Goal: Transaction & Acquisition: Book appointment/travel/reservation

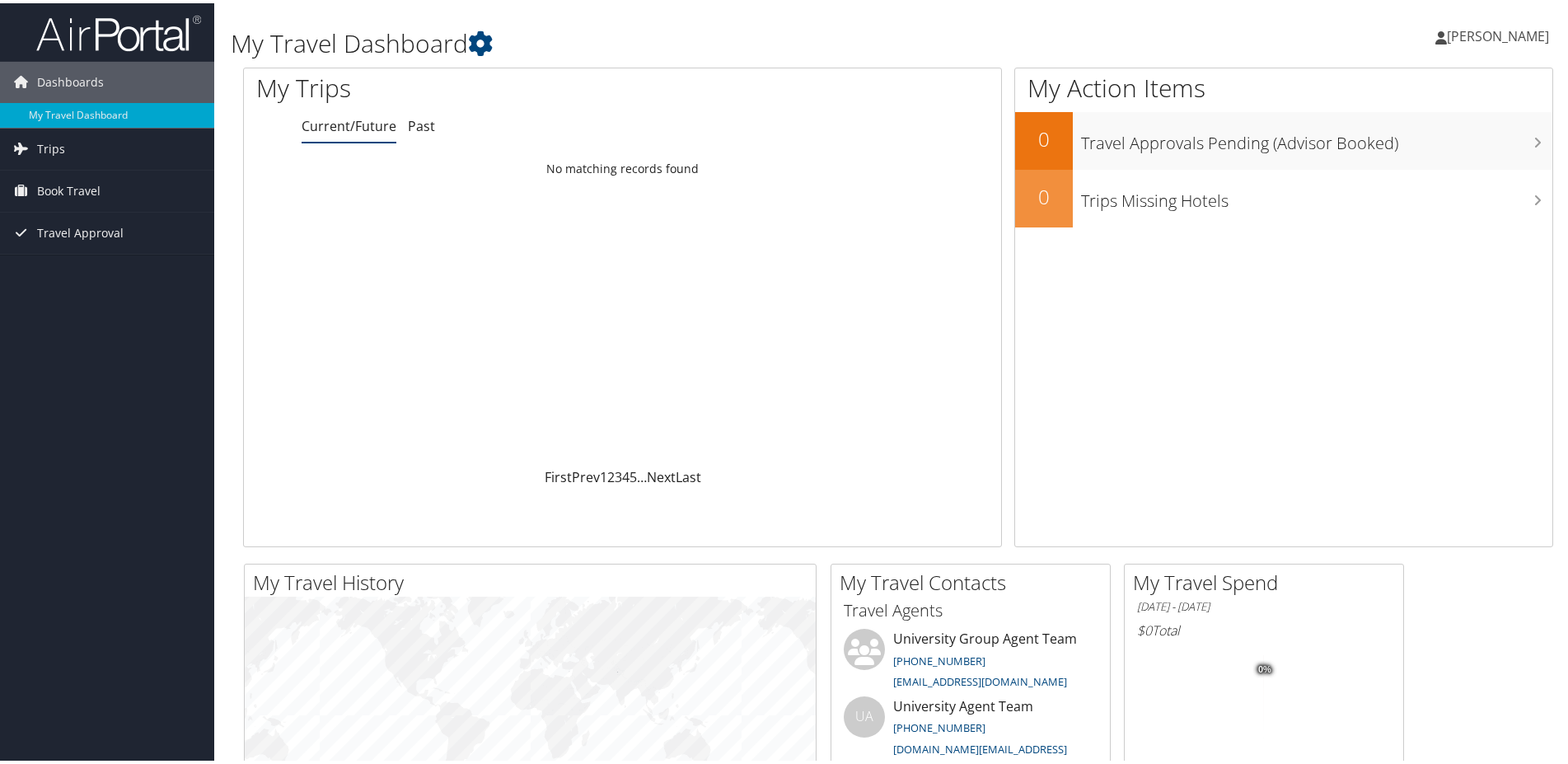
click at [756, 43] on h1 "My Travel Dashboard" at bounding box center [675, 41] width 890 height 35
click at [1454, 26] on span "[PERSON_NAME]" at bounding box center [1499, 33] width 102 height 18
click at [1367, 268] on link "Sign Out" at bounding box center [1453, 268] width 184 height 28
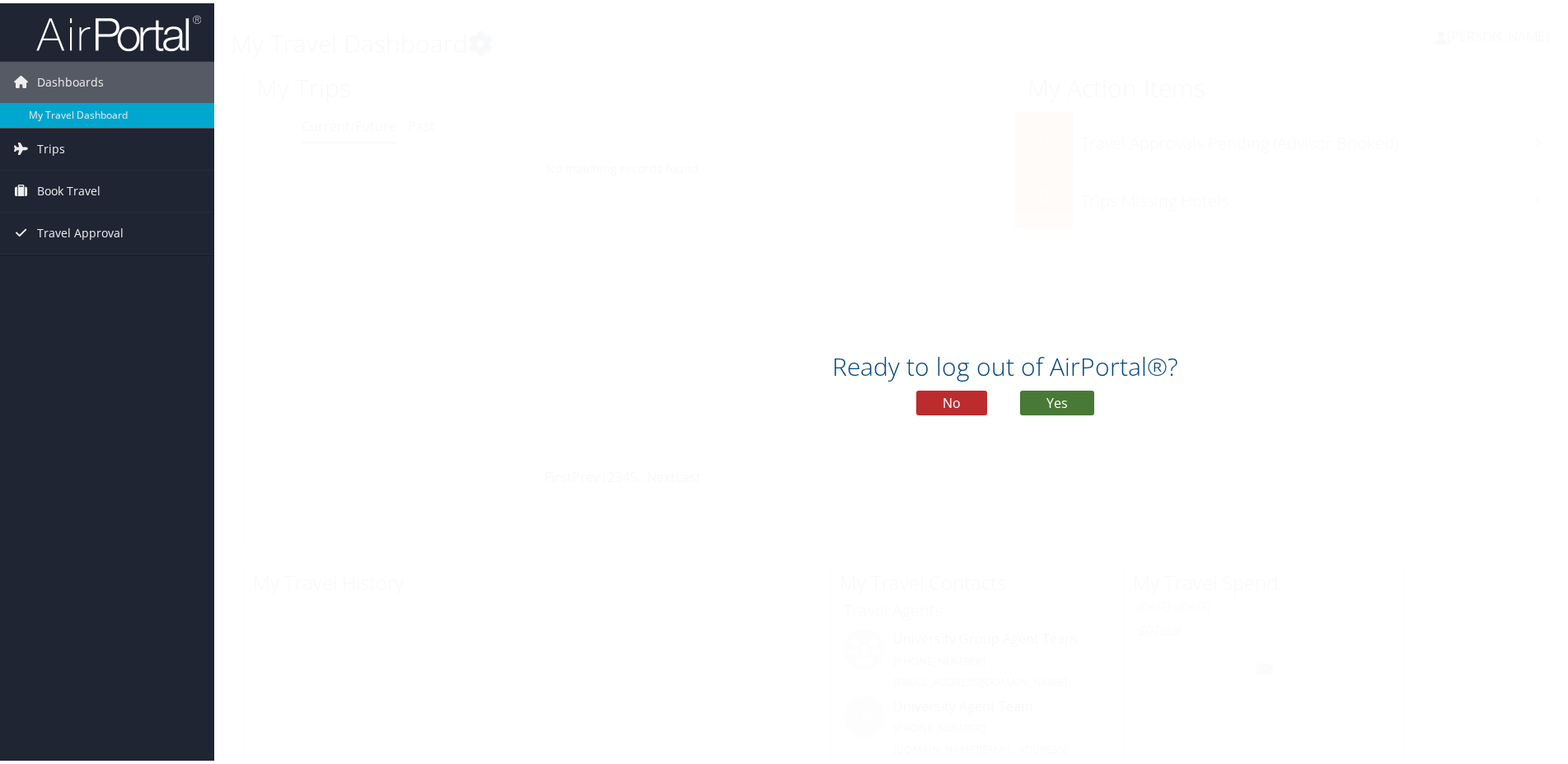
click at [1037, 403] on button "Yes" at bounding box center [1057, 399] width 74 height 24
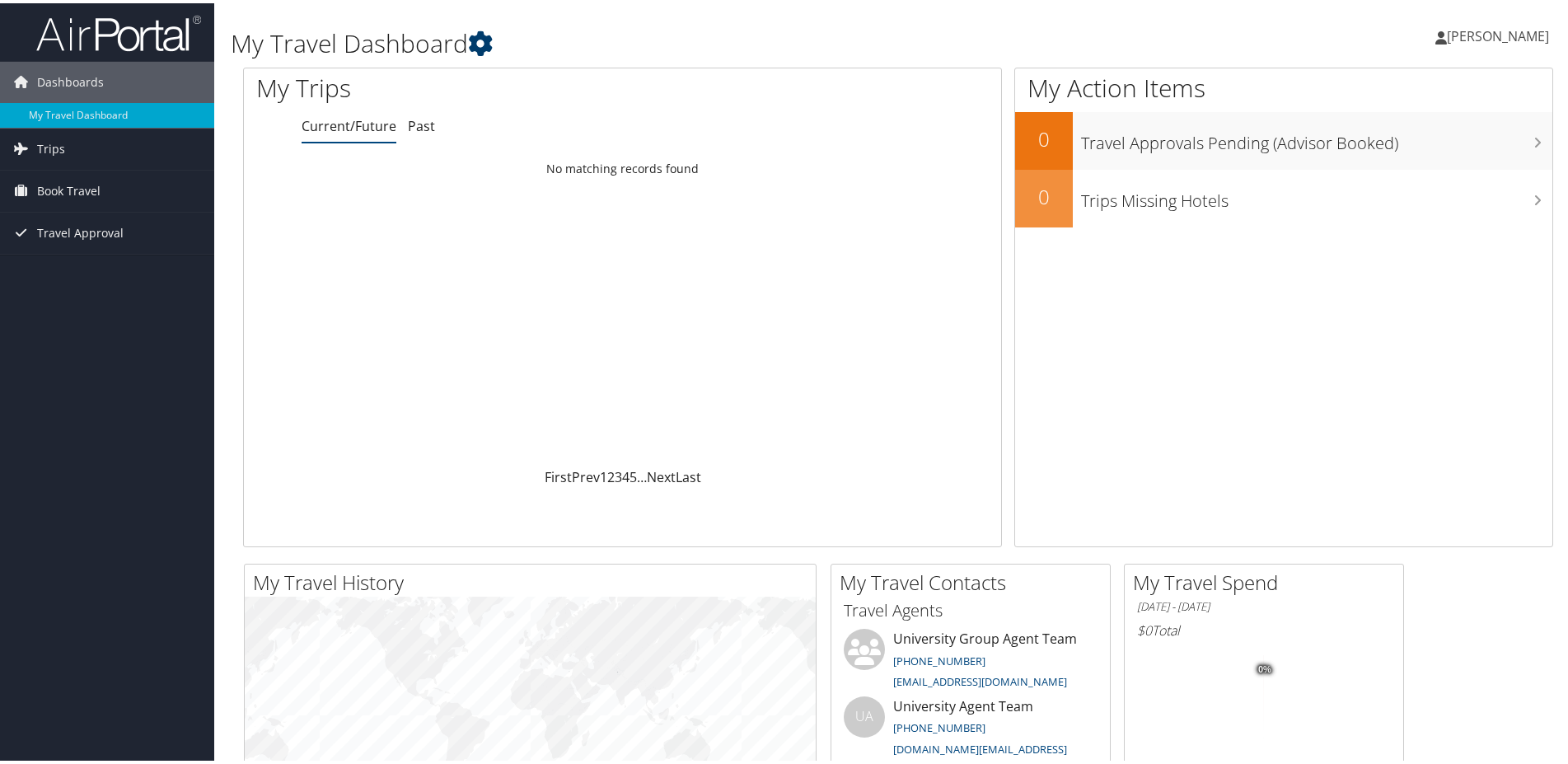
click at [478, 42] on icon at bounding box center [480, 40] width 24 height 24
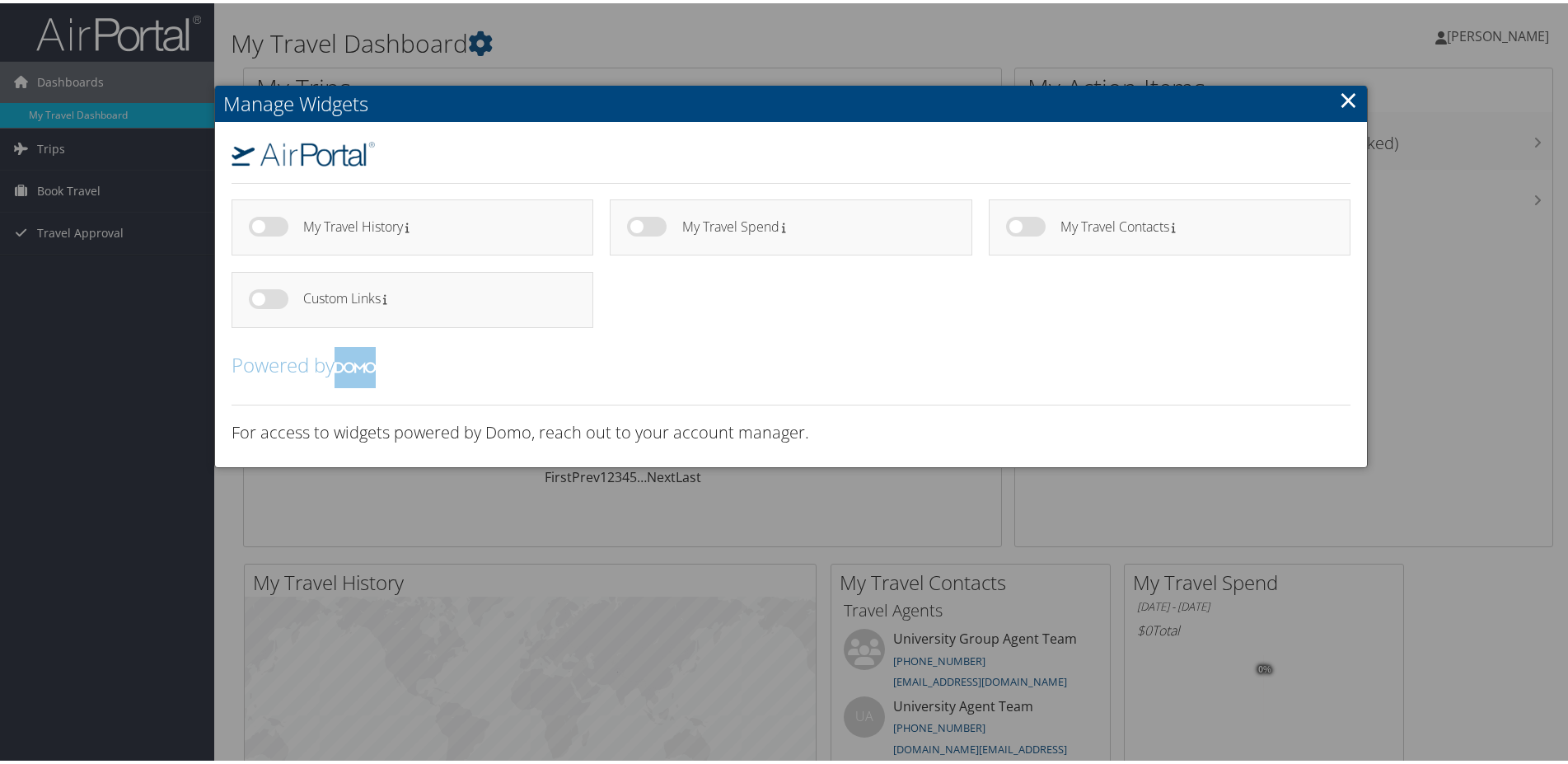
click at [1339, 99] on link "×" at bounding box center [1348, 96] width 19 height 33
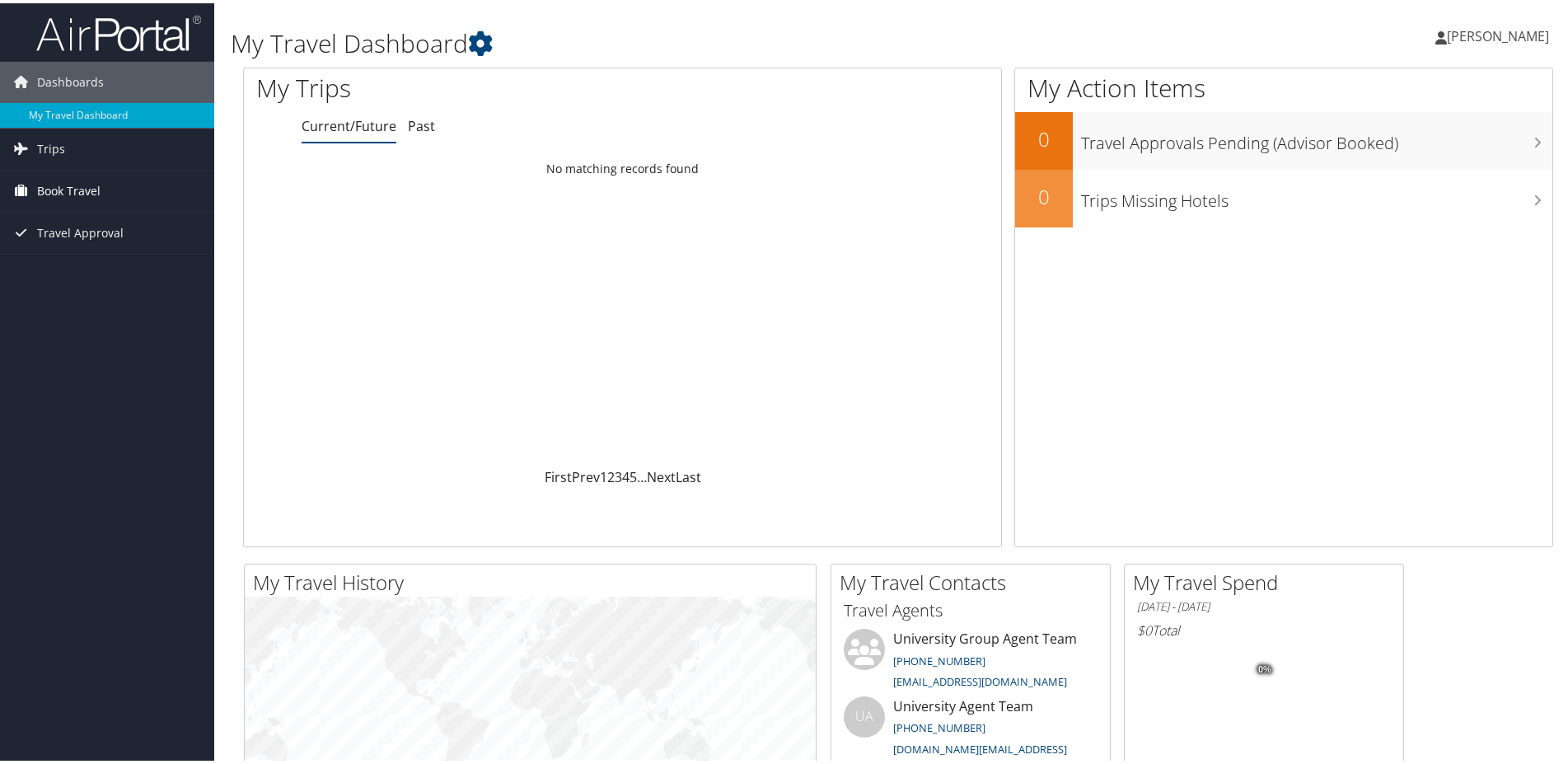
click at [63, 187] on span "Book Travel" at bounding box center [69, 188] width 63 height 41
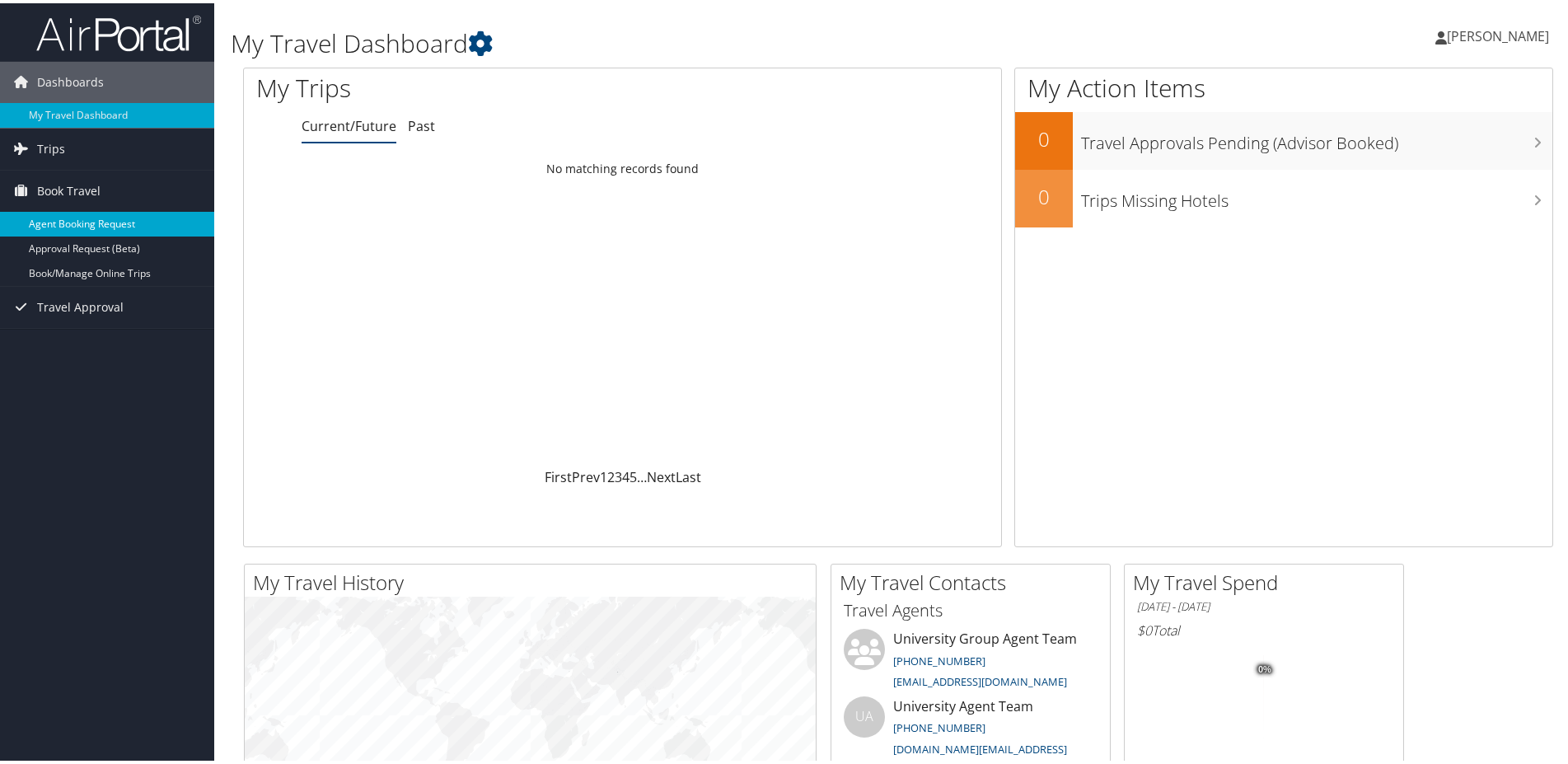
click at [122, 224] on link "Agent Booking Request" at bounding box center [107, 221] width 214 height 24
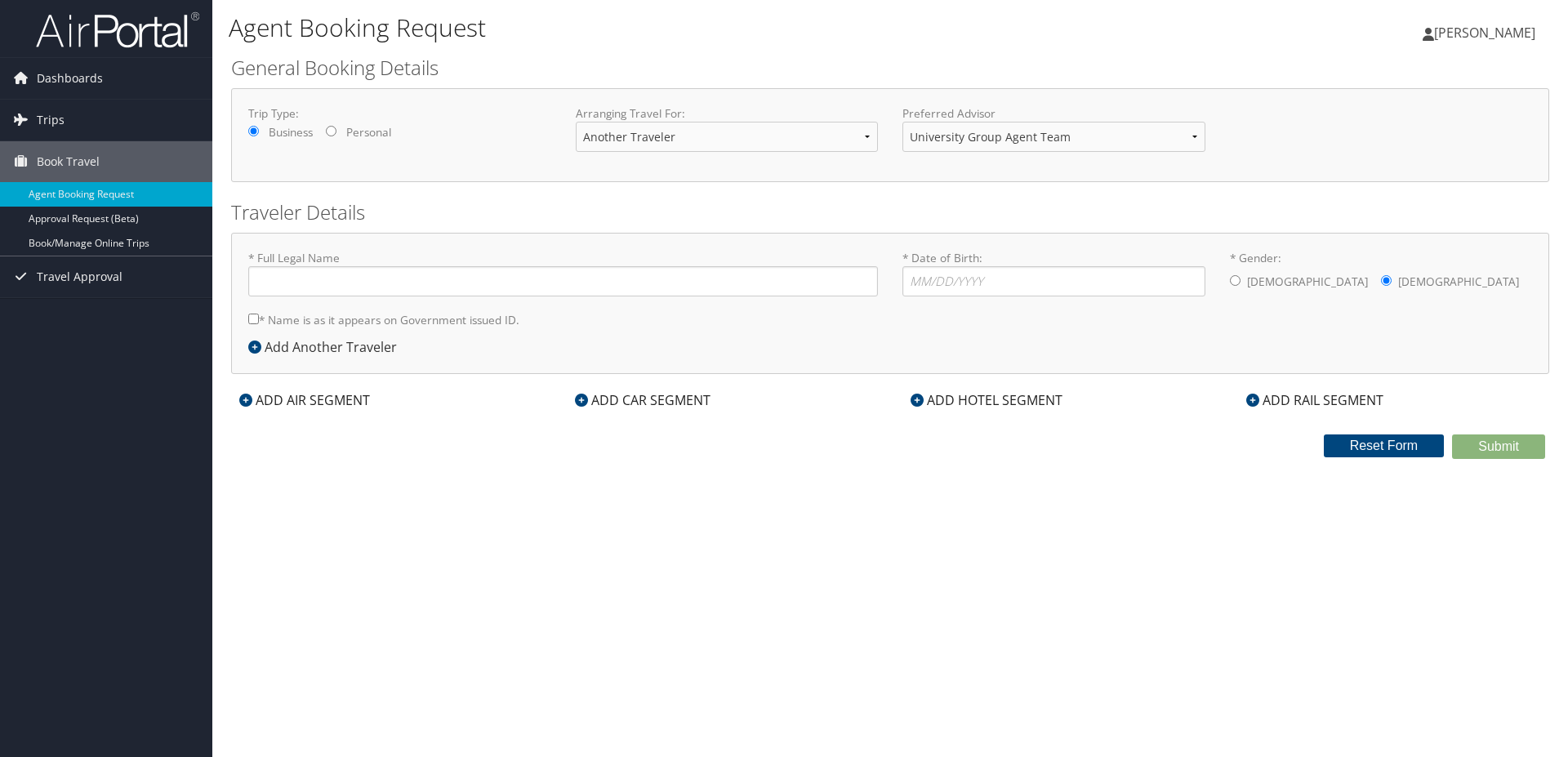
select select "another"
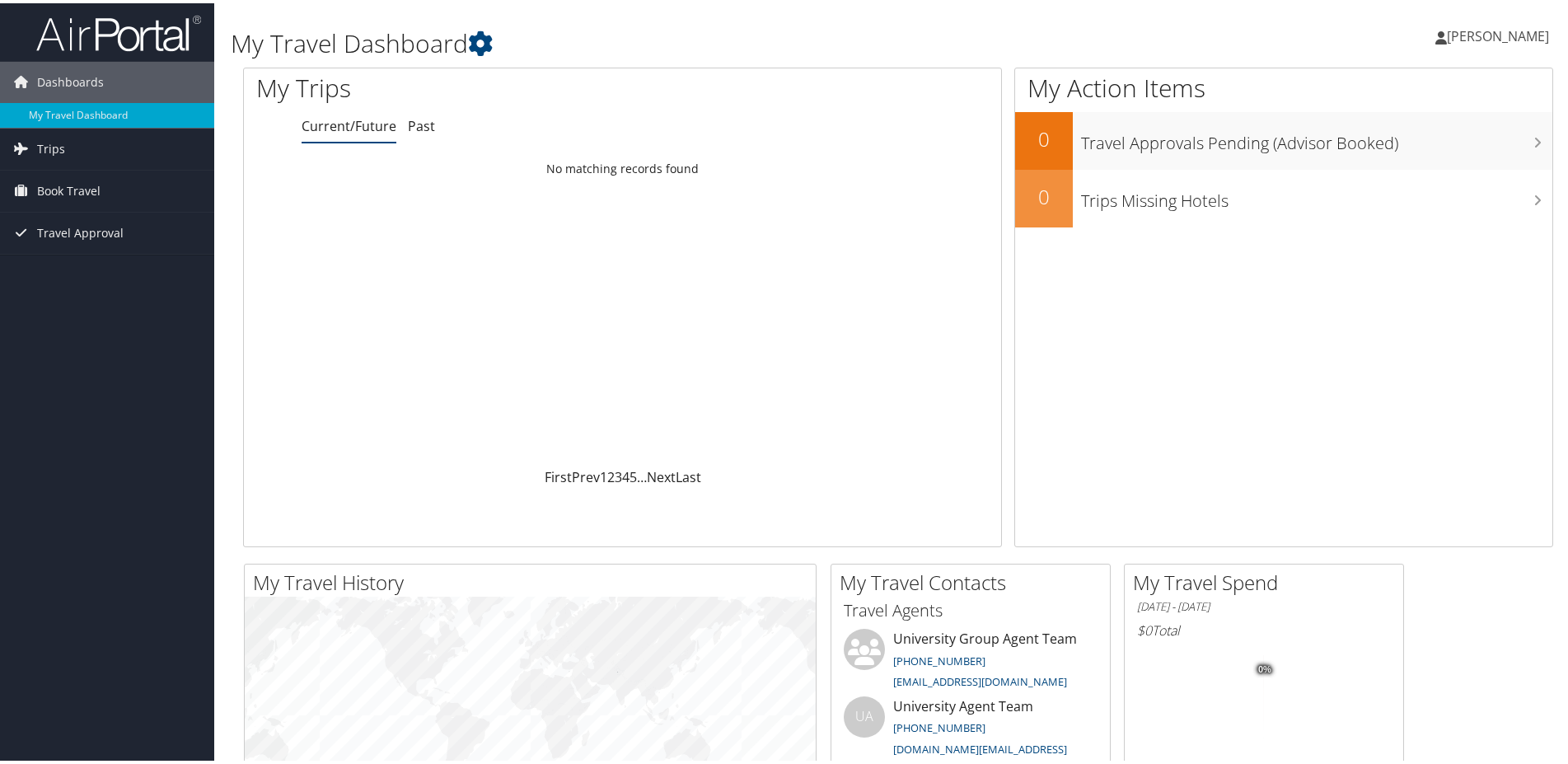
click at [530, 270] on div "Loading... No matching records found" at bounding box center [623, 307] width 757 height 313
click at [122, 186] on link "Book Travel" at bounding box center [107, 188] width 214 height 41
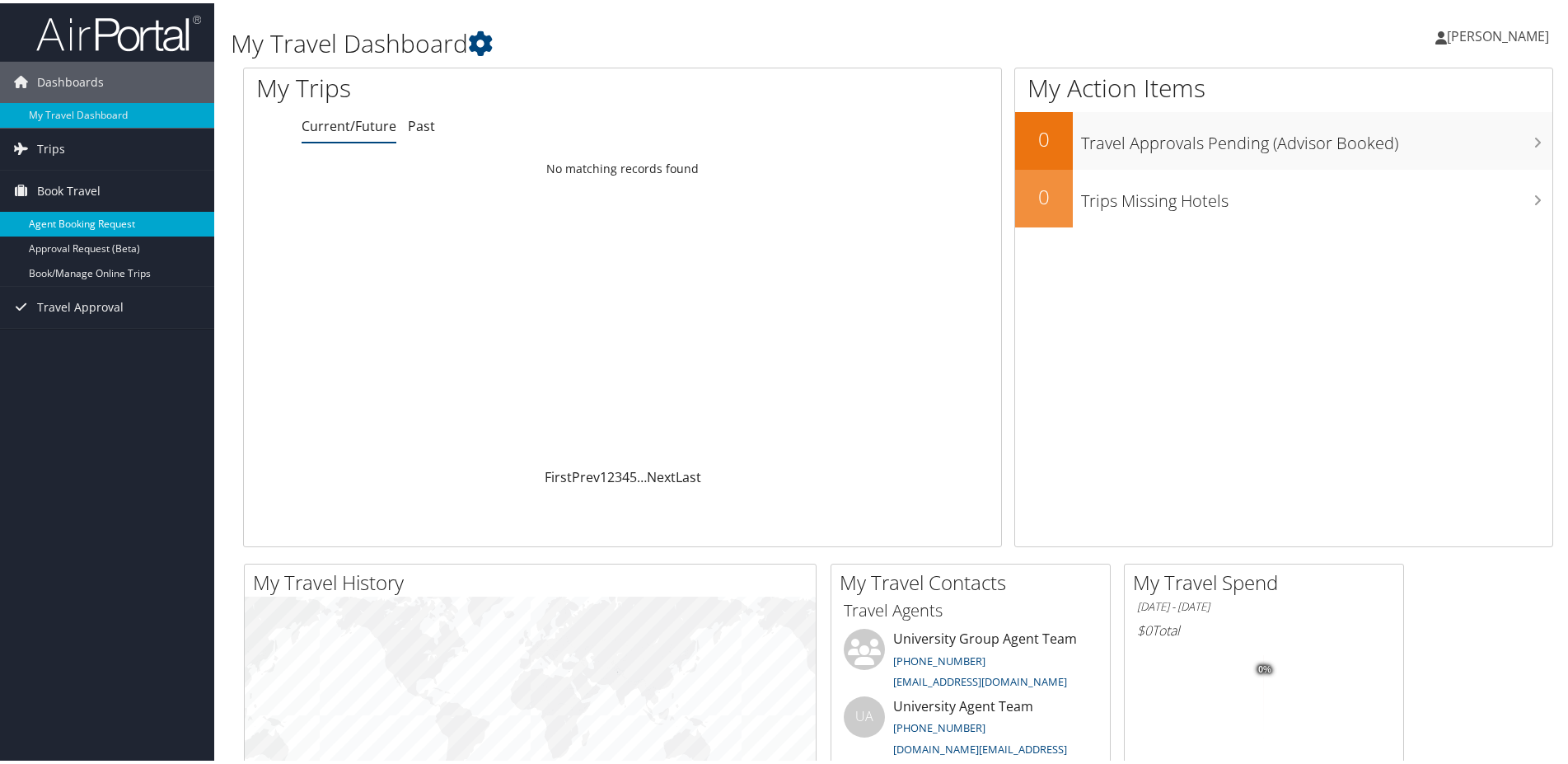
click at [108, 226] on link "Agent Booking Request" at bounding box center [107, 221] width 214 height 24
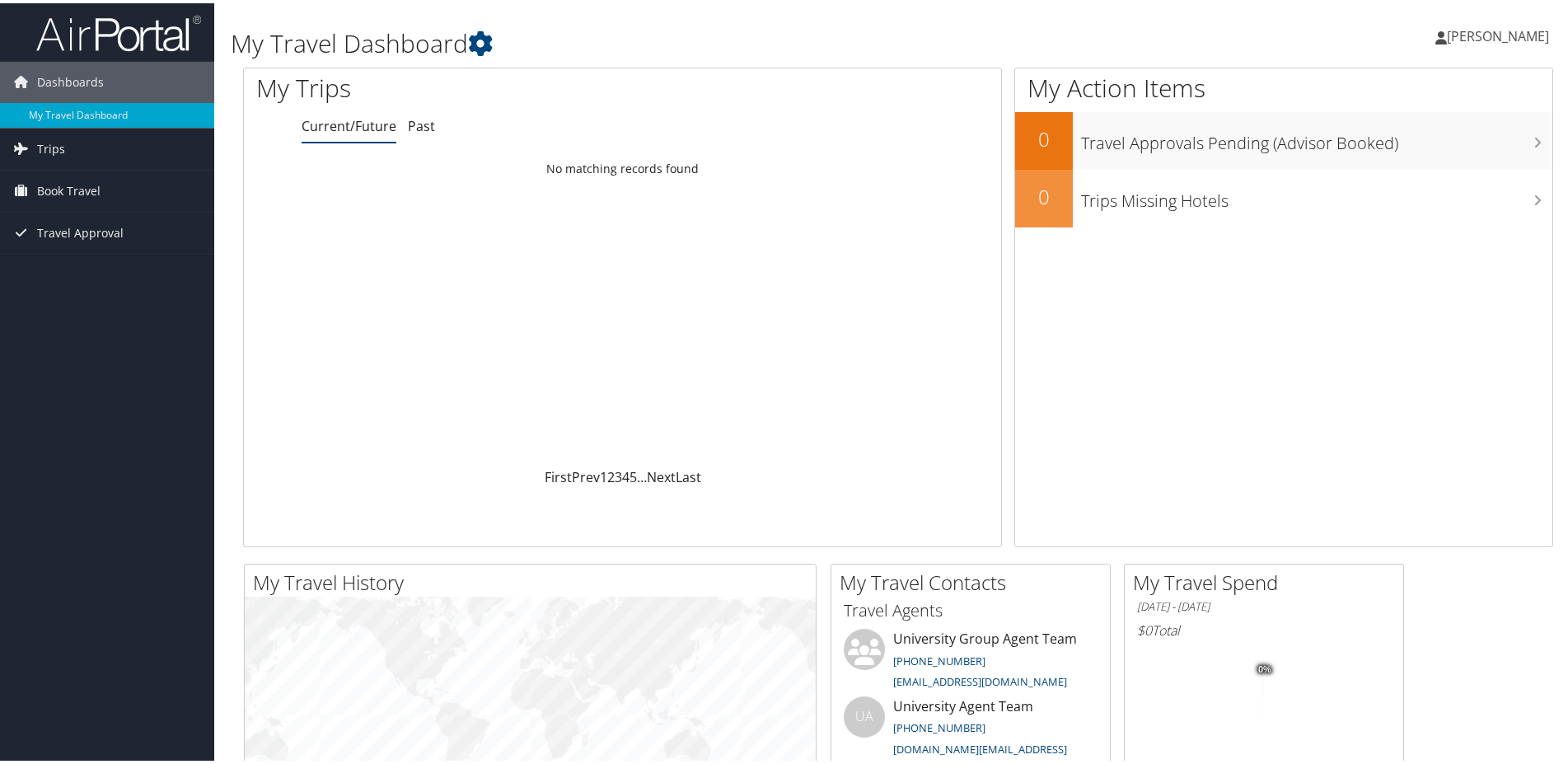
click at [598, 357] on div "Loading... No matching records found" at bounding box center [623, 307] width 757 height 313
click at [89, 195] on span "Book Travel" at bounding box center [69, 188] width 63 height 41
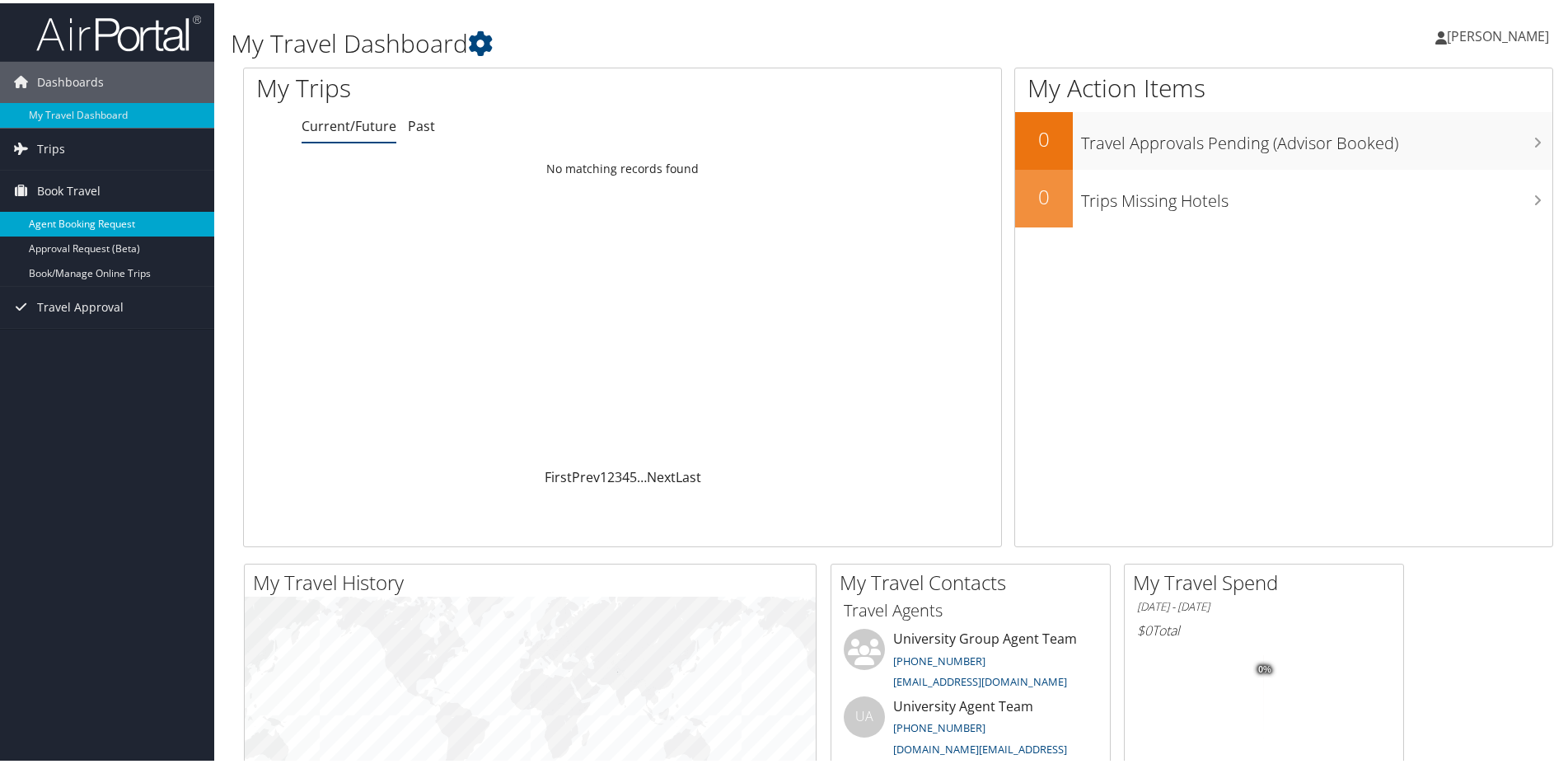
click at [98, 218] on link "Agent Booking Request" at bounding box center [107, 221] width 214 height 24
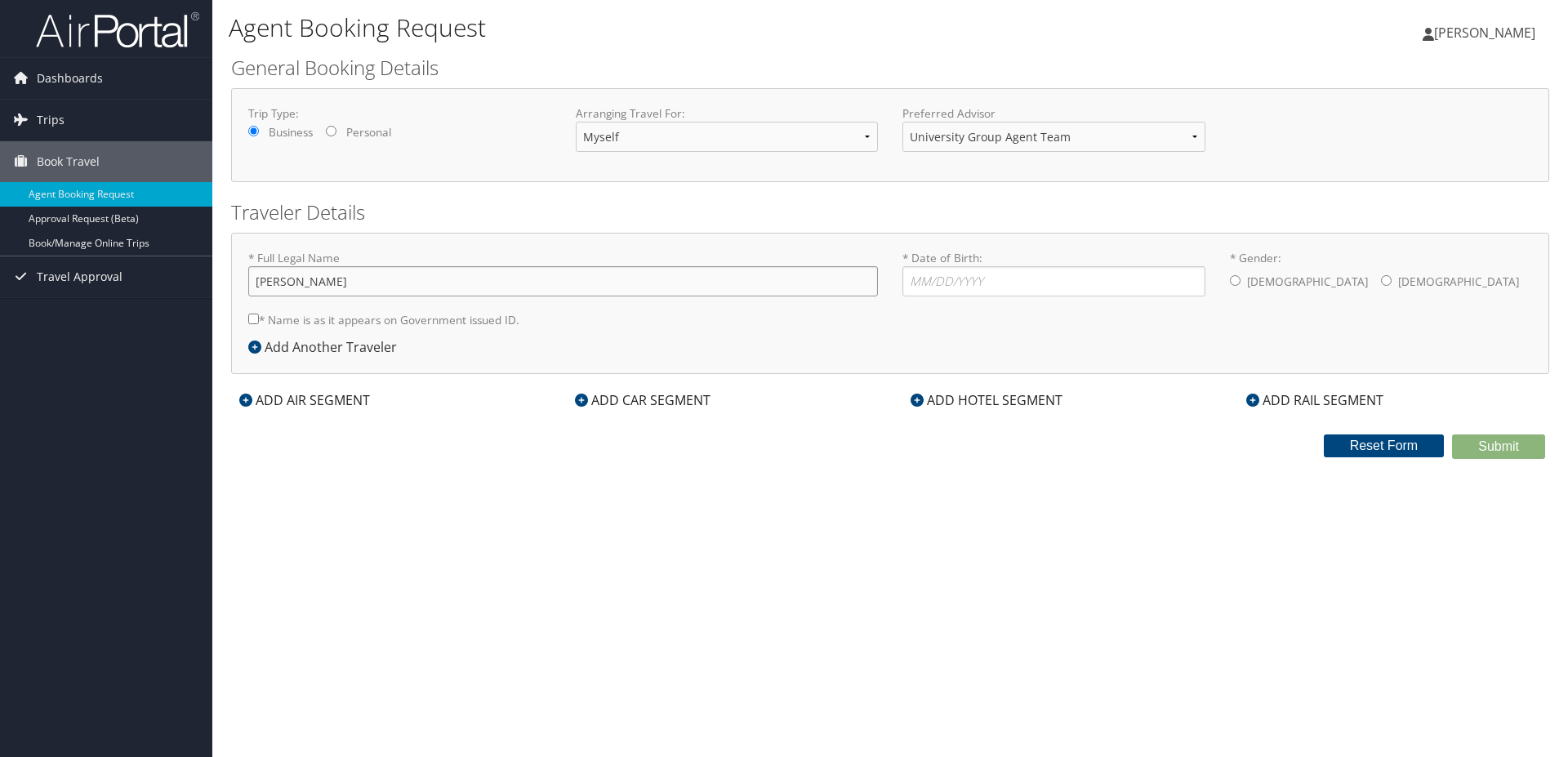
drag, startPoint x: 361, startPoint y: 286, endPoint x: 173, endPoint y: 292, distance: 188.1
click at [249, 292] on input "[PERSON_NAME]" at bounding box center [564, 280] width 630 height 30
click at [576, 121] on select "Myself Another Traveler Guest Traveler" at bounding box center [727, 136] width 303 height 30
select select "another"
click option "Another Traveler" at bounding box center [0, 0] width 0 height 0
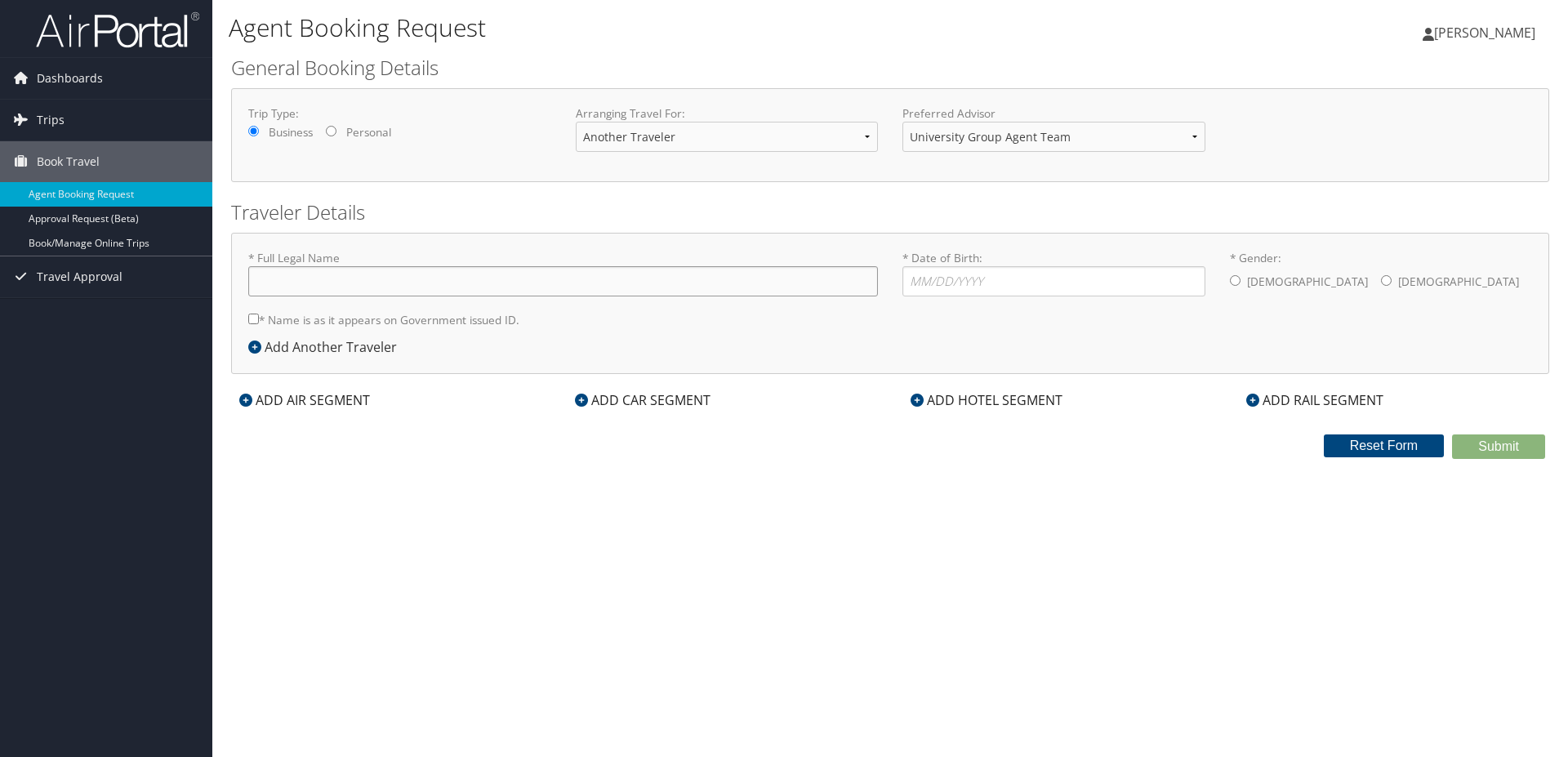
click at [368, 288] on input "* Full Legal Name" at bounding box center [564, 280] width 630 height 30
type input "Joanna Gregson"
click at [1381, 279] on input "* Gender: Male Female" at bounding box center [1386, 280] width 10 height 10
radio input "true"
click at [1113, 280] on input "* Date of Birth: Invalid Date" at bounding box center [1054, 280] width 303 height 30
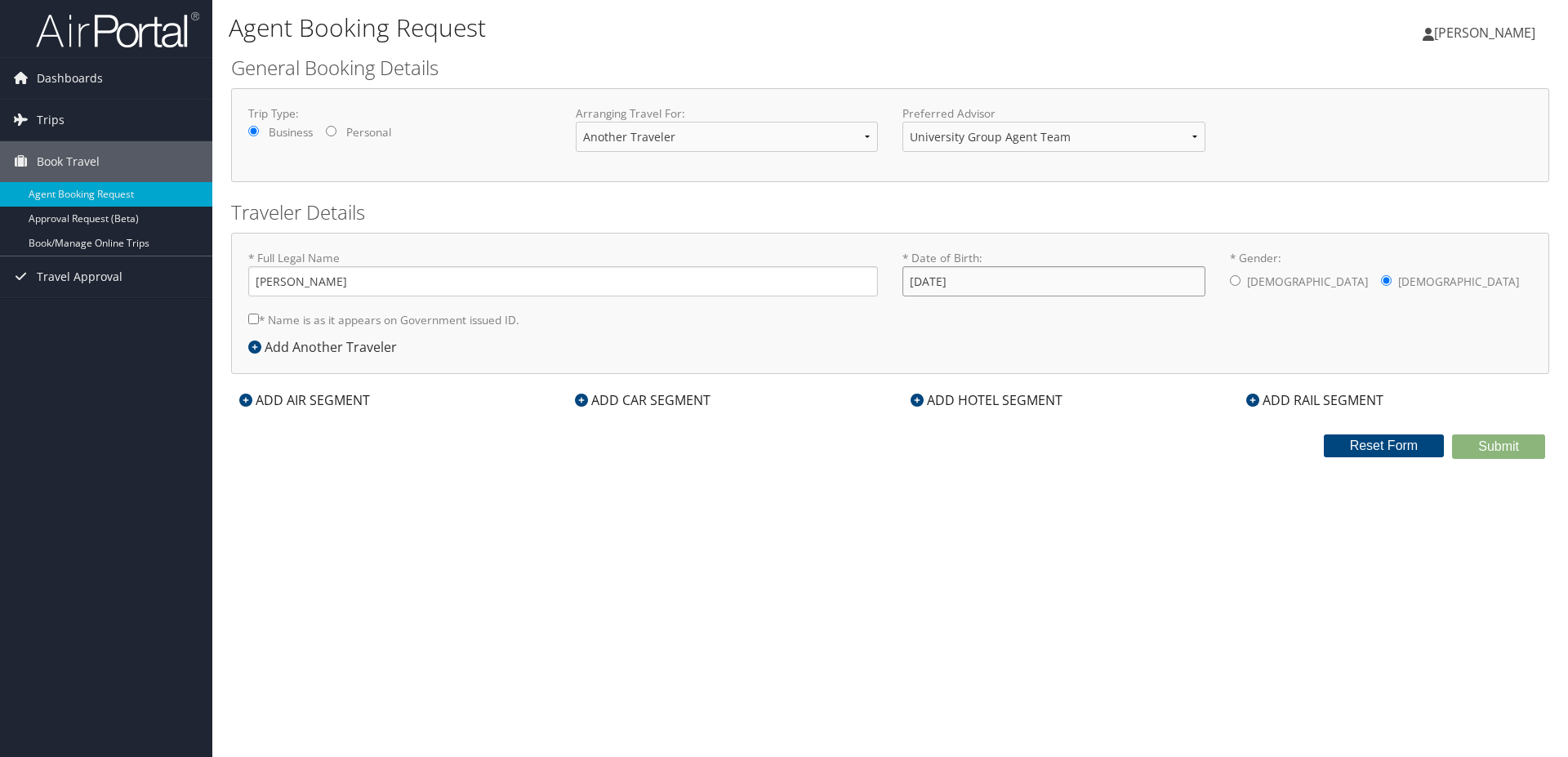
type input "06/08/1971"
click at [1149, 556] on div "Agent Booking Request Alison Bryant Alison Bryant My Settings Travel Agency Con…" at bounding box center [890, 378] width 1355 height 757
click at [253, 318] on input "* Name is as it appears on Government issued ID." at bounding box center [254, 318] width 10 height 10
checkbox input "true"
click at [244, 405] on icon at bounding box center [245, 399] width 13 height 13
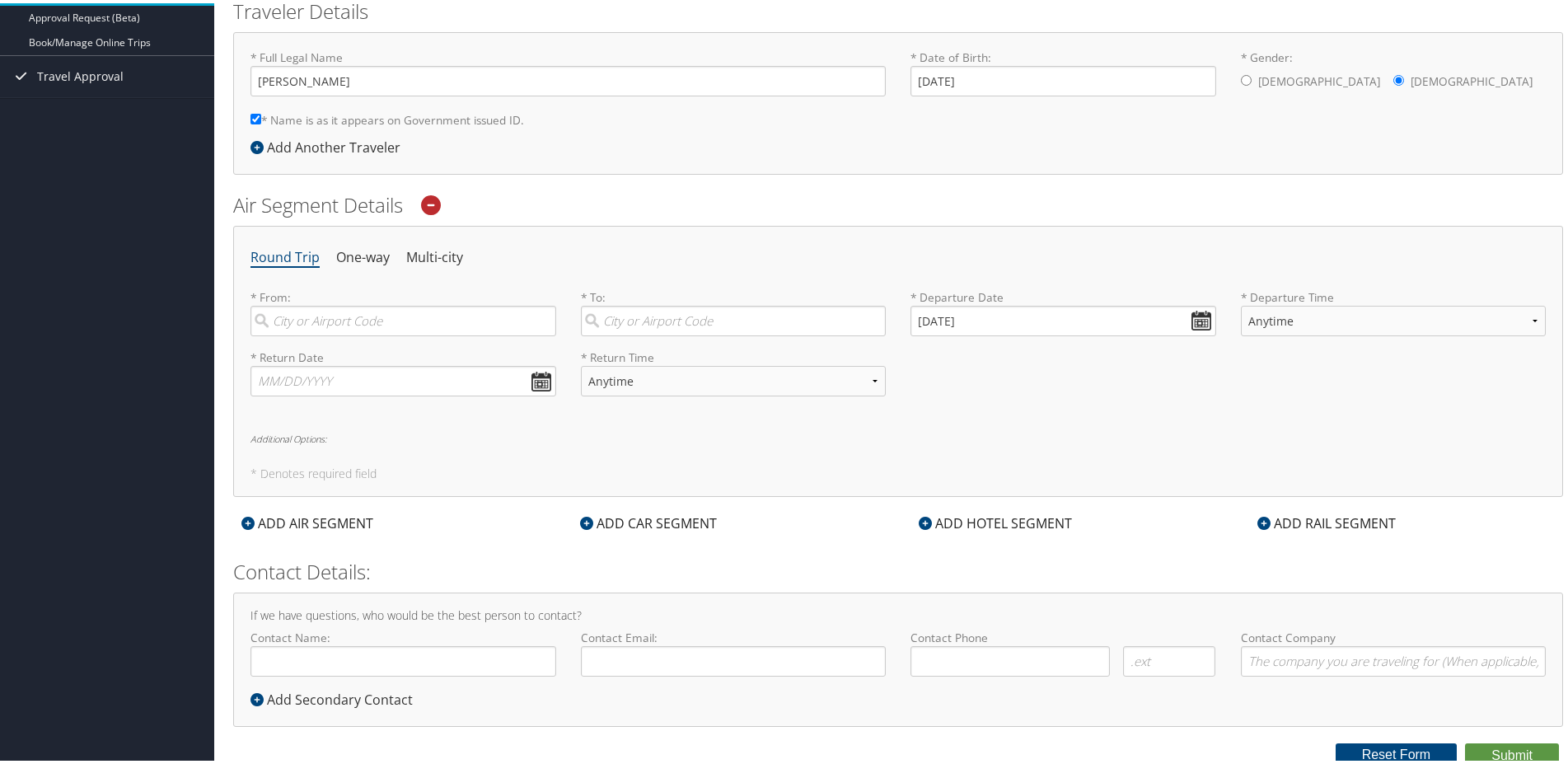
scroll to position [207, 0]
click at [380, 664] on input "Contact Name:" at bounding box center [404, 656] width 306 height 30
type input "[PERSON_NAME]"
type input "abryant@plu.edu"
type input "(253) 535-7126"
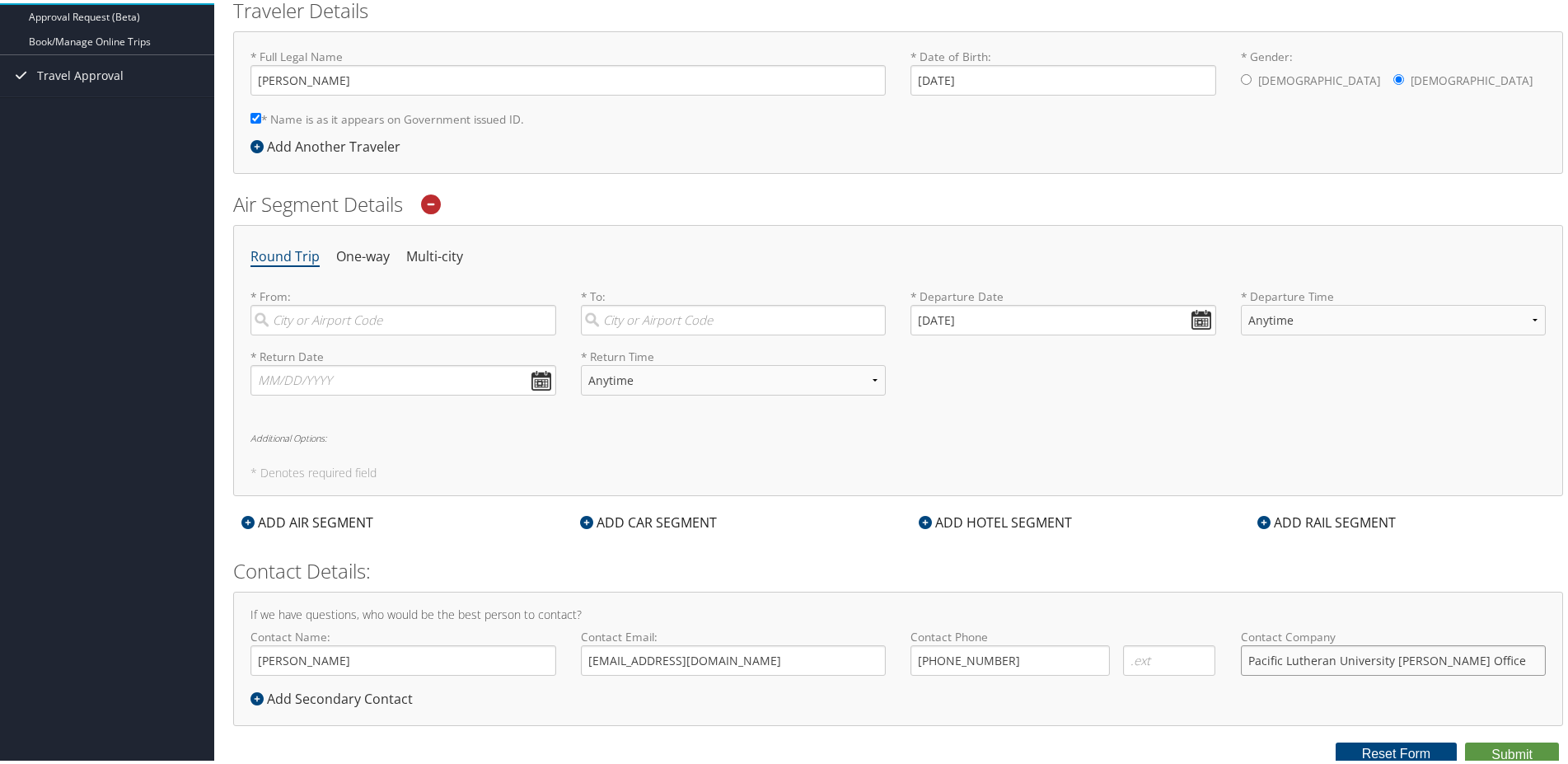
type input "Pacific Lutheran University Provost Office"
click at [412, 312] on input "search" at bounding box center [404, 316] width 306 height 30
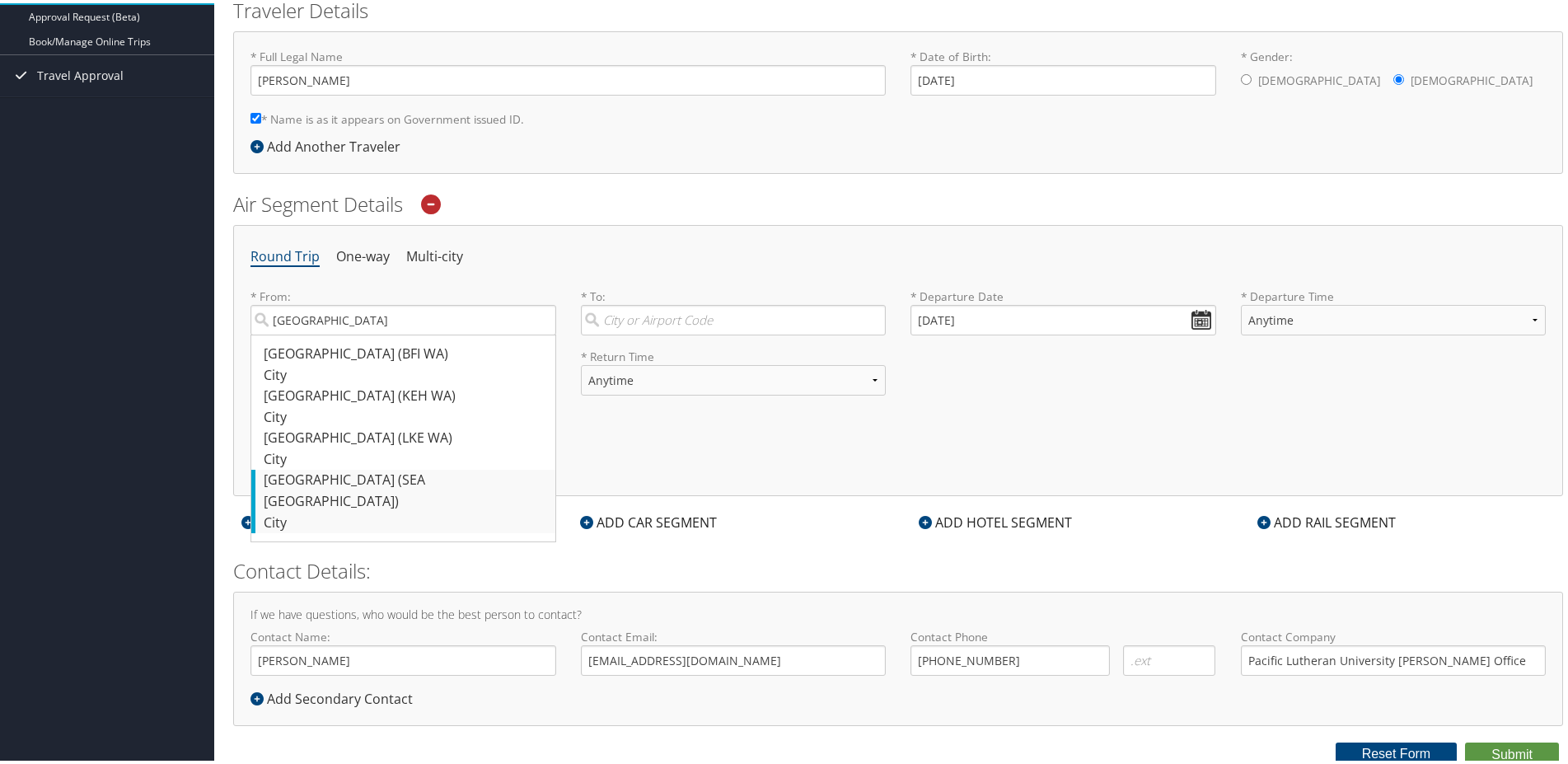
click at [383, 510] on div "City" at bounding box center [405, 520] width 283 height 22
click at [383, 332] on input "seattle" at bounding box center [404, 316] width 306 height 30
type input "Seattle (SEA WA)"
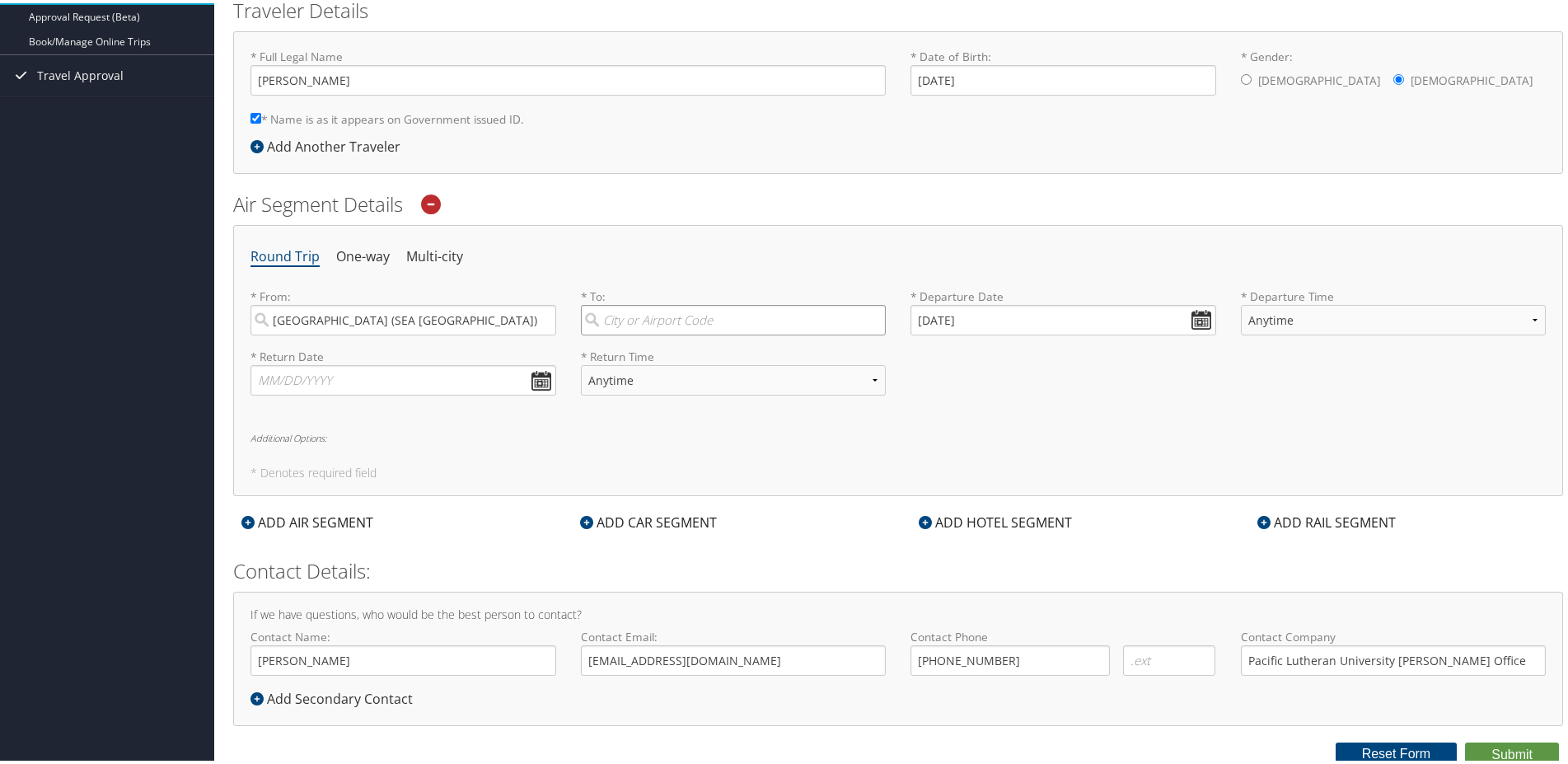
click at [655, 305] on input "search" at bounding box center [734, 316] width 306 height 30
click at [668, 366] on div "City" at bounding box center [735, 372] width 283 height 22
click at [668, 332] on input "indianapolis" at bounding box center [734, 316] width 306 height 30
type input "Indianapolis (IND IN)"
click at [1180, 318] on input "09/10/2025" at bounding box center [1064, 316] width 306 height 30
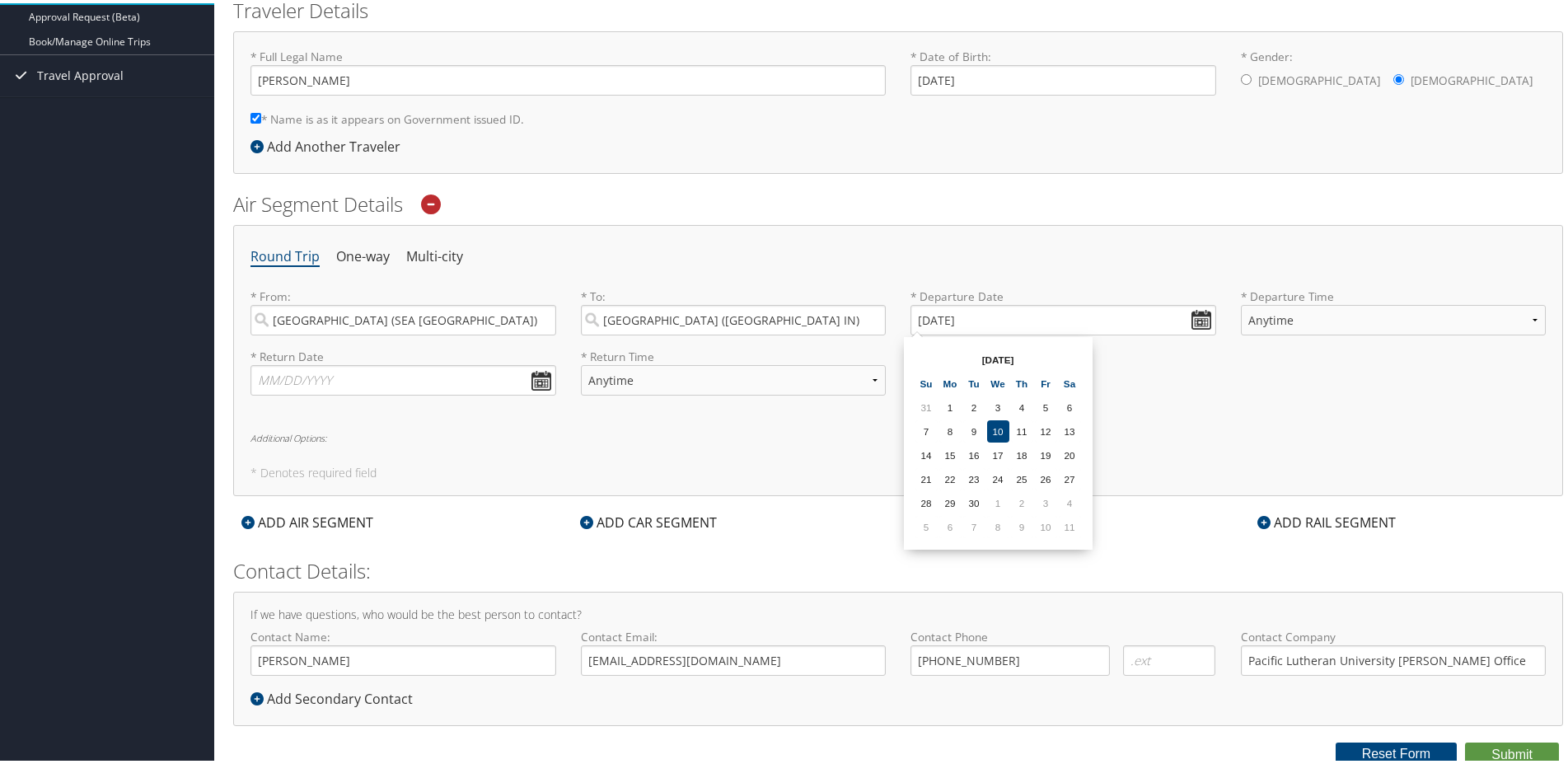
click at [1068, 382] on th "Sa" at bounding box center [1071, 380] width 23 height 23
click at [1001, 498] on td "1" at bounding box center [998, 500] width 23 height 23
click at [1196, 312] on input "10/01/2025" at bounding box center [1064, 316] width 306 height 30
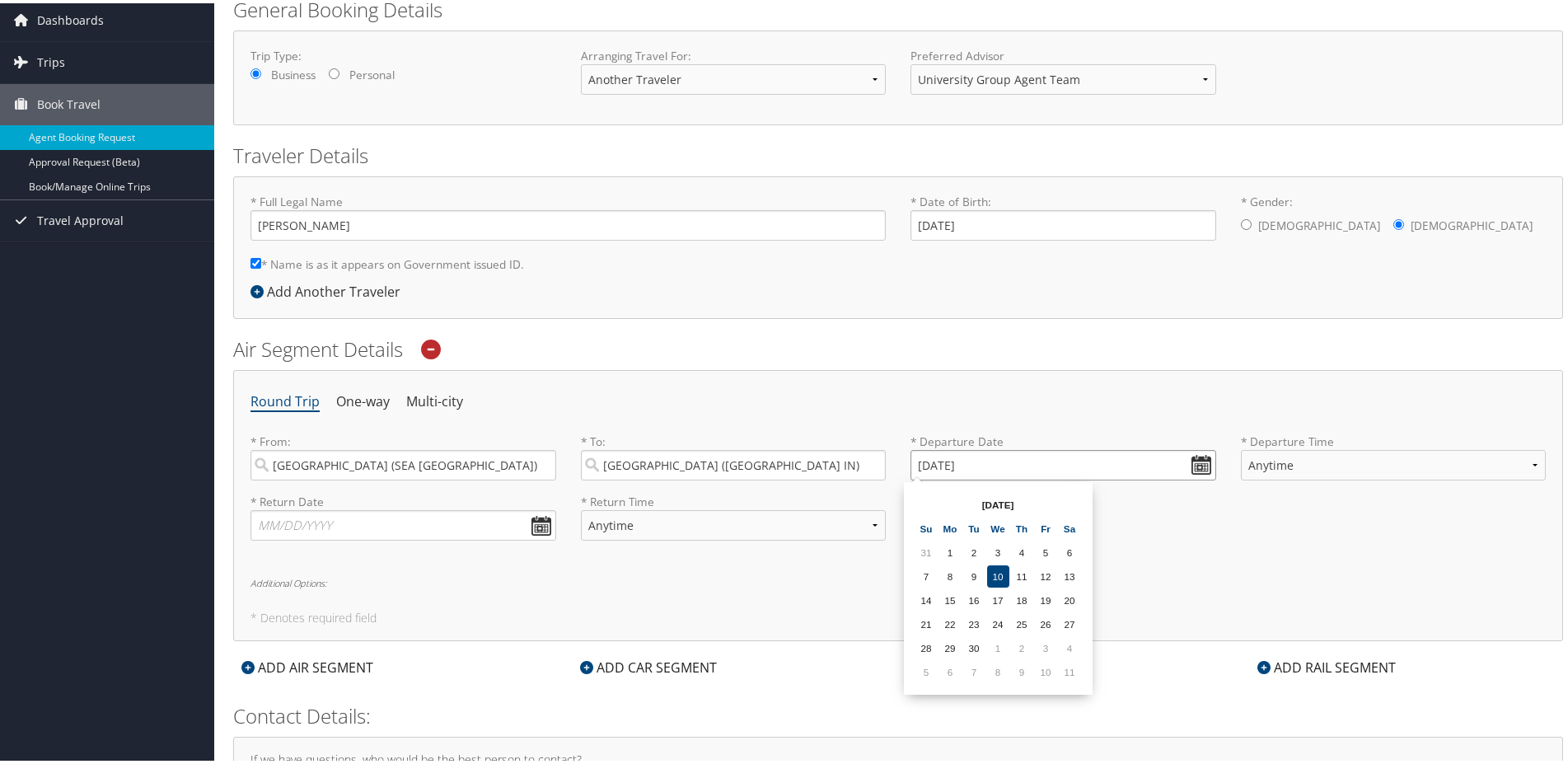
scroll to position [40, 0]
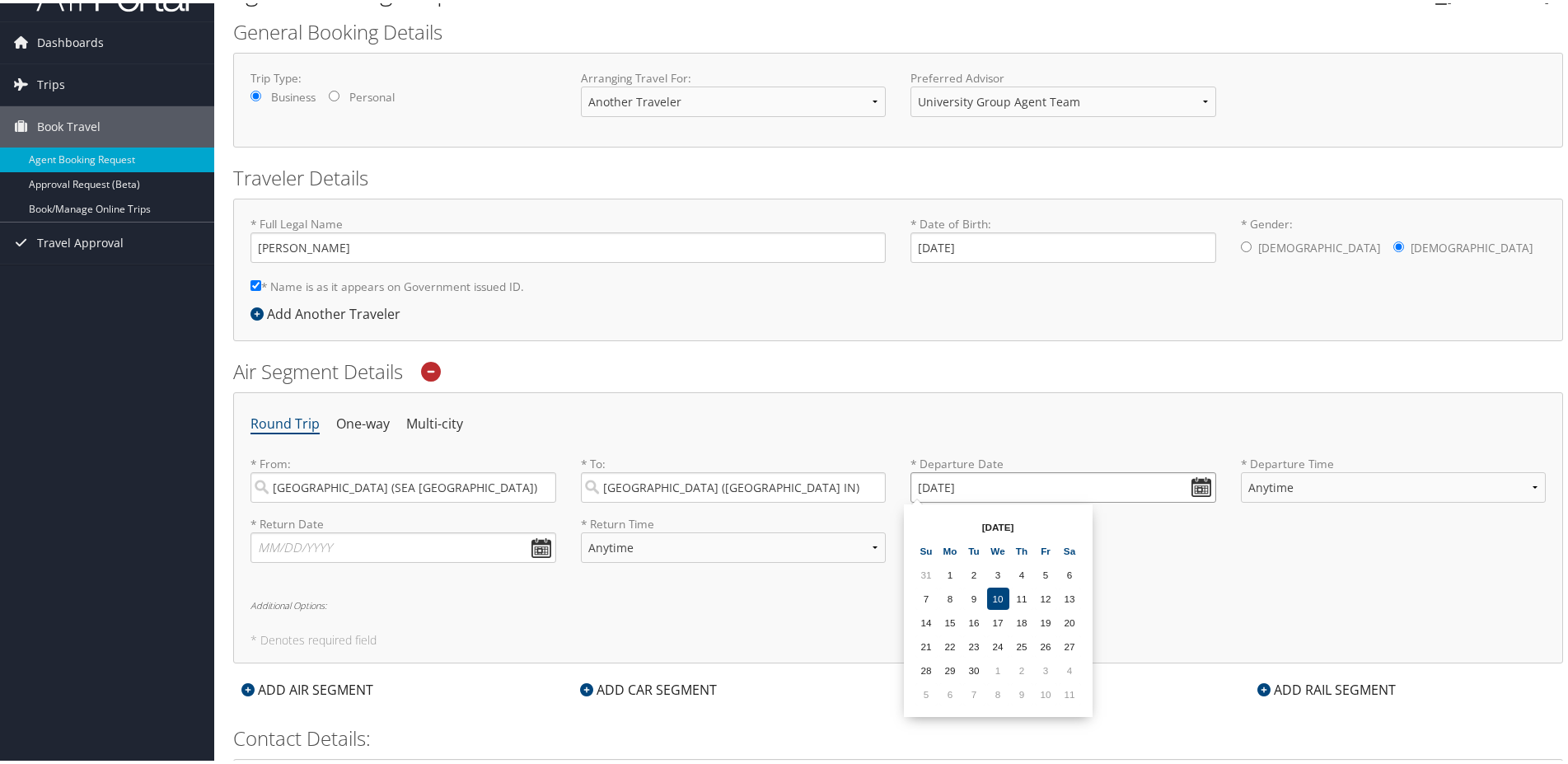
click at [982, 484] on input "10/01/2025" at bounding box center [1064, 484] width 306 height 30
click at [1022, 425] on ul "Round Trip One-way Multi-city" at bounding box center [899, 421] width 1295 height 30
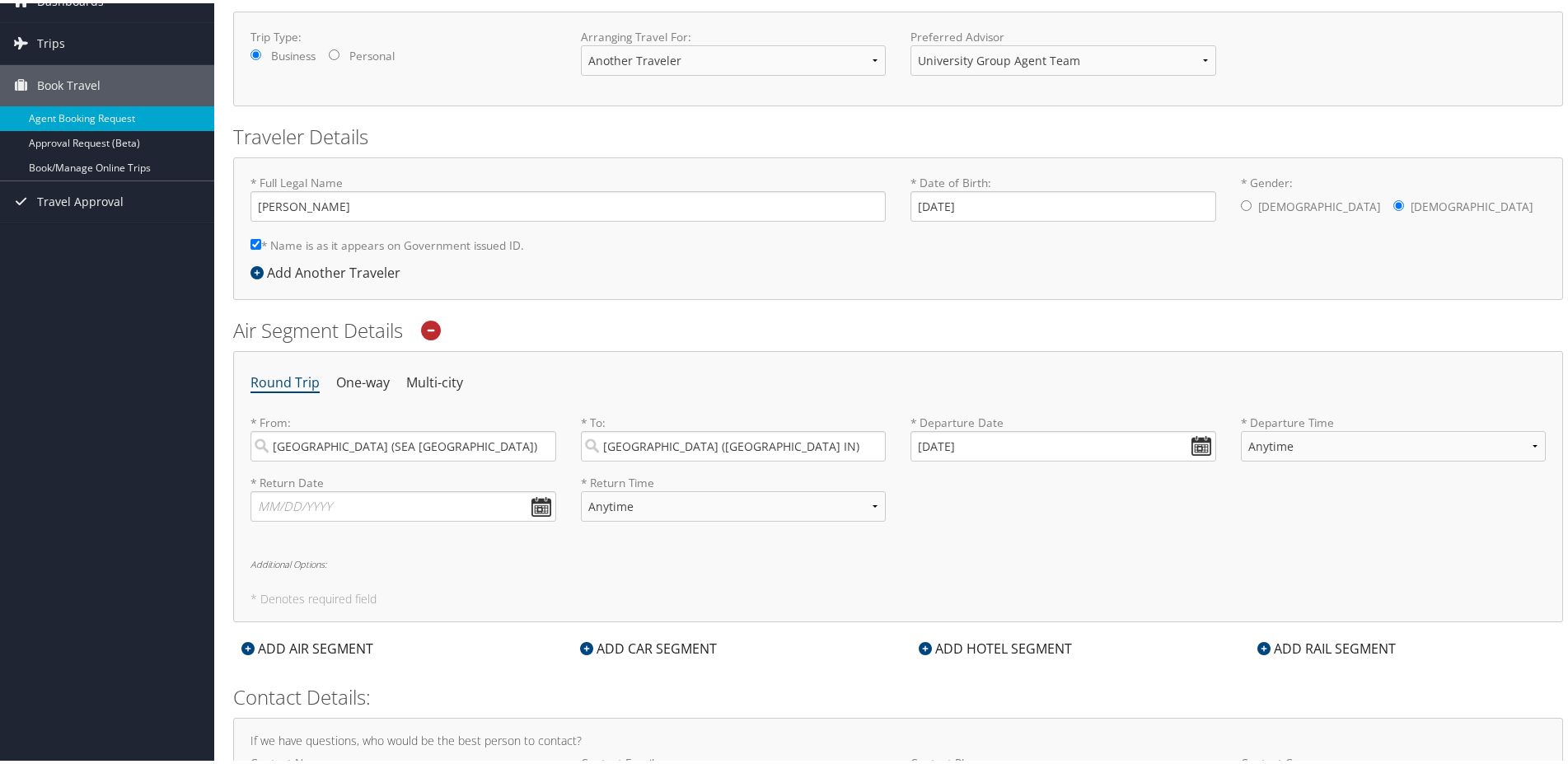
scroll to position [123, 0]
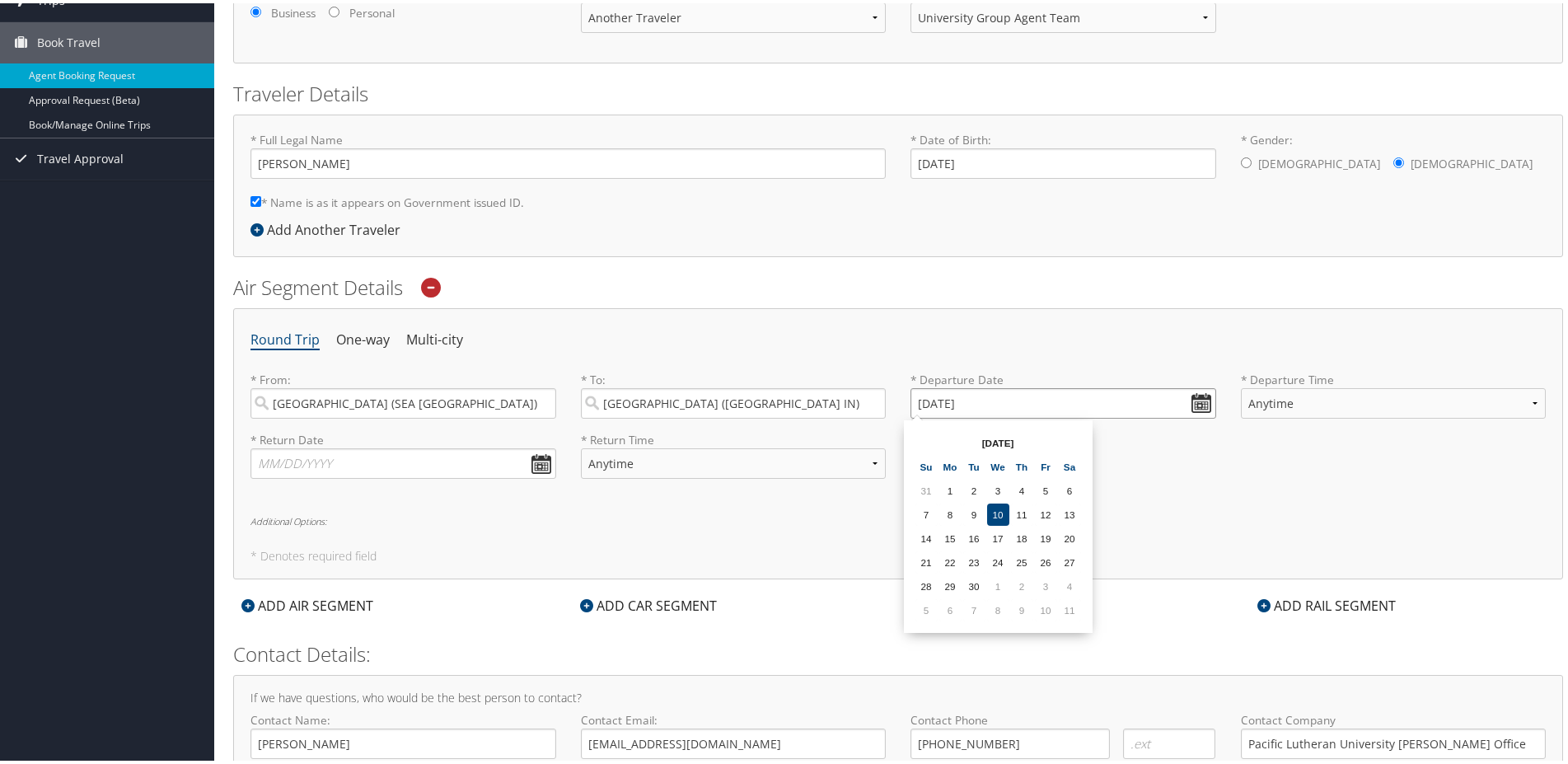
click at [937, 398] on input "10/01/2025" at bounding box center [1064, 399] width 306 height 30
drag, startPoint x: 992, startPoint y: 401, endPoint x: 821, endPoint y: 412, distance: 171.4
click at [911, 412] on input "Invalid date" at bounding box center [1064, 399] width 306 height 30
click at [1035, 446] on div "* Return Date Dates must be valid * Return Time Anytime Early Morning (5AM-7AM)…" at bounding box center [898, 458] width 1320 height 60
click at [1191, 405] on input "Invalid date" at bounding box center [1064, 399] width 306 height 30
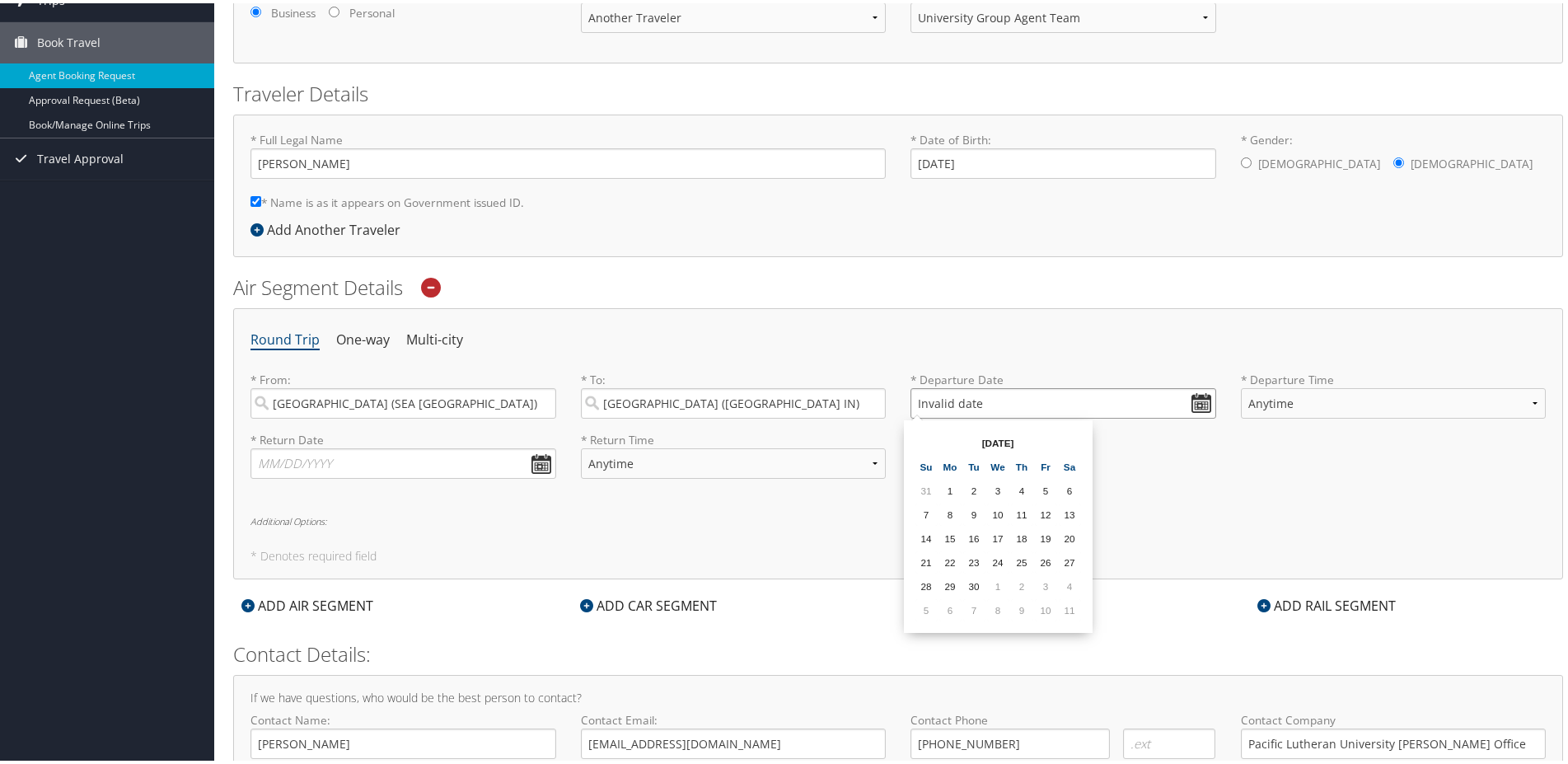
scroll to position [207, 0]
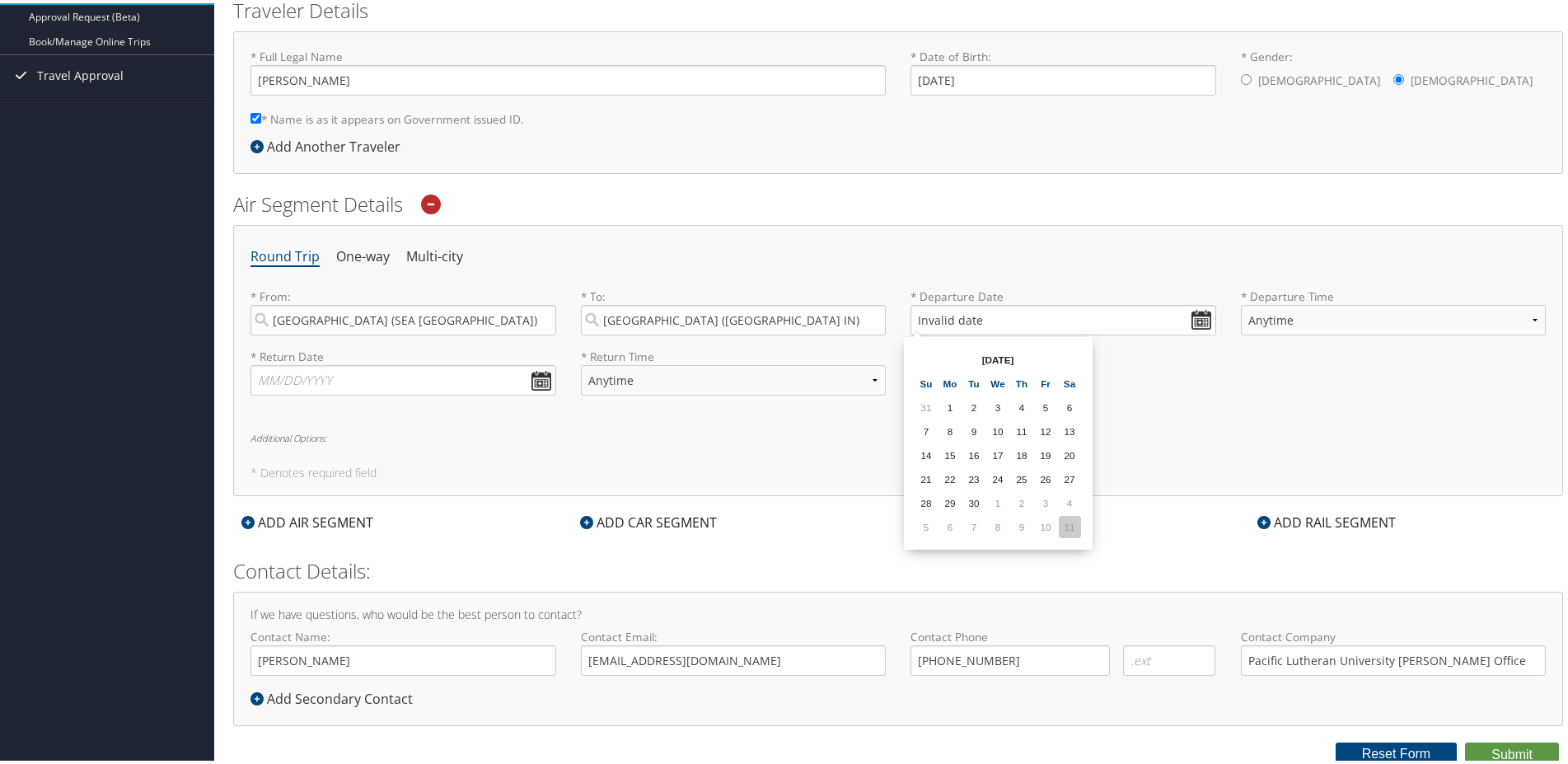
click at [1069, 523] on td "11" at bounding box center [1071, 524] width 23 height 23
click at [939, 316] on input "10/11/2025" at bounding box center [1064, 316] width 306 height 30
click at [942, 319] on input "10/11/2025" at bounding box center [1064, 316] width 306 height 30
click at [937, 313] on input "10/01/2025" at bounding box center [1064, 316] width 306 height 30
drag, startPoint x: 943, startPoint y: 318, endPoint x: 928, endPoint y: 321, distance: 15.3
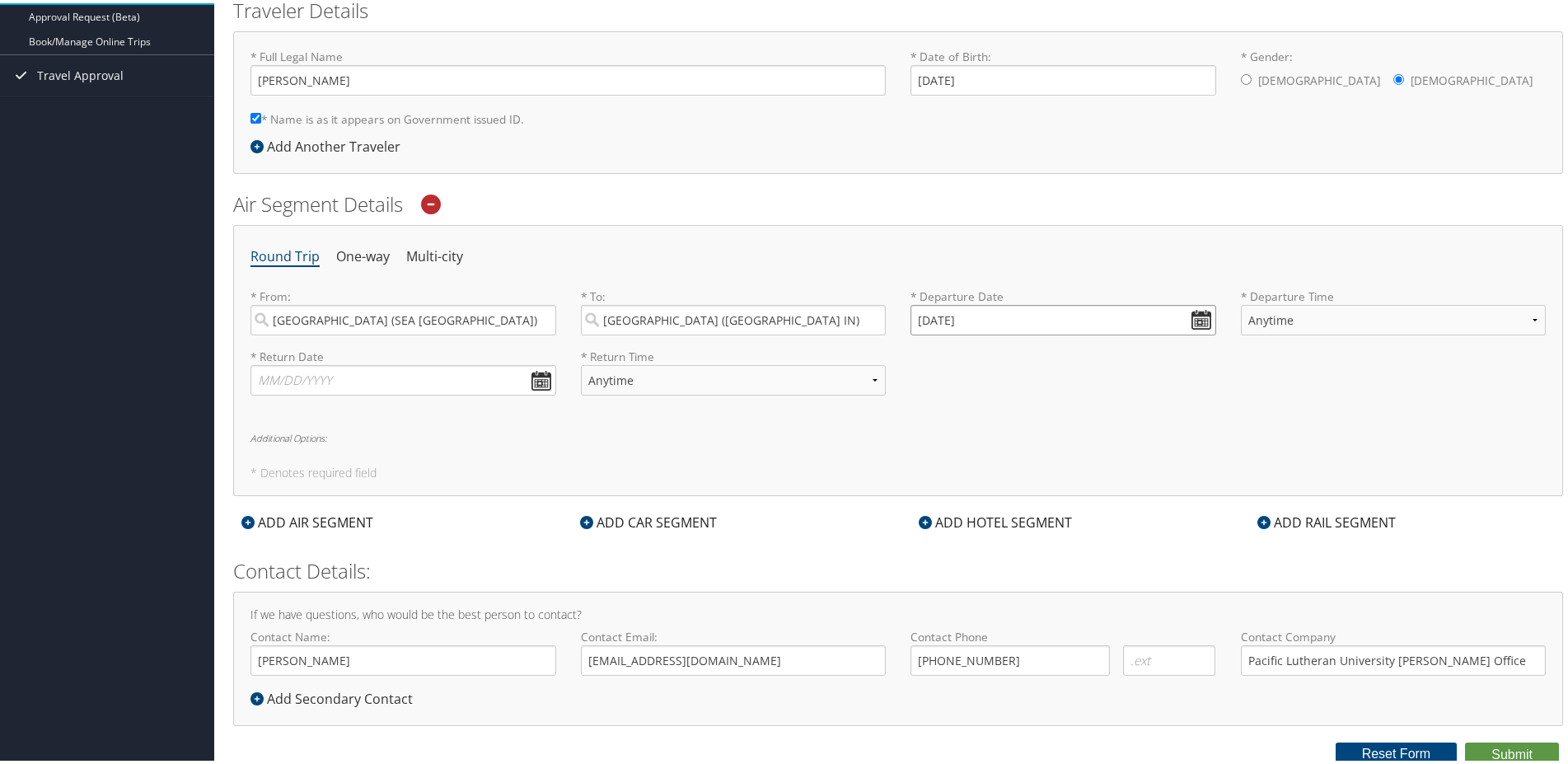
click at [928, 321] on input "10/01/2025" at bounding box center [1064, 316] width 306 height 30
click at [933, 313] on input "10/03/2025" at bounding box center [1064, 316] width 306 height 30
drag, startPoint x: 944, startPoint y: 315, endPoint x: 930, endPoint y: 319, distance: 14.6
click at [930, 319] on input "10/03/2025" at bounding box center [1064, 316] width 306 height 30
click at [1196, 316] on input "10/03/2025" at bounding box center [1064, 316] width 306 height 30
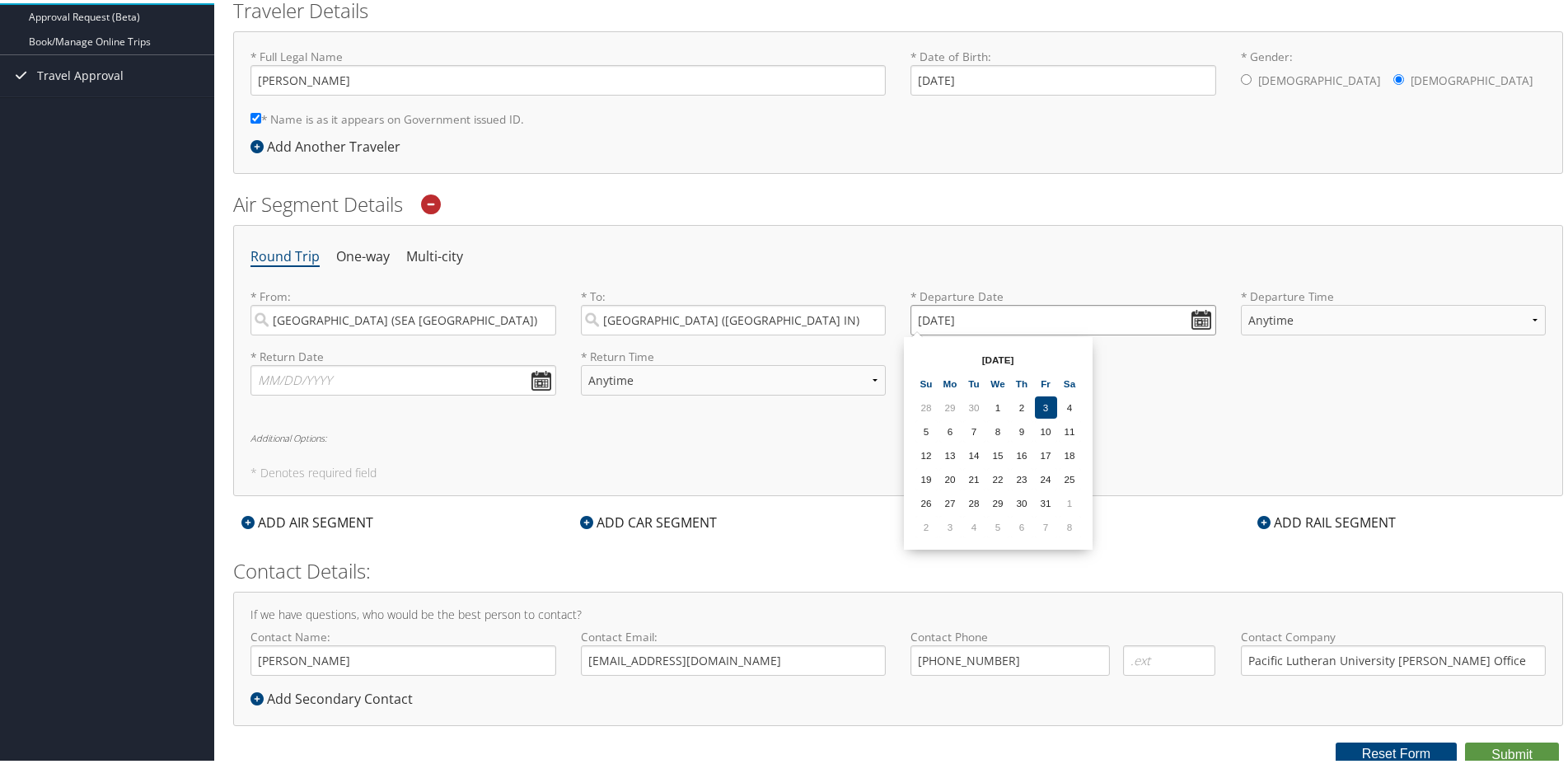
type input "10/03/2025"
click at [1204, 437] on h6 "Additional Options:" at bounding box center [899, 434] width 1295 height 9
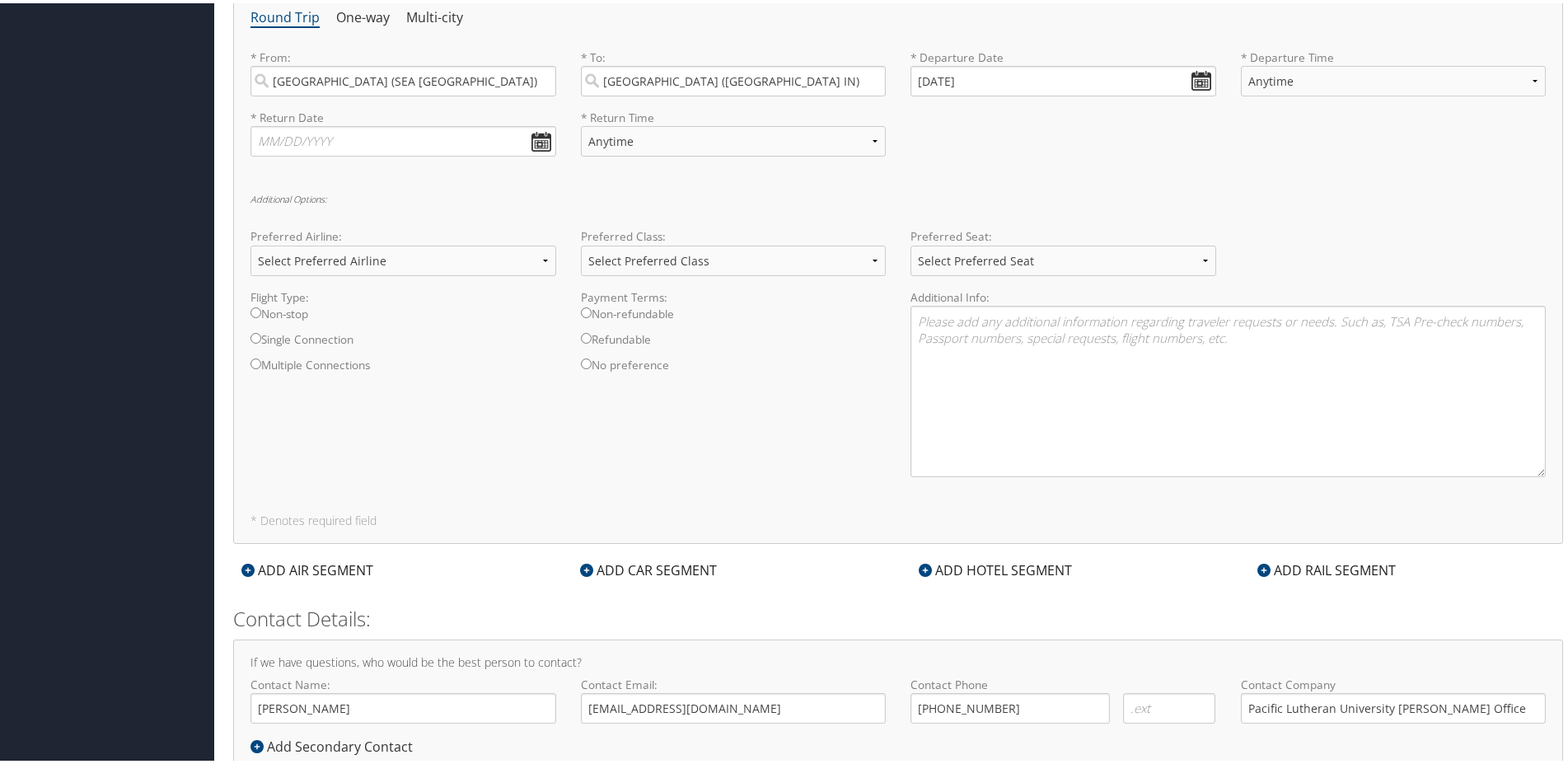
scroll to position [460, 0]
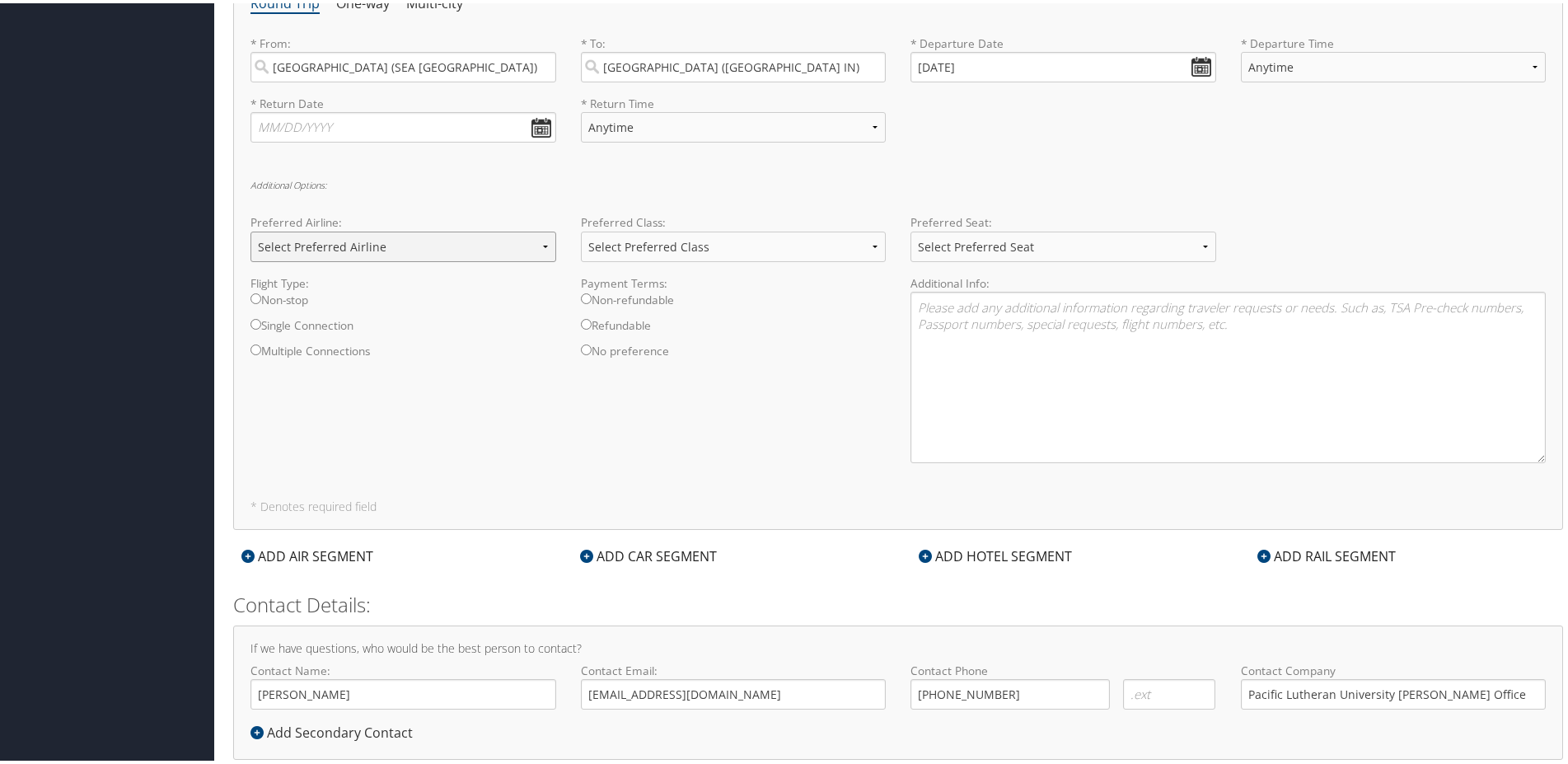
click at [251, 228] on select "Select Preferred Airline Delta United Airlines American Airlines Southwest Airl…" at bounding box center [404, 243] width 306 height 30
select select "Alaska Airlines(AS)"
click option "Alaska Airlines" at bounding box center [0, 0] width 0 height 0
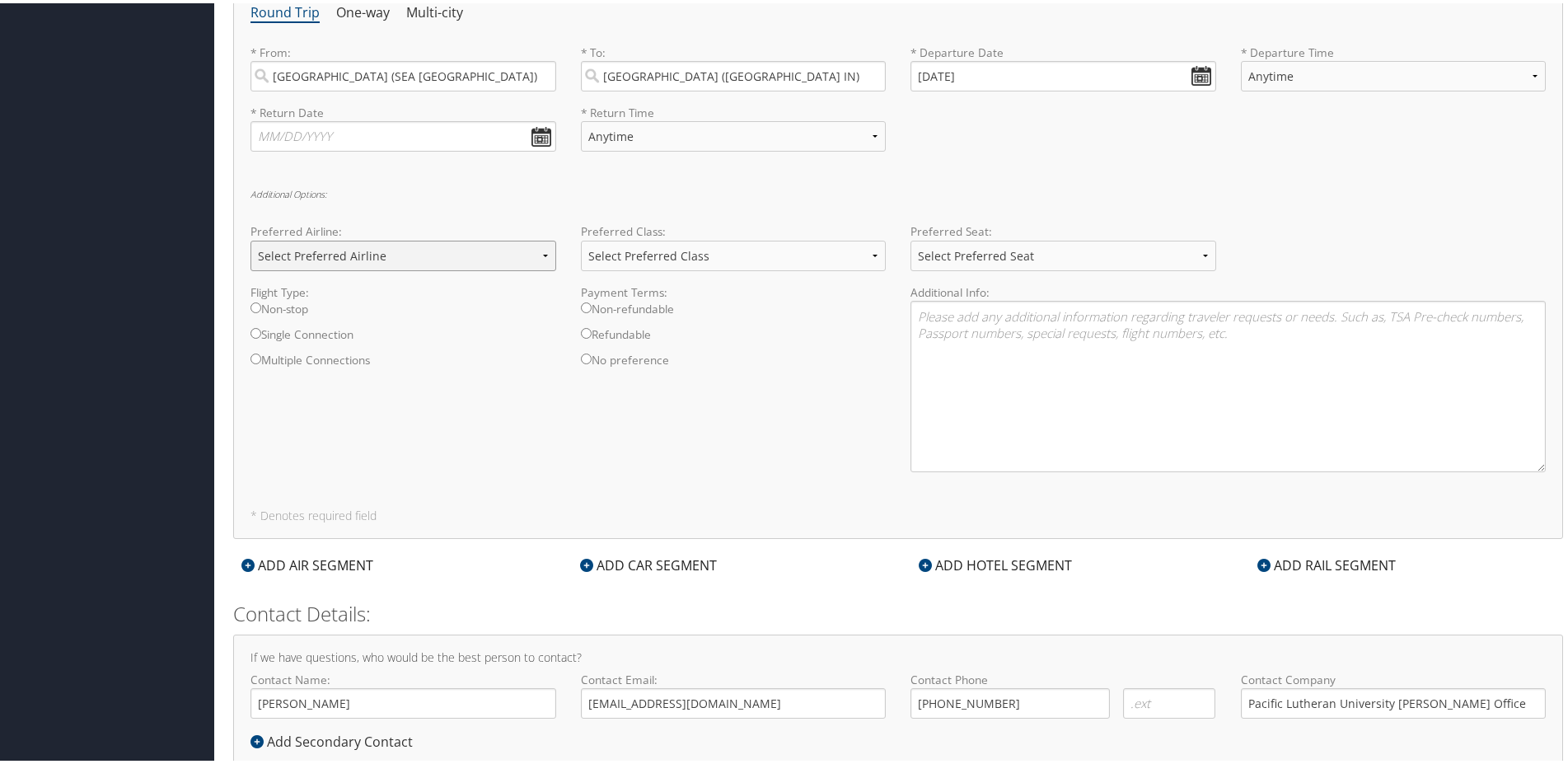
scroll to position [292, 0]
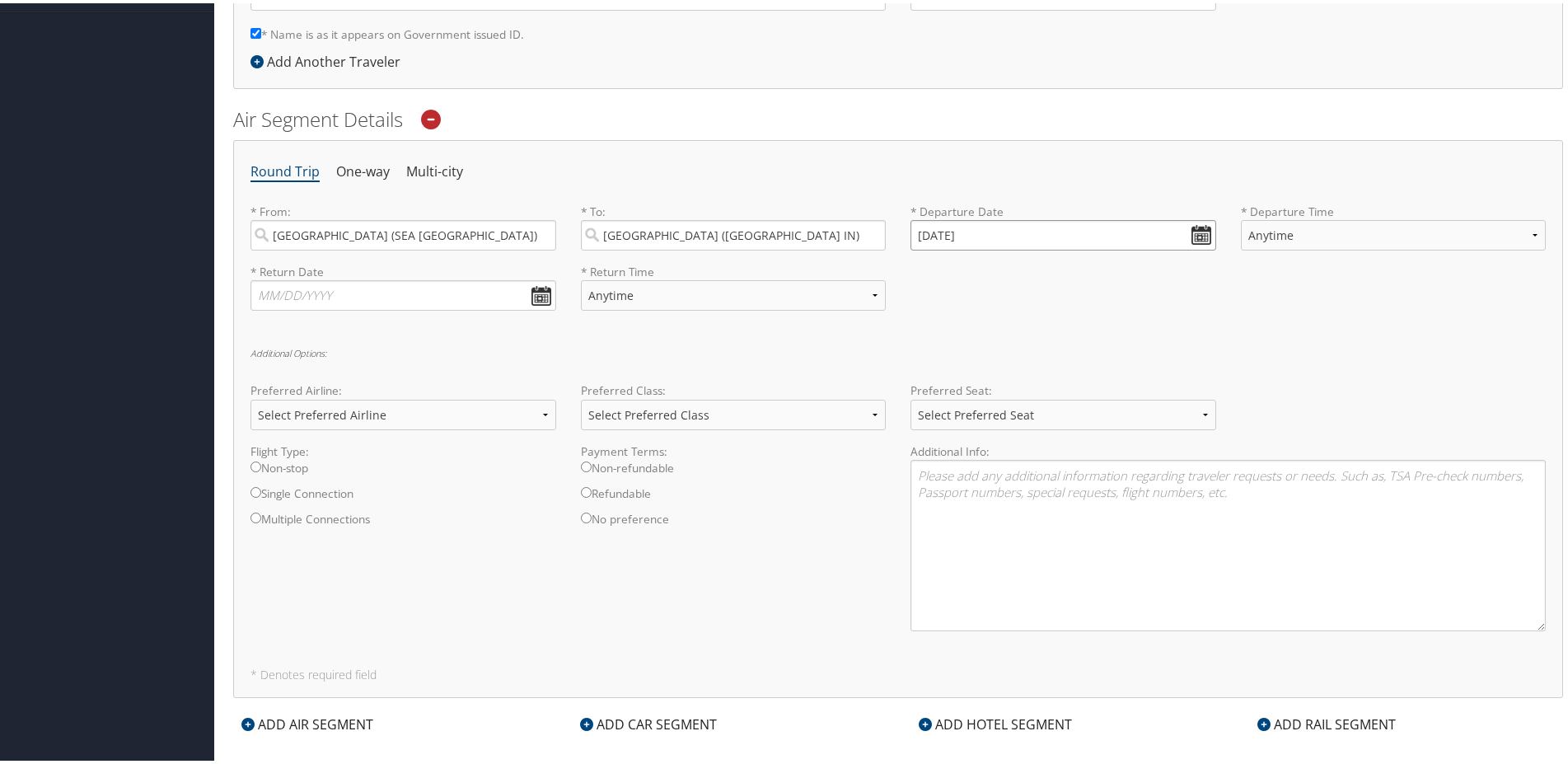
click at [1186, 231] on input "10/03/2025" at bounding box center [1064, 232] width 306 height 30
drag, startPoint x: 975, startPoint y: 230, endPoint x: 880, endPoint y: 237, distance: 95.3
click at [911, 236] on input "10/03/2025" at bounding box center [1064, 232] width 306 height 30
click at [1164, 281] on div "* Return Date Dates must be valid * Return Time Anytime Early Morning (5AM-7AM)…" at bounding box center [898, 290] width 1320 height 60
click at [1241, 217] on select "Anytime Early Morning (5AM-7AM) Morning (7AM-12PM) Afternoon (12PM-5PM) Evening…" at bounding box center [1393, 232] width 306 height 30
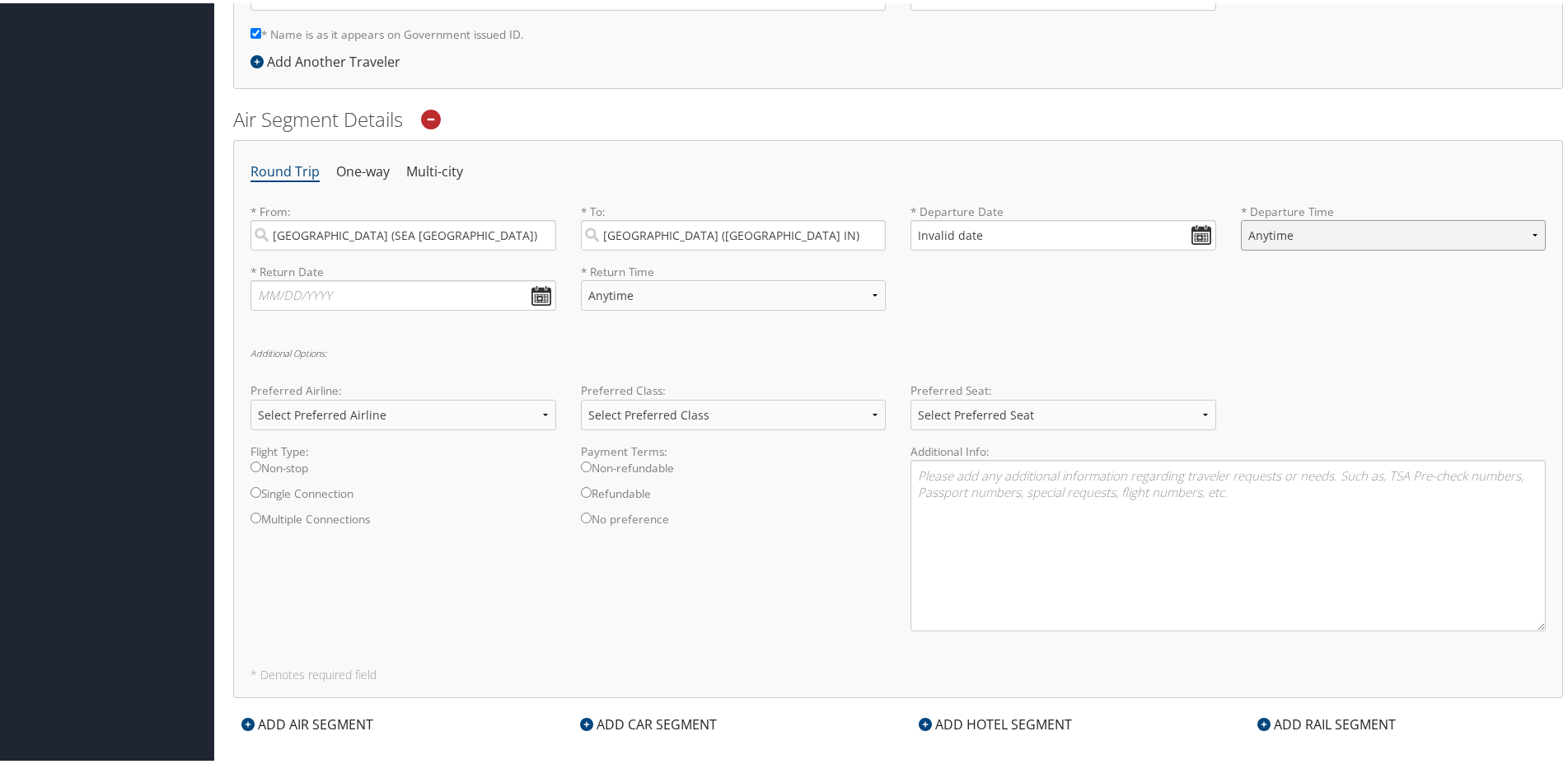
click at [1241, 217] on select "Anytime Early Morning (5AM-7AM) Morning (7AM-12PM) Afternoon (12PM-5PM) Evening…" at bounding box center [1393, 232] width 306 height 30
drag, startPoint x: 1238, startPoint y: 226, endPoint x: 1192, endPoint y: 240, distance: 48.1
click at [1205, 235] on div "* Departure Date Invalid date Dates must be valid" at bounding box center [1063, 230] width 331 height 60
click at [1192, 240] on input "Invalid date" at bounding box center [1064, 232] width 306 height 30
click at [1073, 438] on td "11" at bounding box center [1071, 439] width 23 height 23
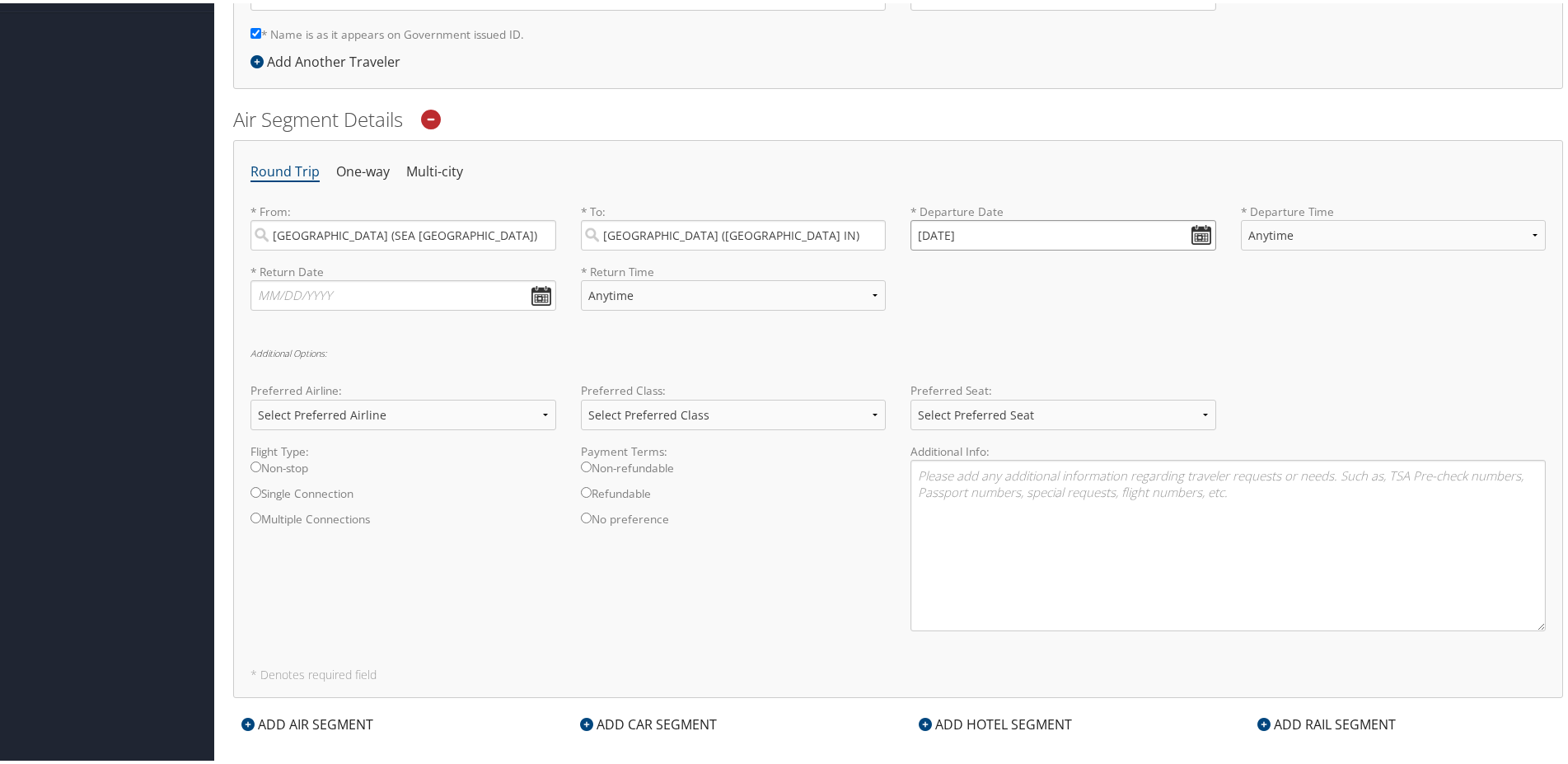
click at [940, 233] on input "10/11/2025" at bounding box center [1064, 232] width 306 height 30
click at [932, 233] on input "10/11/2025" at bounding box center [1064, 232] width 306 height 30
click at [933, 234] on input "10/11/2025" at bounding box center [1064, 232] width 306 height 30
click at [933, 234] on input "10/01/2025" at bounding box center [1064, 232] width 306 height 30
click at [944, 234] on input "10/31/2025" at bounding box center [1064, 232] width 306 height 30
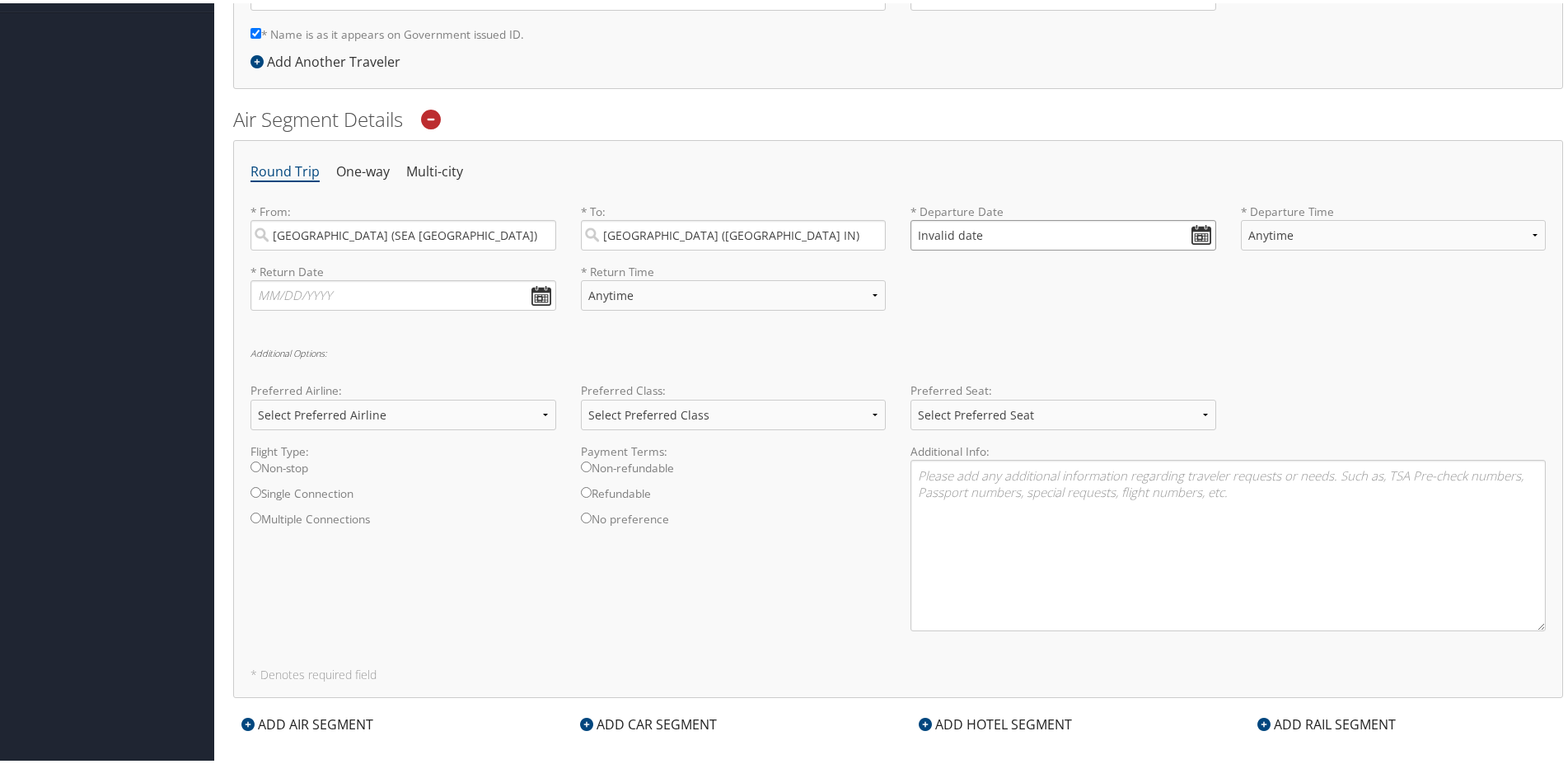
drag, startPoint x: 1178, startPoint y: 231, endPoint x: 1181, endPoint y: 241, distance: 10.4
click at [1178, 234] on input "Invalid date" at bounding box center [1064, 232] width 306 height 30
click at [1071, 433] on td "11" at bounding box center [1071, 439] width 23 height 23
click at [936, 231] on input "10/11/2025" at bounding box center [1064, 232] width 306 height 30
click at [934, 231] on input "10/11/2025" at bounding box center [1064, 232] width 306 height 30
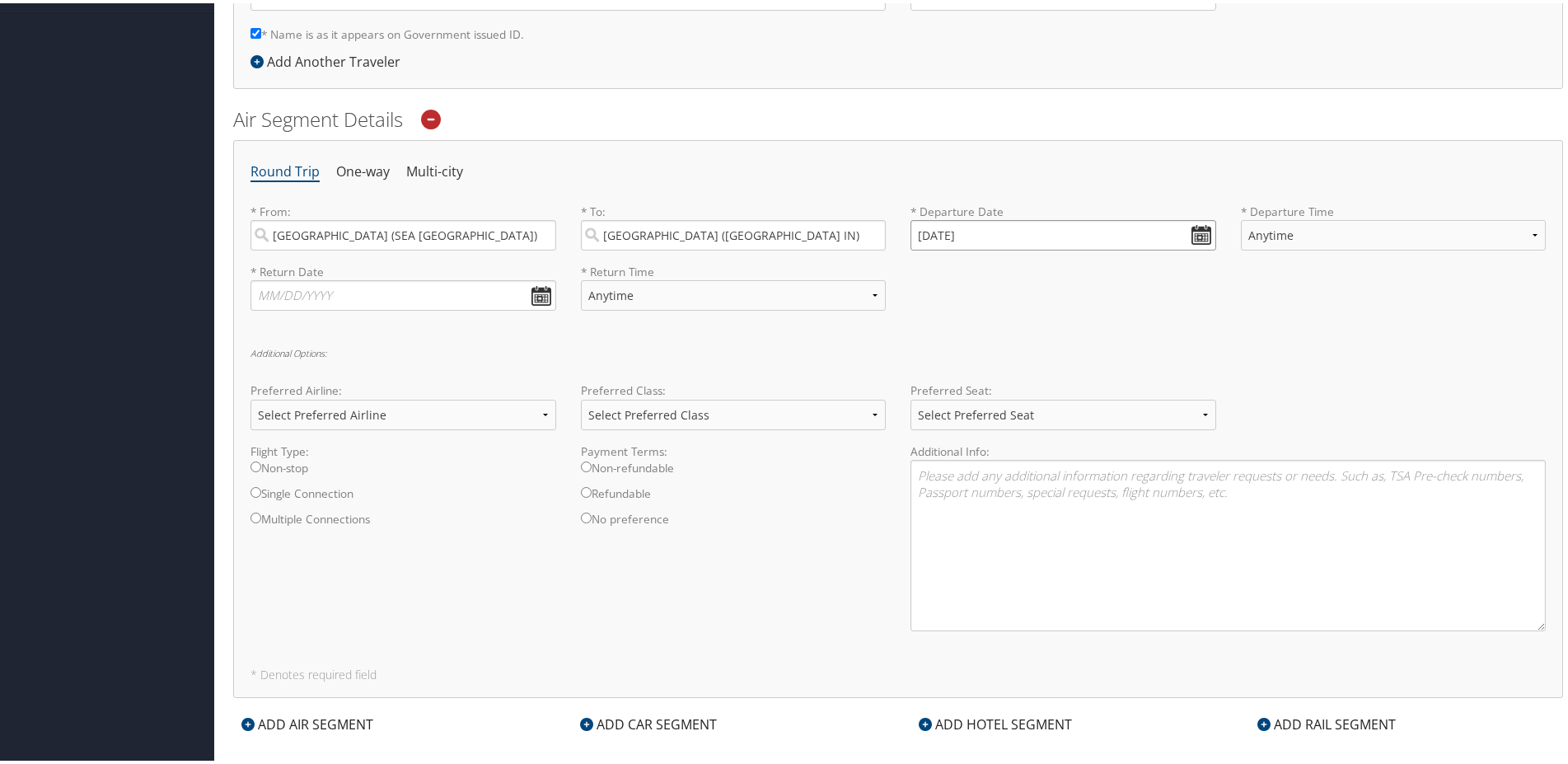
click at [929, 235] on input "10/10/2025" at bounding box center [1064, 232] width 306 height 30
type input "10/30/2025"
click at [1031, 285] on div "* Return Date Dates must be valid * Return Time Anytime Early Morning (5AM-7AM)…" at bounding box center [898, 290] width 1320 height 60
click at [375, 289] on input "text" at bounding box center [404, 292] width 306 height 30
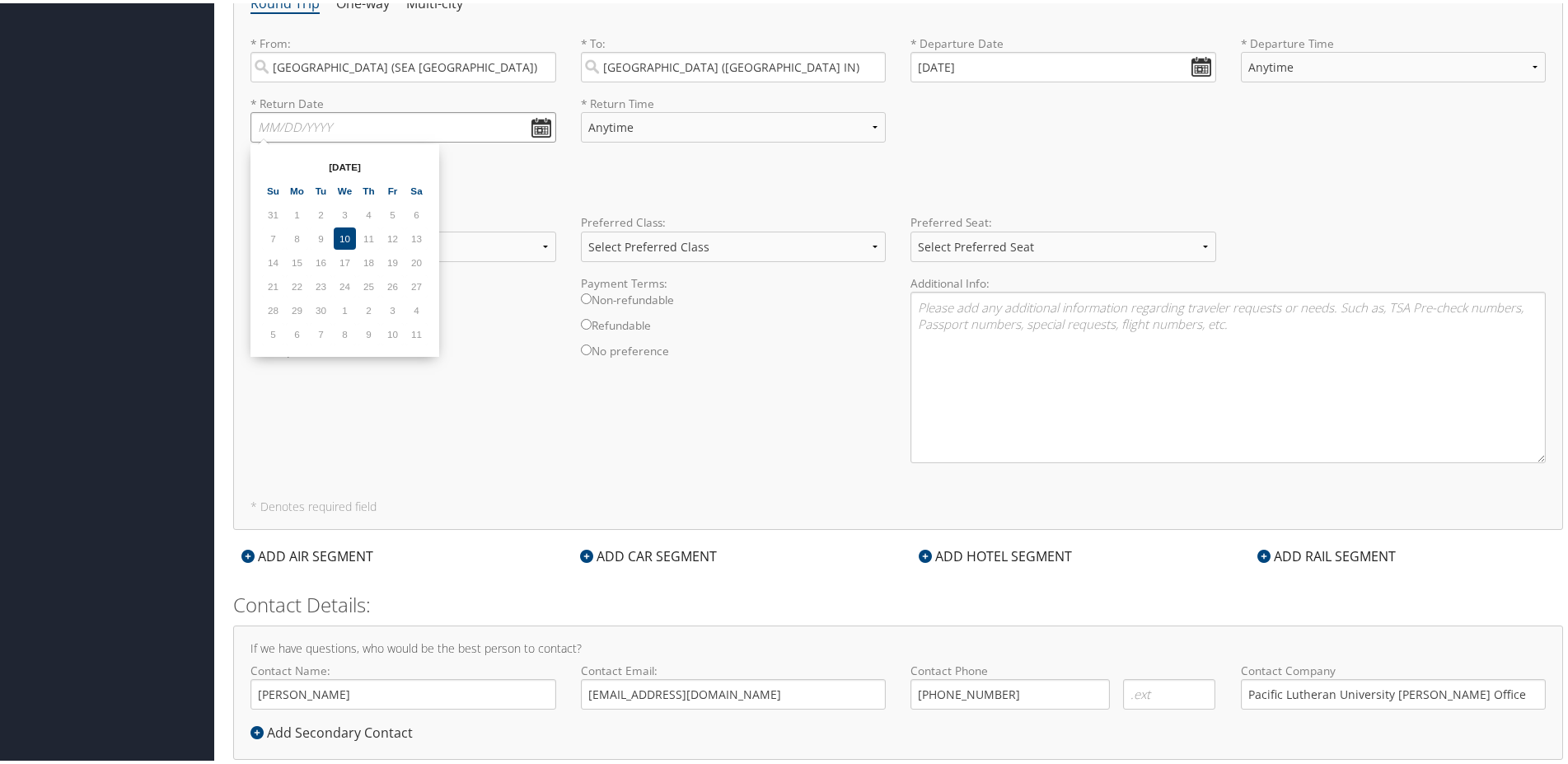
scroll to position [376, 0]
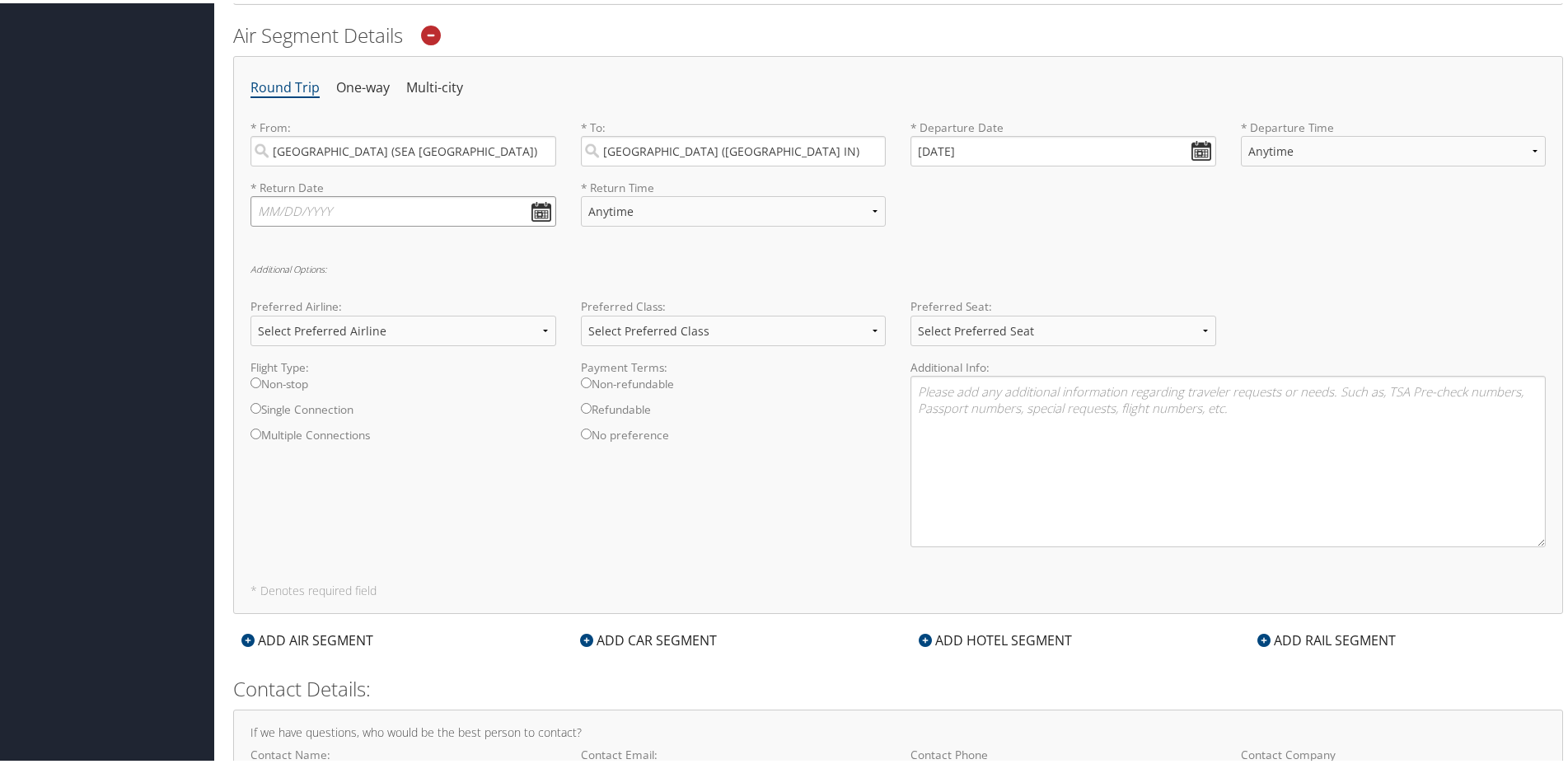
click at [546, 198] on input "text" at bounding box center [404, 207] width 306 height 30
click at [541, 205] on input "text" at bounding box center [404, 207] width 306 height 30
click at [412, 418] on td "11" at bounding box center [417, 415] width 23 height 23
click at [419, 414] on td "11" at bounding box center [417, 415] width 23 height 23
click at [418, 390] on td "4" at bounding box center [417, 392] width 23 height 23
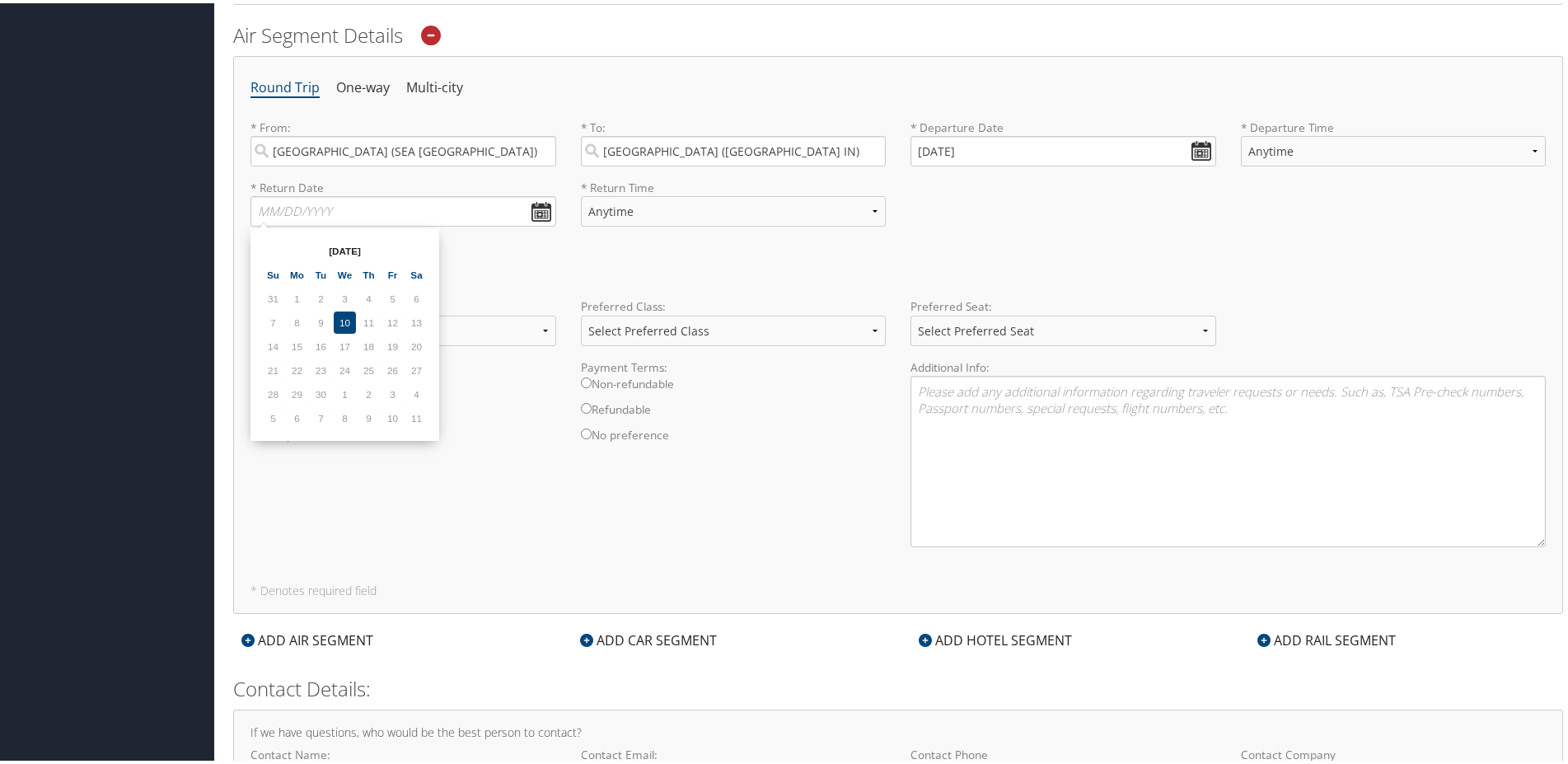
click at [414, 390] on td "4" at bounding box center [417, 392] width 23 height 23
click at [412, 390] on td "4" at bounding box center [417, 392] width 23 height 23
click at [317, 391] on td "30" at bounding box center [321, 392] width 23 height 23
click at [347, 315] on td "10" at bounding box center [345, 319] width 23 height 23
click at [362, 315] on td "11" at bounding box center [369, 319] width 23 height 23
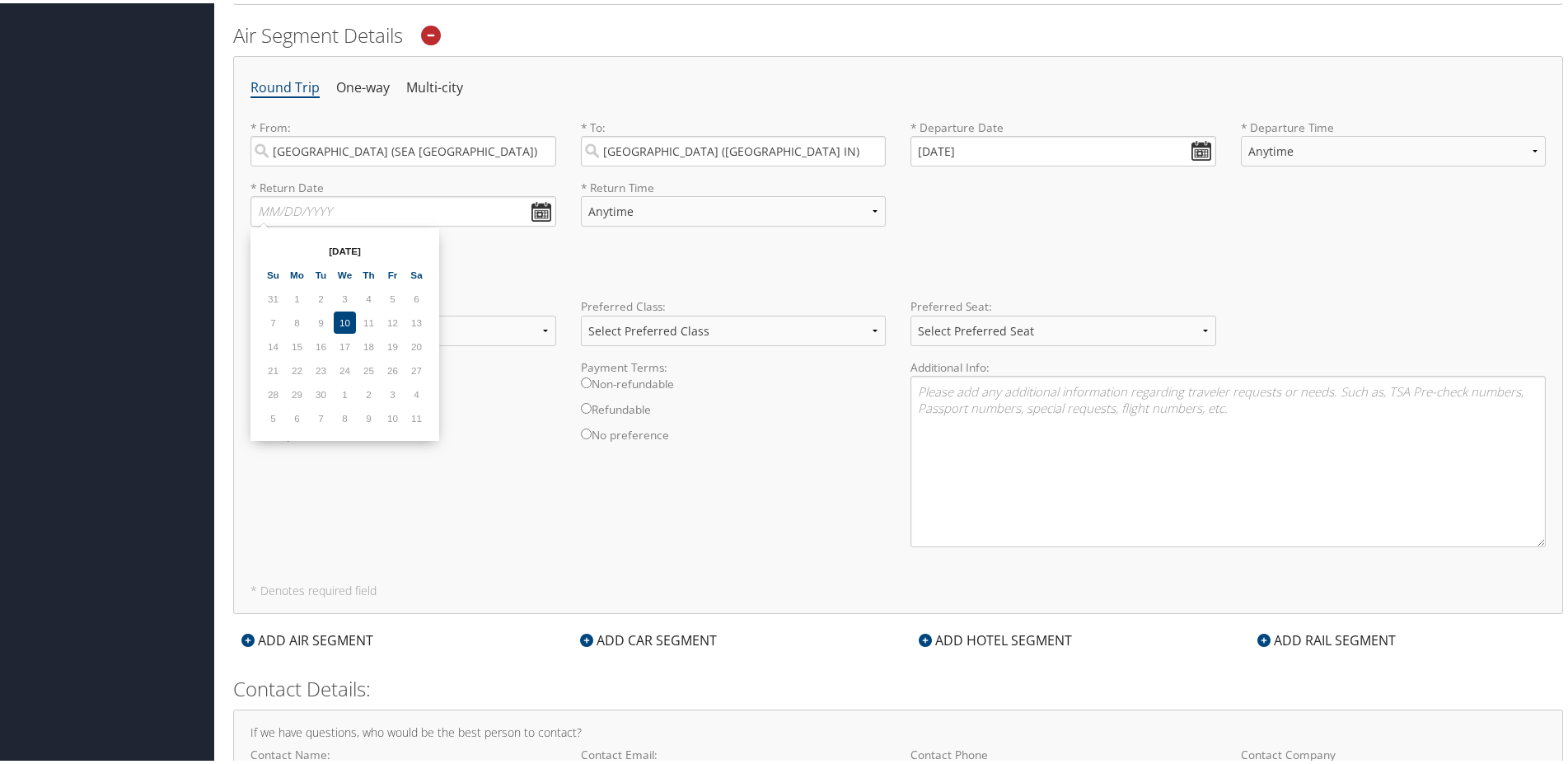
click at [373, 347] on td "18" at bounding box center [369, 343] width 23 height 23
click at [369, 372] on td "25" at bounding box center [369, 367] width 23 height 23
drag, startPoint x: 354, startPoint y: 375, endPoint x: 350, endPoint y: 364, distance: 11.7
click at [350, 372] on td "24" at bounding box center [345, 367] width 23 height 23
click at [341, 212] on input "text" at bounding box center [404, 207] width 306 height 30
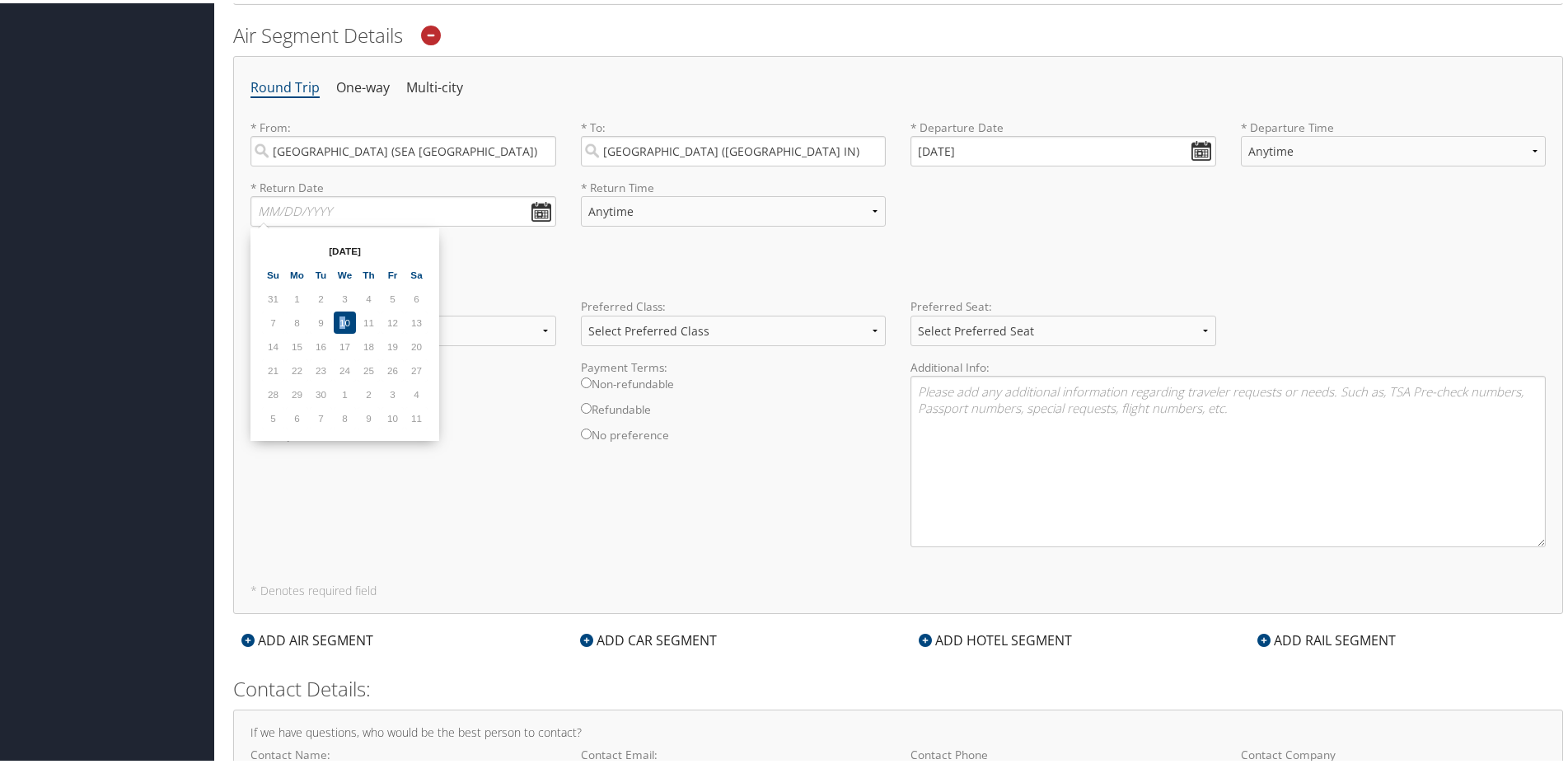
click at [339, 324] on td "10" at bounding box center [345, 319] width 23 height 23
drag, startPoint x: 339, startPoint y: 324, endPoint x: 319, endPoint y: 320, distance: 20.4
click at [333, 323] on table "Sep 2025 Su Mo Tu We Th Fr Sa 31 1 2 3 4 5 6 7 8 9 10 11 12 13 14 15 16 17 18 1…" at bounding box center [345, 331] width 169 height 193
click at [297, 313] on td "8" at bounding box center [297, 319] width 23 height 23
click at [313, 316] on td "9" at bounding box center [321, 319] width 23 height 23
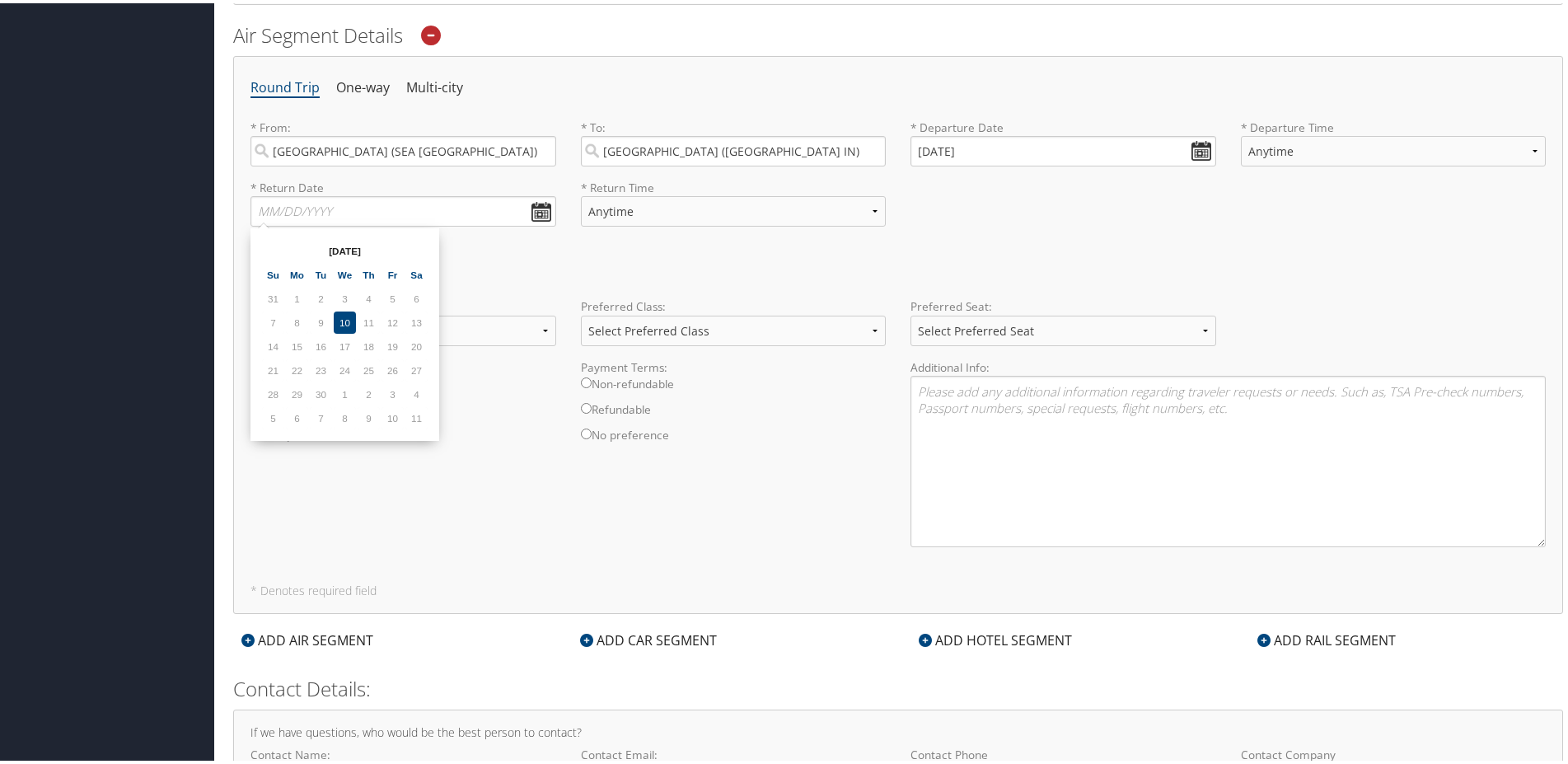
click at [319, 316] on td "9" at bounding box center [321, 319] width 23 height 23
drag, startPoint x: 326, startPoint y: 315, endPoint x: 347, endPoint y: 290, distance: 32.6
click at [326, 313] on td "9" at bounding box center [321, 319] width 23 height 23
click at [387, 214] on input "text" at bounding box center [404, 207] width 306 height 30
type input "11/03/2025"
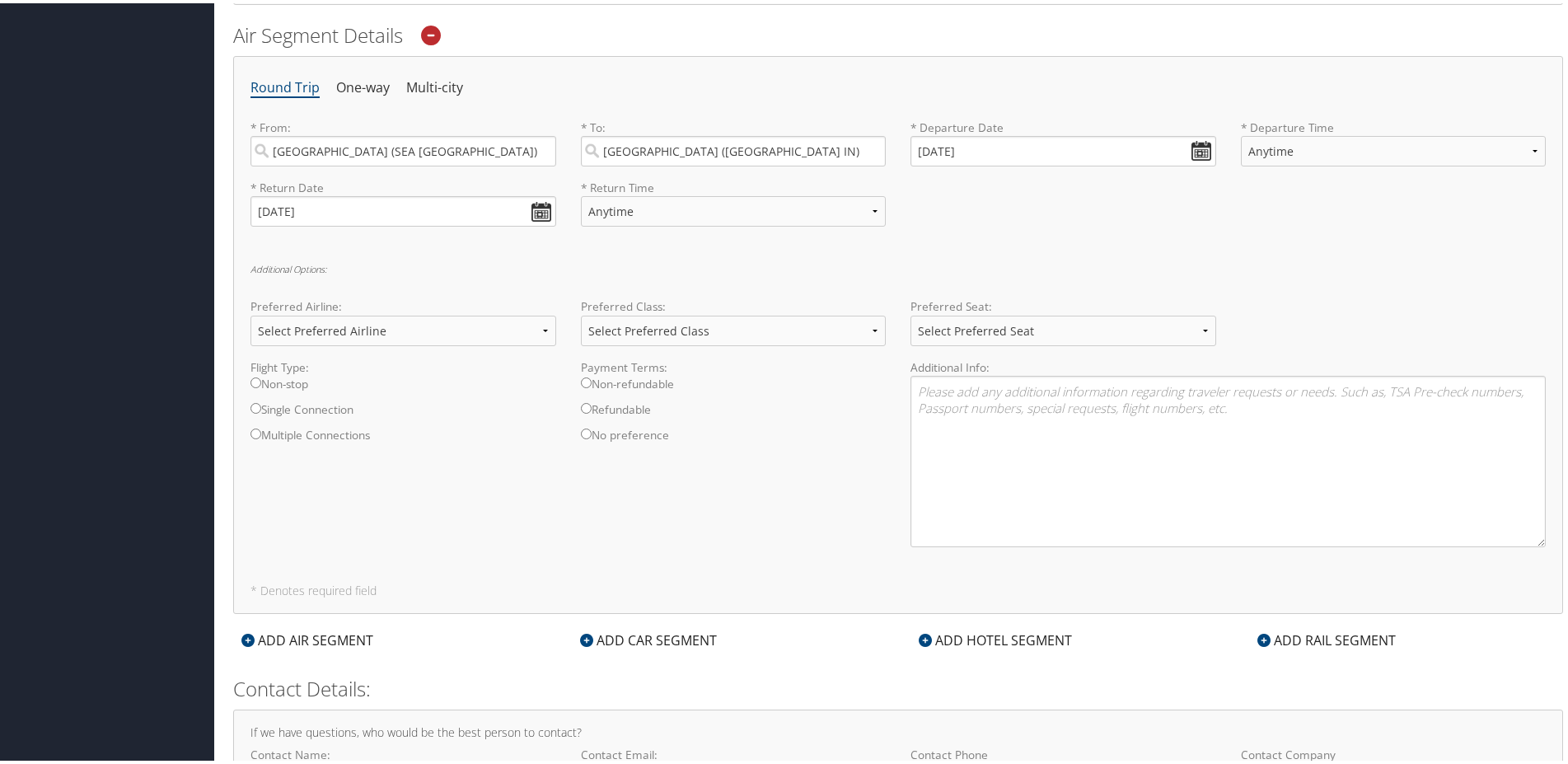
click at [473, 260] on div "Round Trip One-way Multi-city * From: Seattle (SEA WA) Required * To: Indianapo…" at bounding box center [899, 332] width 1330 height 558
click at [581, 313] on select "Select Preferred Class Economy Economy Plus Business First Class" at bounding box center [734, 327] width 306 height 30
select select "Economy"
click option "Economy" at bounding box center [0, 0] width 0 height 0
click at [704, 480] on div "Flight Type: Non-stop Single Connection Multiple Connections Payment Terms: Non…" at bounding box center [898, 457] width 1320 height 201
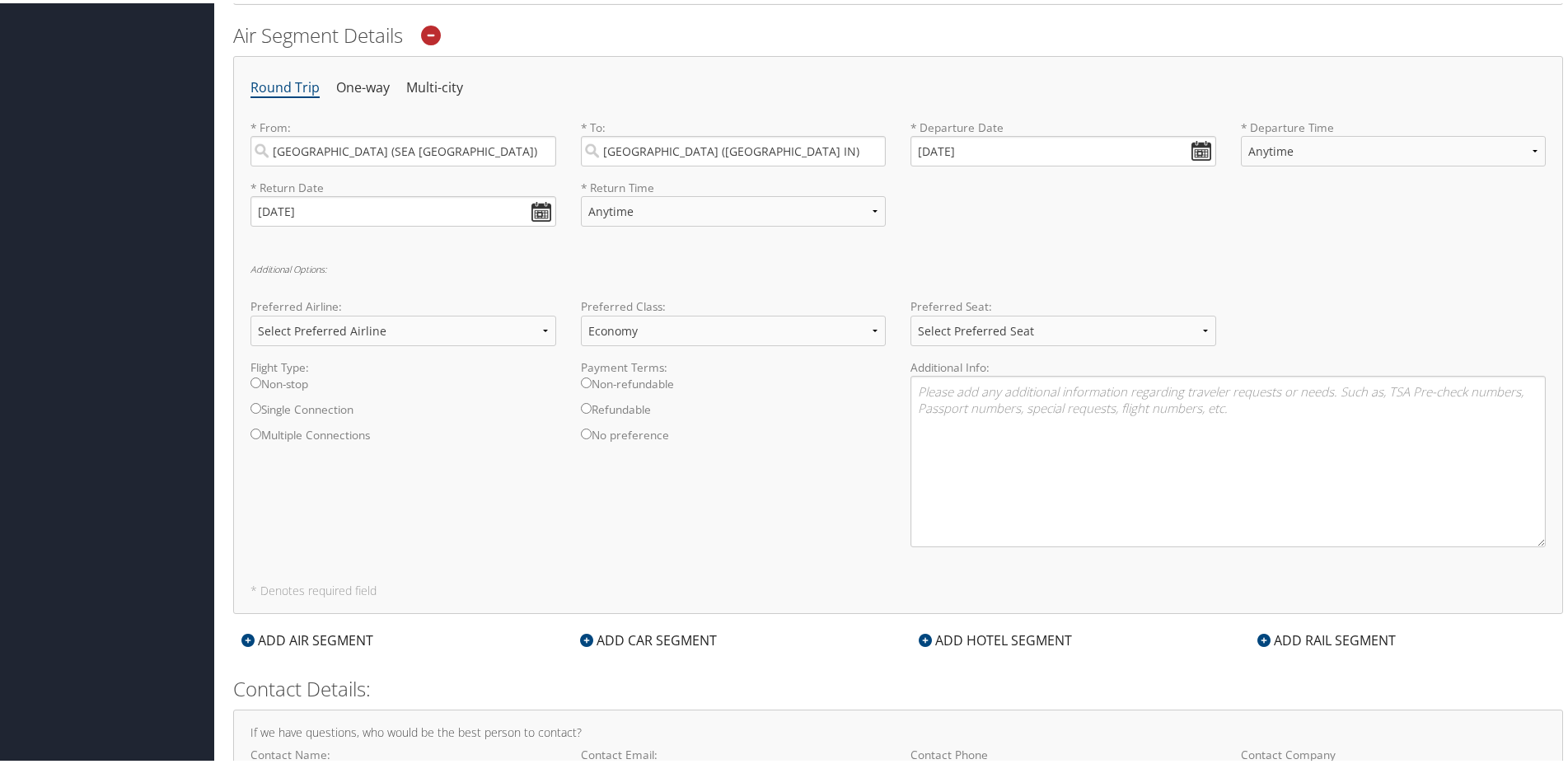
click at [252, 404] on input "Single Connection" at bounding box center [256, 405] width 10 height 10
radio input "true"
click at [254, 385] on input "Non-stop" at bounding box center [256, 379] width 10 height 10
radio input "true"
click at [911, 313] on select "Select Preferred Seat Aisle Window Middle" at bounding box center [1064, 327] width 306 height 30
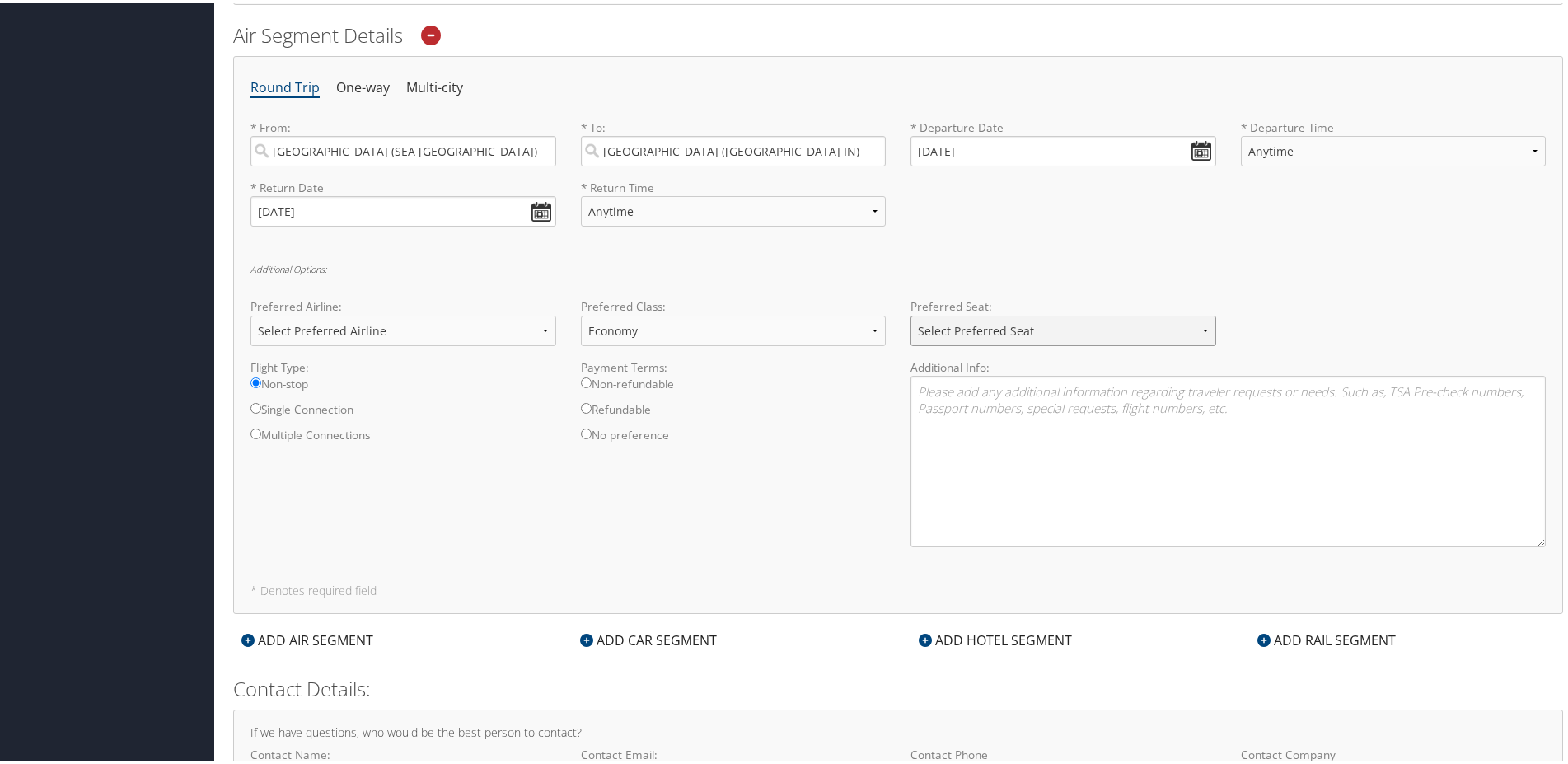
click at [1000, 331] on select "Select Preferred Seat Aisle Window Middle" at bounding box center [1064, 327] width 306 height 30
click at [911, 313] on select "Select Preferred Seat Aisle Window Middle" at bounding box center [1064, 327] width 306 height 30
select select "Aisle"
click option "Aisle" at bounding box center [0, 0] width 0 height 0
click at [786, 537] on div "Flight Type: Non-stop Single Connection Multiple Connections Payment Terms: Non…" at bounding box center [898, 457] width 1320 height 201
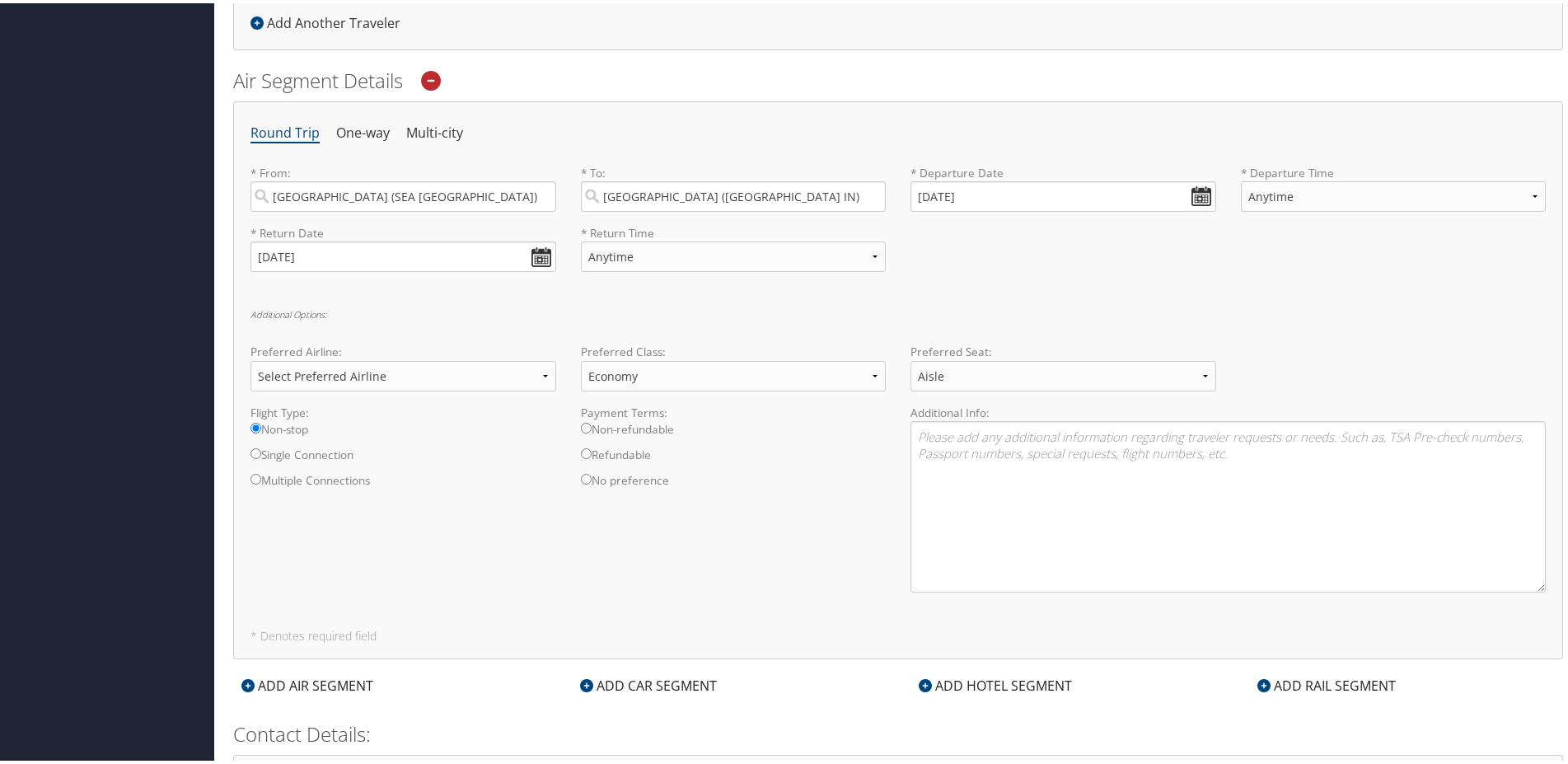
scroll to position [326, 0]
click at [610, 455] on label "Refundable" at bounding box center [734, 459] width 306 height 25
click at [591, 455] on input "Refundable" at bounding box center [586, 454] width 10 height 10
radio input "true"
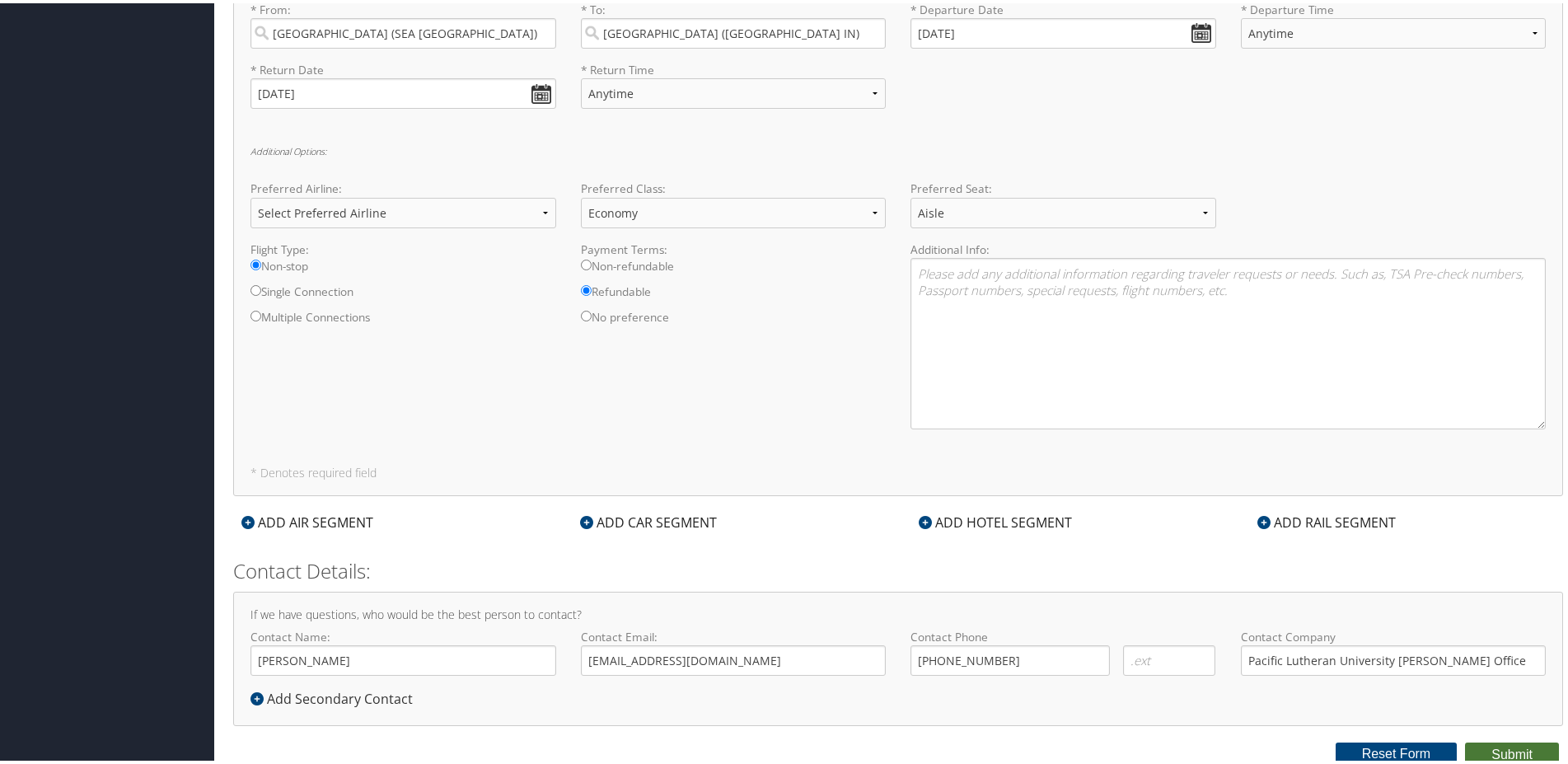
click at [1509, 751] on button "Submit" at bounding box center [1512, 751] width 94 height 24
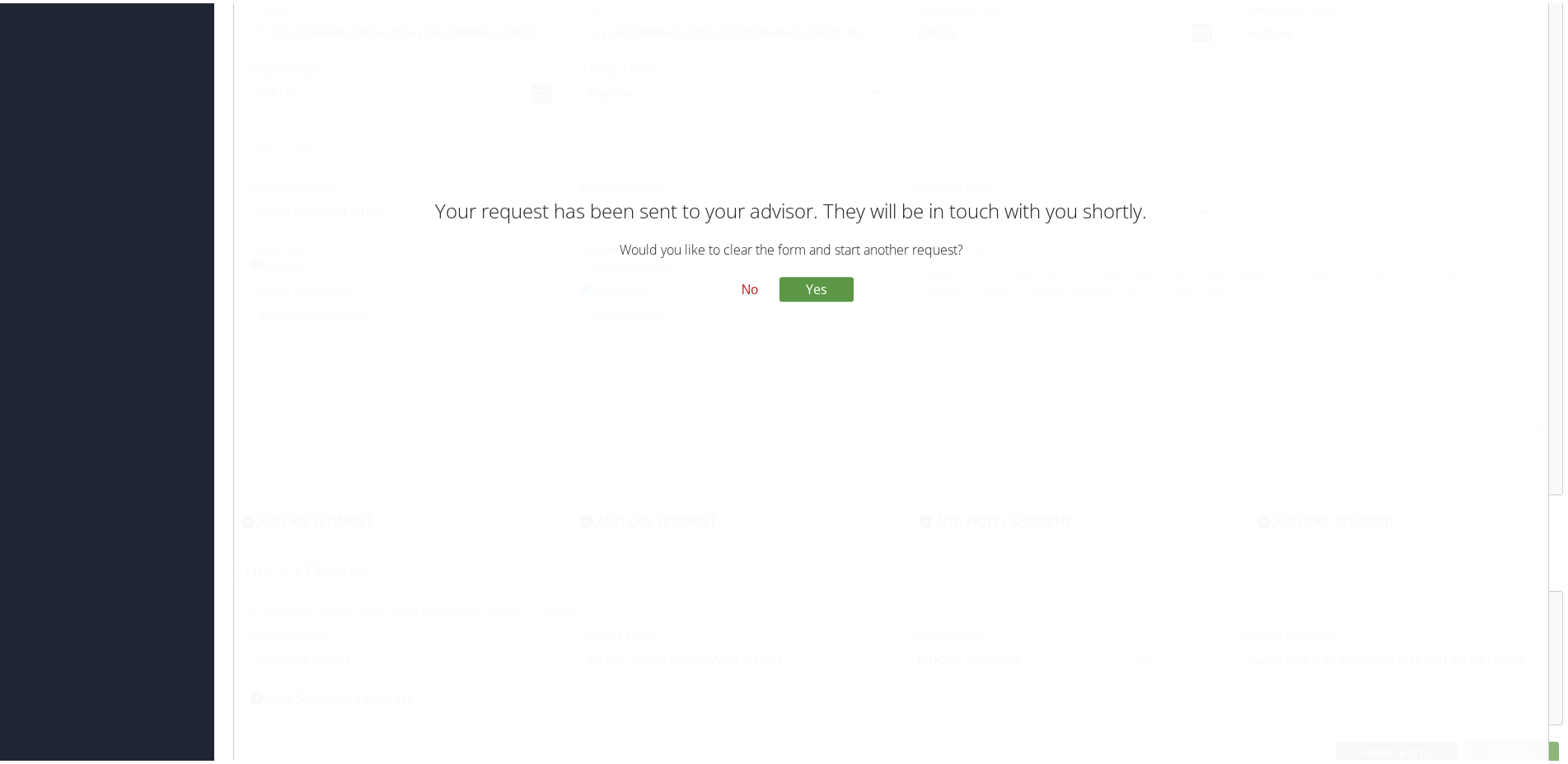
click at [745, 273] on button "No" at bounding box center [749, 286] width 43 height 28
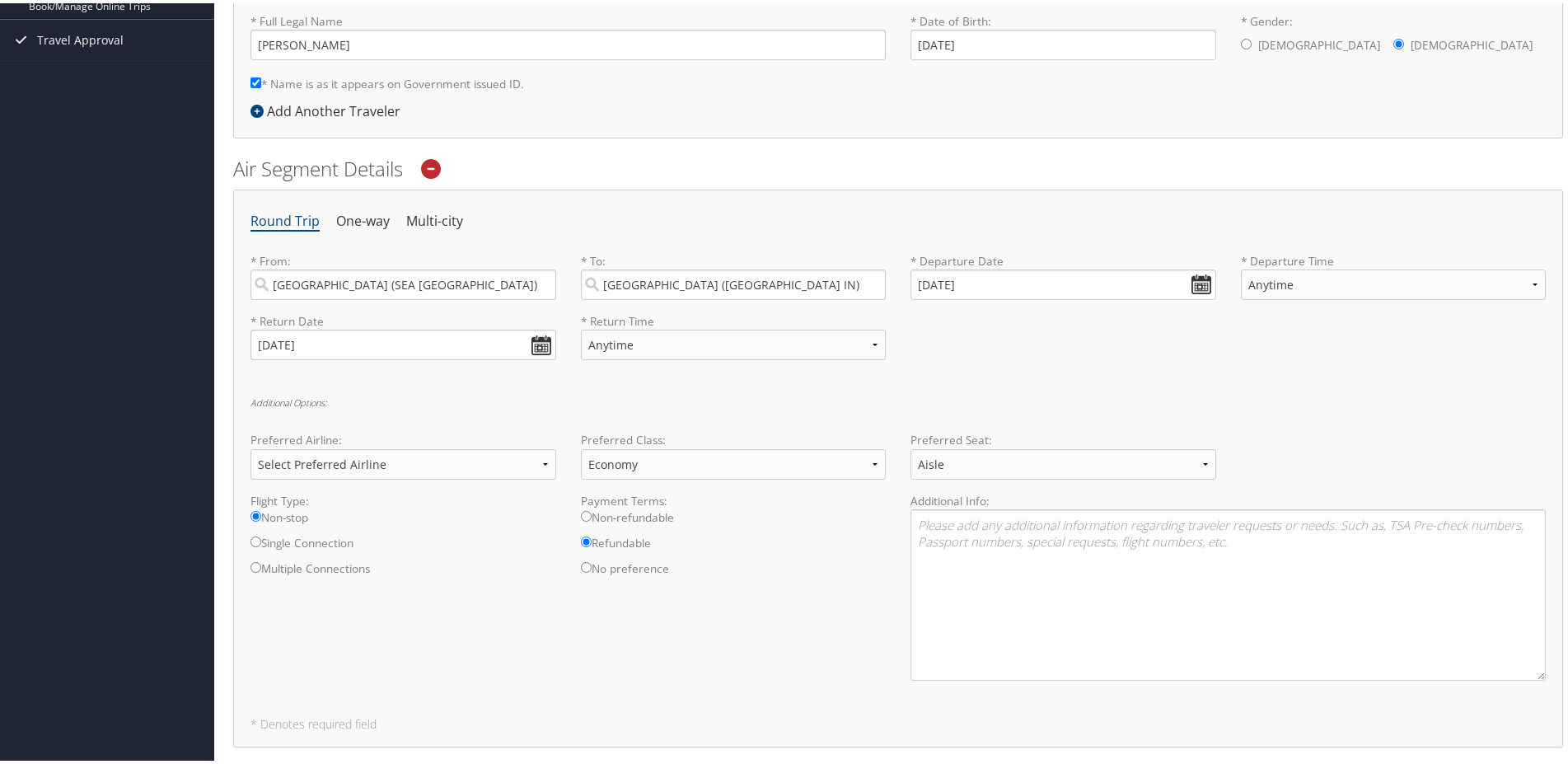
scroll to position [0, 0]
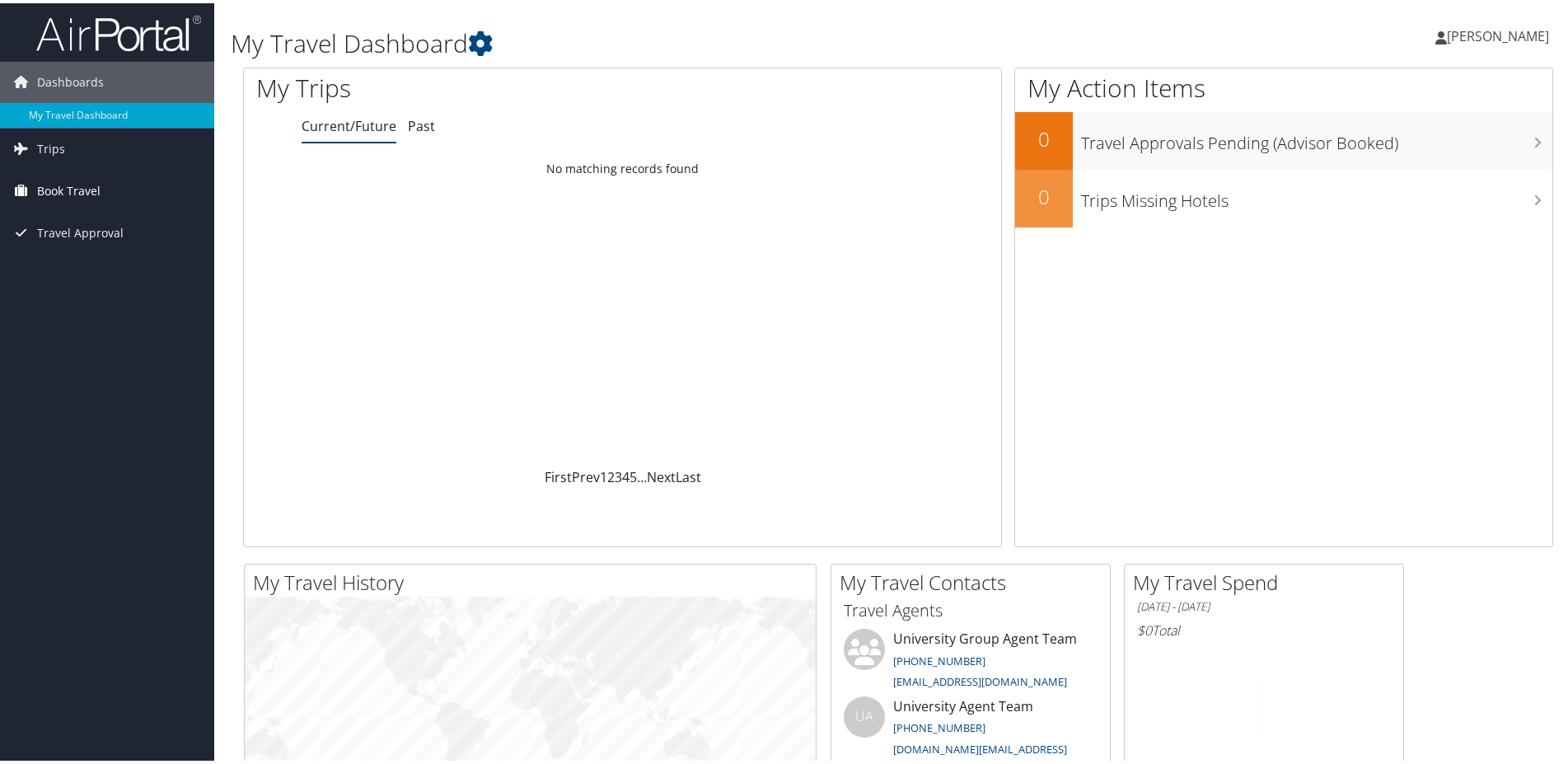
click at [61, 183] on span "Book Travel" at bounding box center [69, 188] width 63 height 41
click at [74, 237] on link "Approval Request (Beta)" at bounding box center [107, 246] width 214 height 24
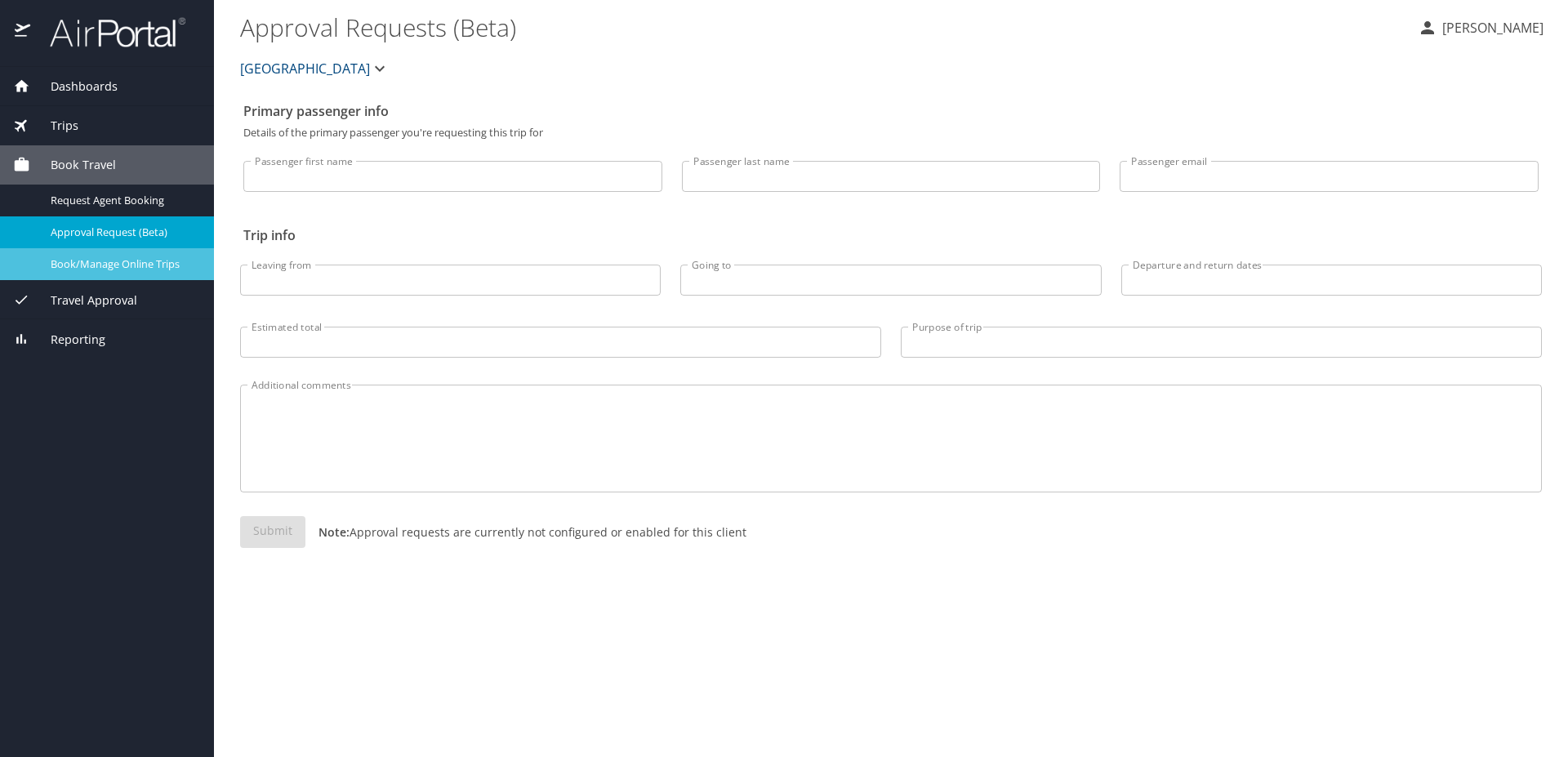
click at [108, 265] on span "Book/Manage Online Trips" at bounding box center [122, 264] width 144 height 15
click at [94, 303] on span "Travel Approval" at bounding box center [83, 300] width 107 height 18
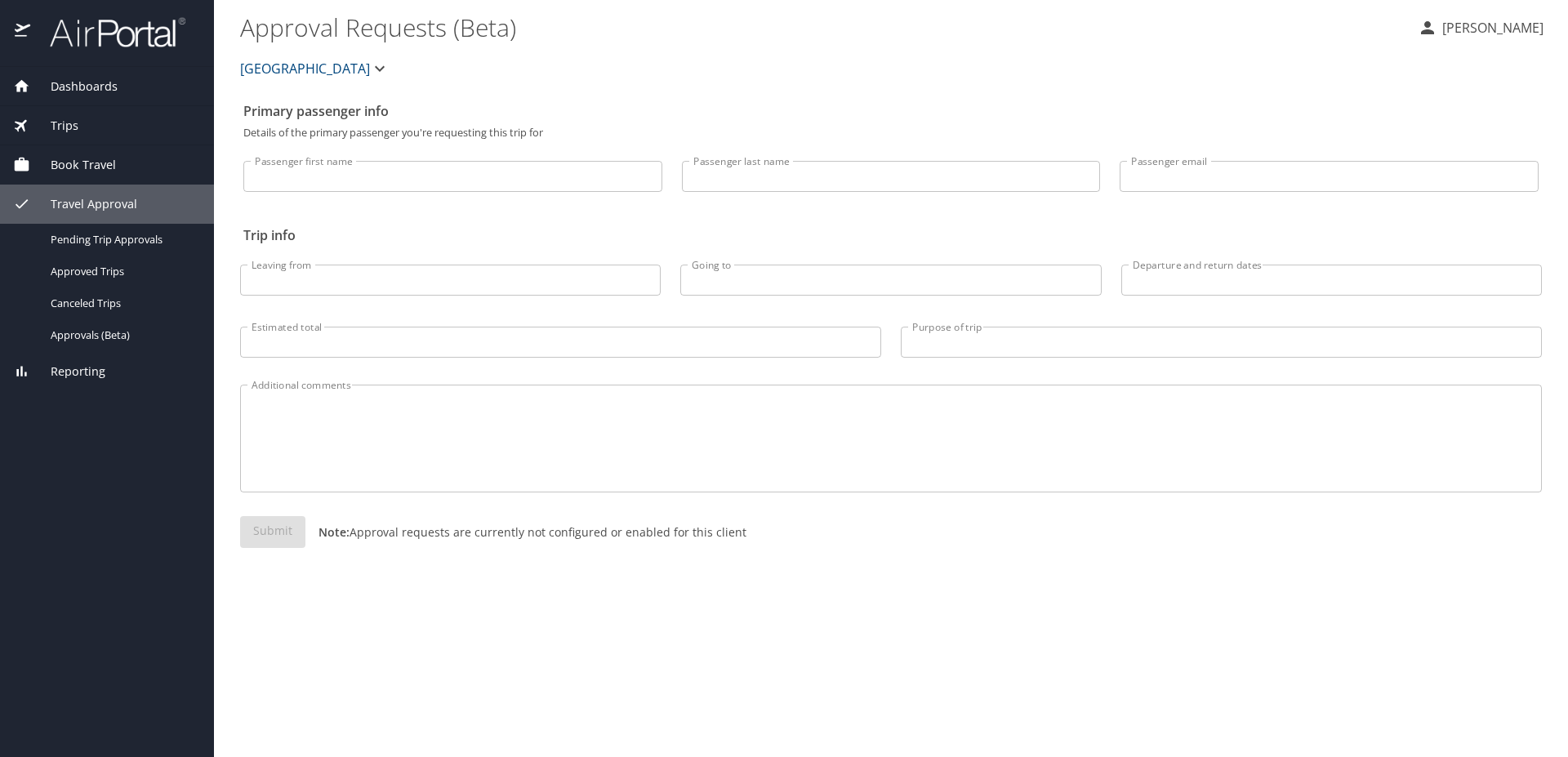
click at [112, 126] on div "Trips" at bounding box center [107, 126] width 188 height 18
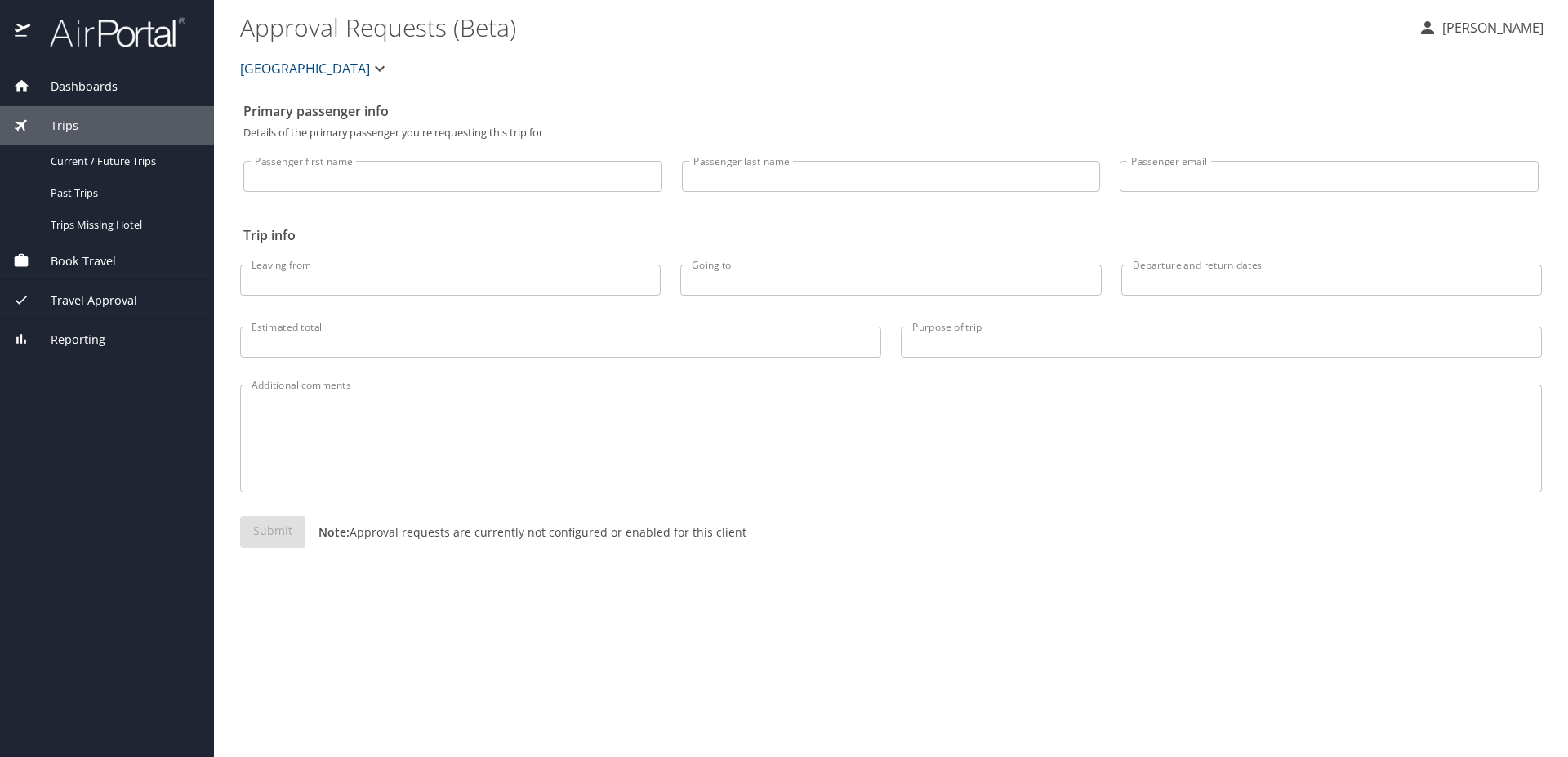
click at [100, 76] on div "Dashboards" at bounding box center [107, 87] width 214 height 40
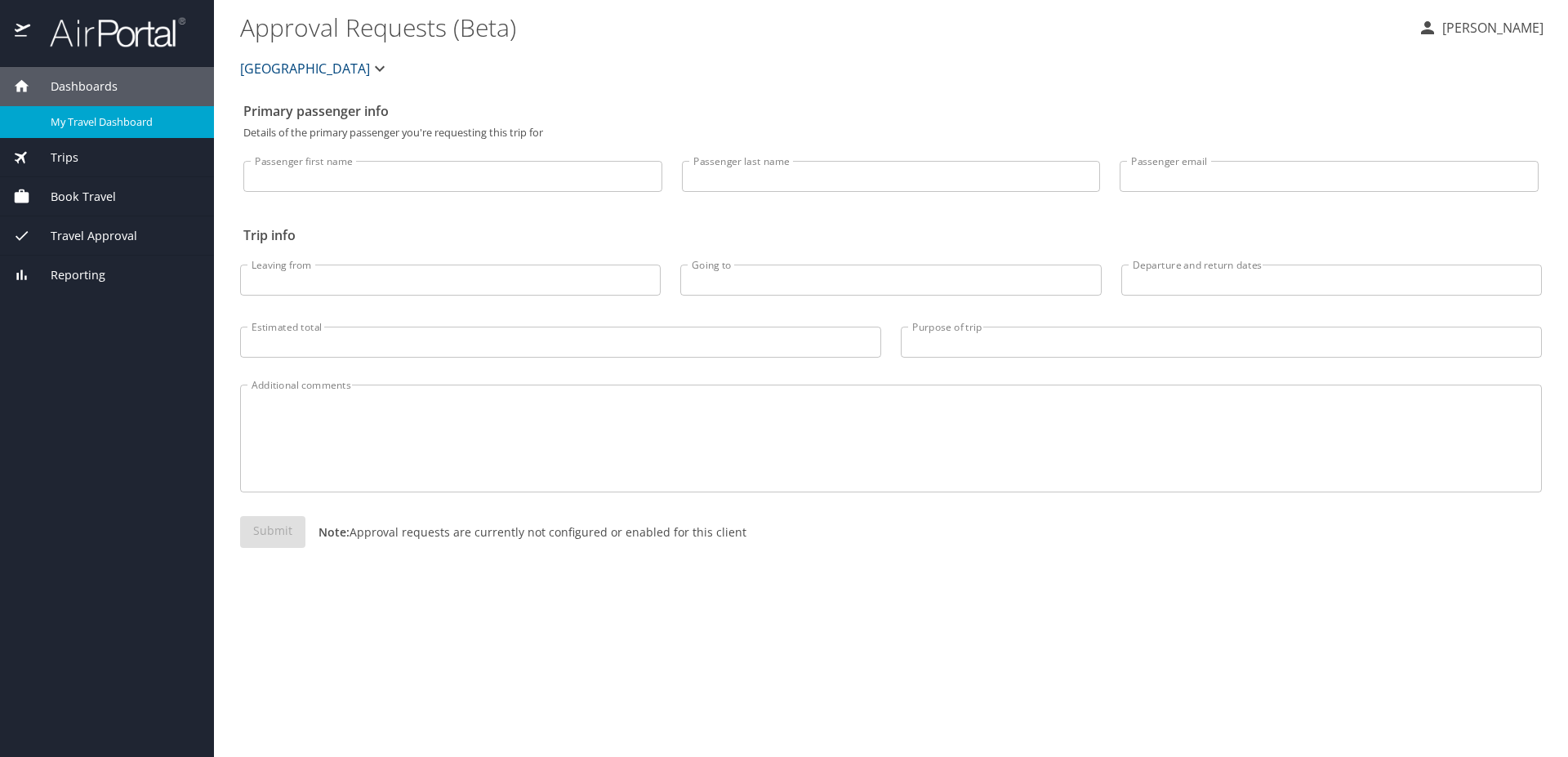
click at [86, 126] on span "My Travel Dashboard" at bounding box center [122, 122] width 144 height 15
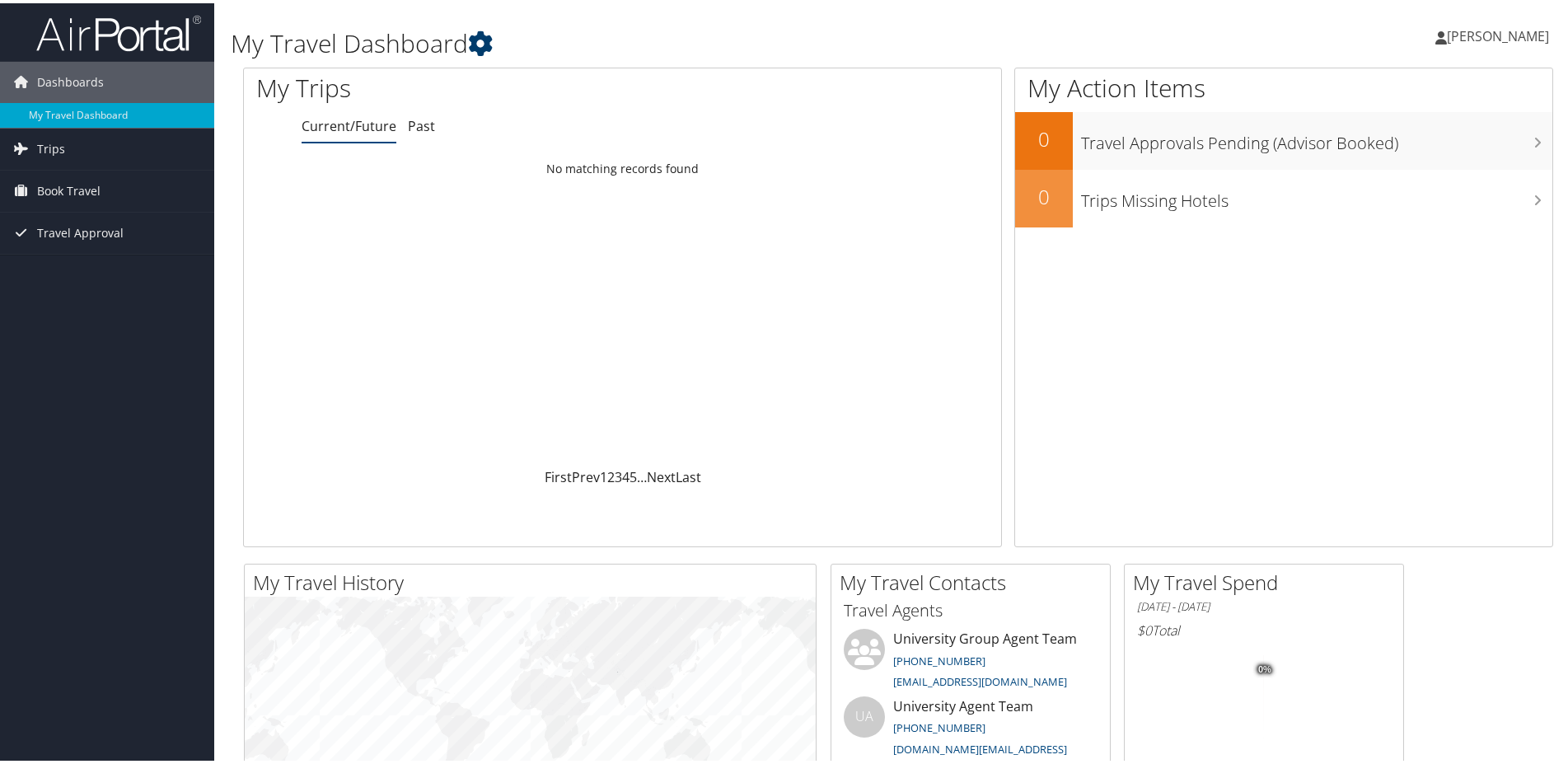
click at [488, 41] on icon at bounding box center [480, 40] width 24 height 24
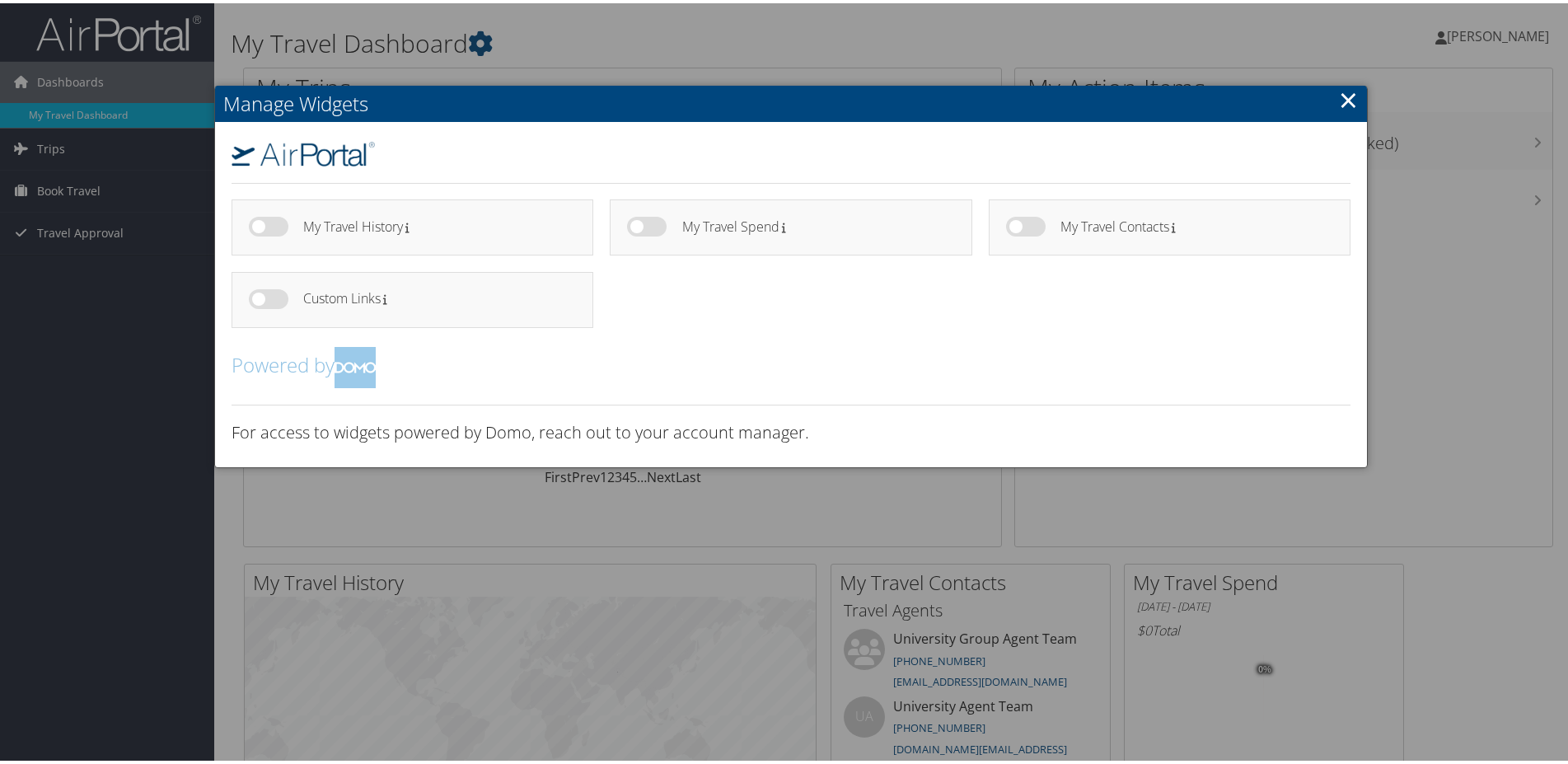
click at [573, 45] on div at bounding box center [791, 382] width 1582 height 764
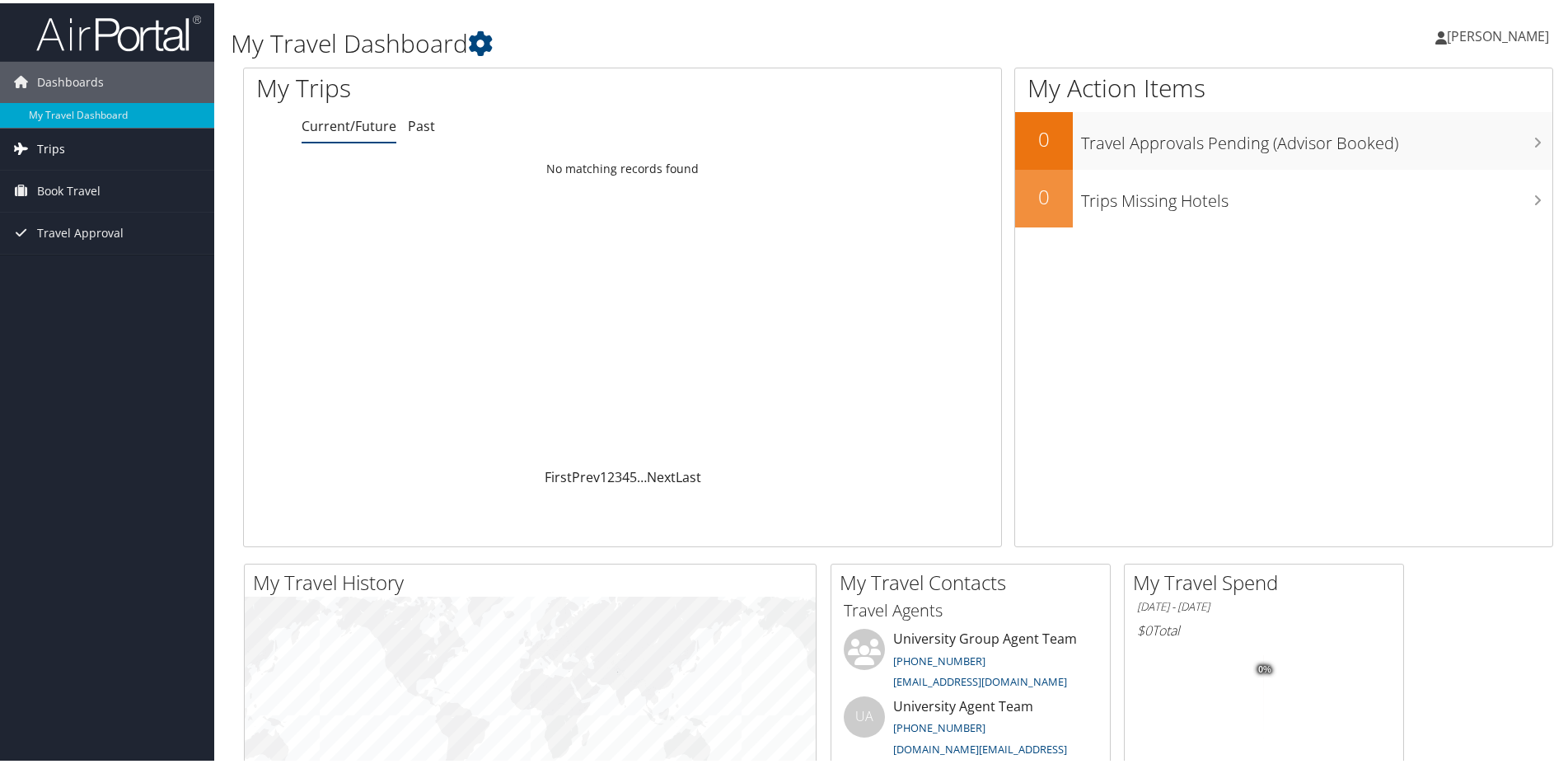
click at [55, 146] on span "Trips" at bounding box center [51, 145] width 28 height 41
click at [72, 260] on span "Book Travel" at bounding box center [69, 261] width 63 height 41
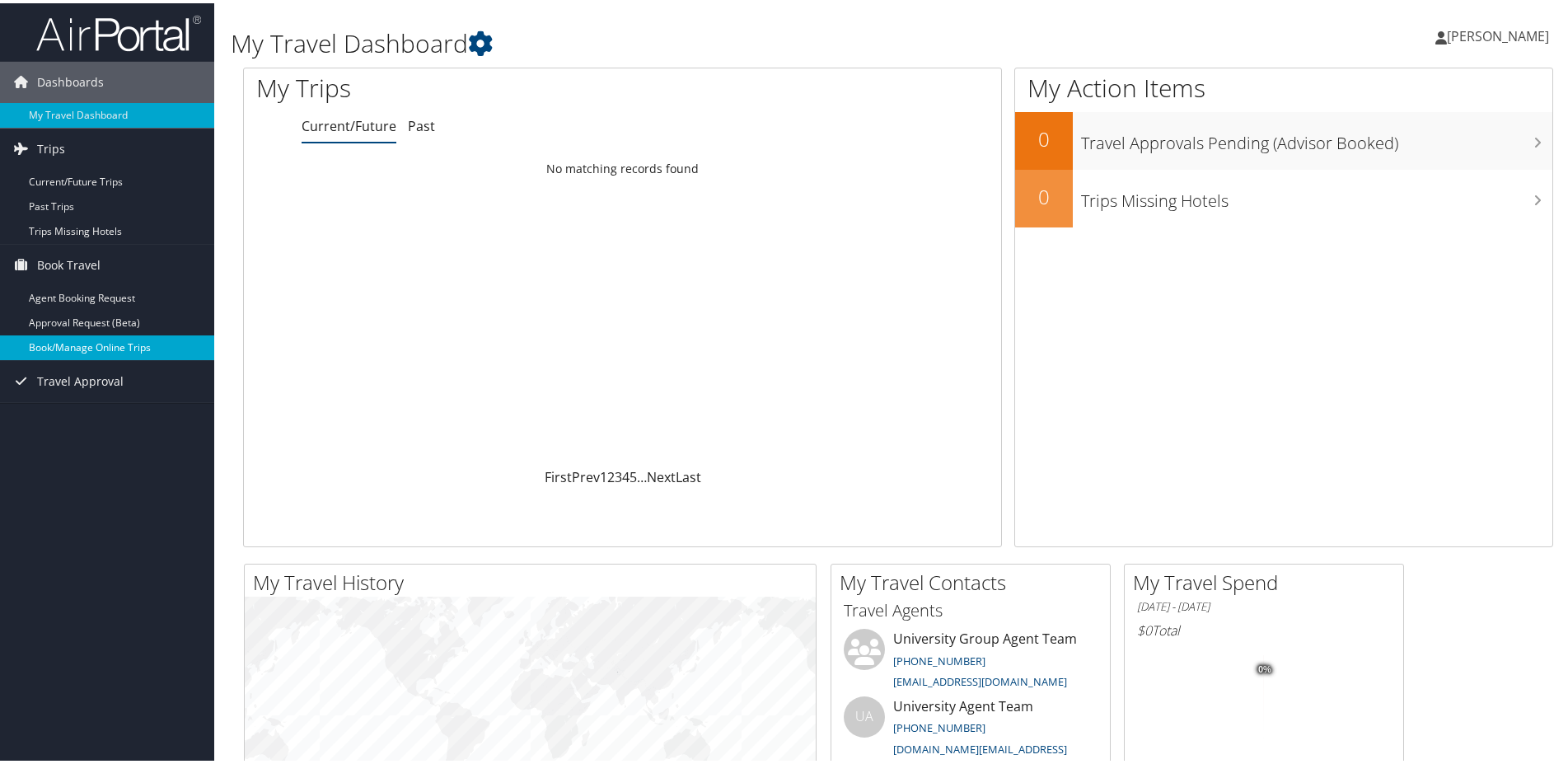
click at [95, 347] on link "Book/Manage Online Trips" at bounding box center [107, 344] width 214 height 24
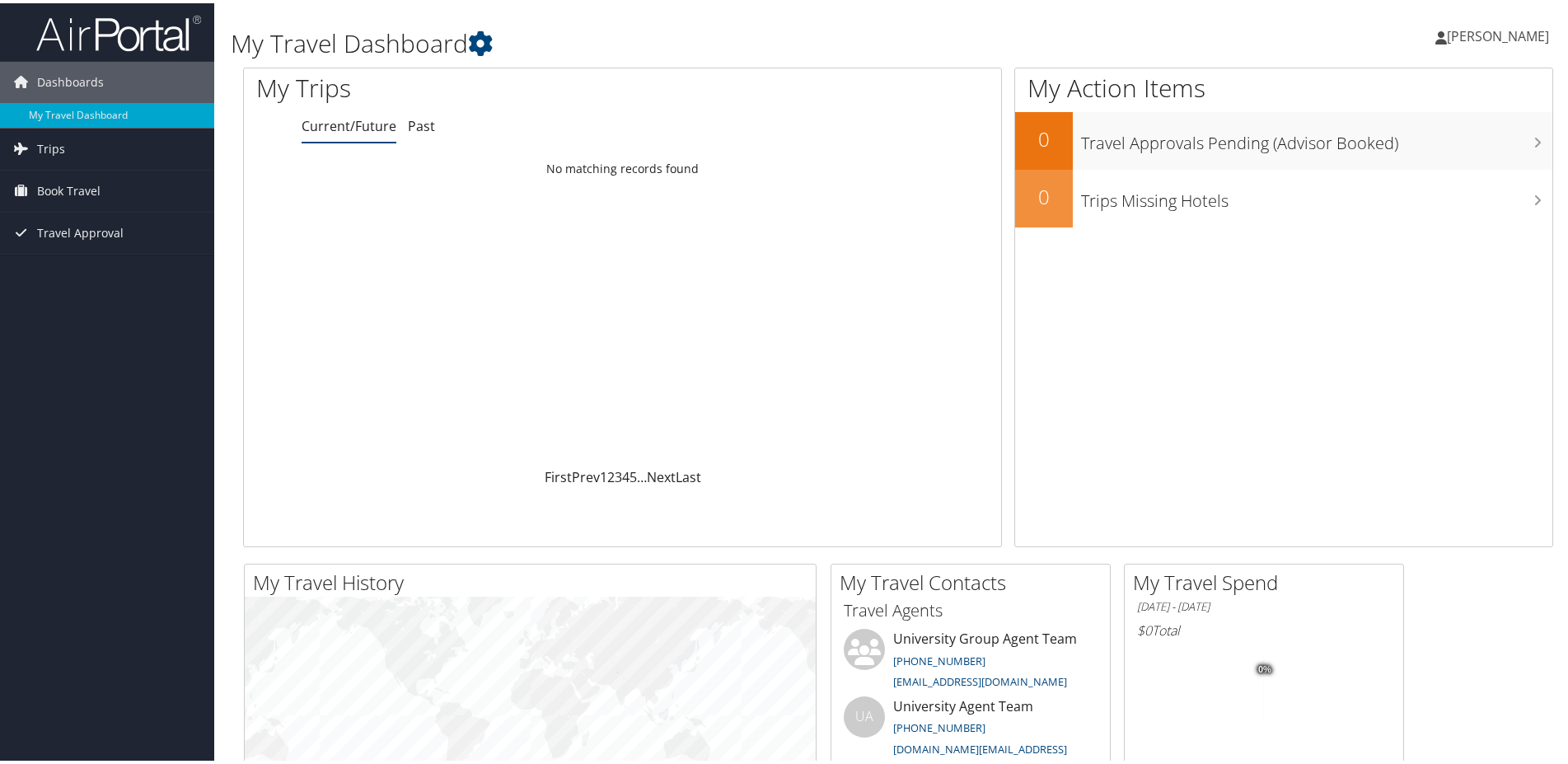
click at [1466, 30] on span "[PERSON_NAME]" at bounding box center [1499, 33] width 102 height 18
click at [1396, 271] on link "Sign Out" at bounding box center [1453, 268] width 184 height 28
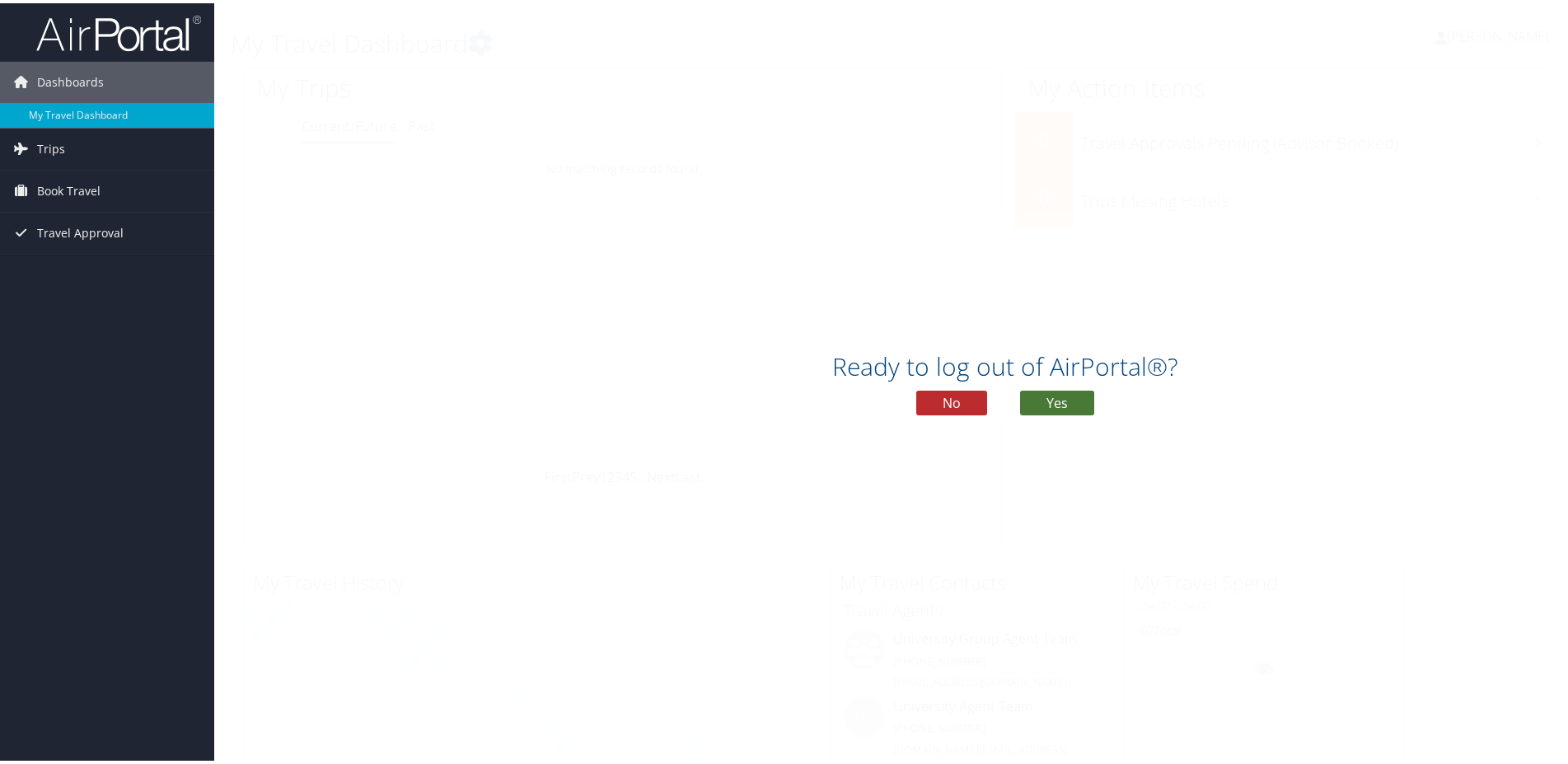
click at [1071, 402] on button "Yes" at bounding box center [1057, 399] width 74 height 24
